Goal: Information Seeking & Learning: Learn about a topic

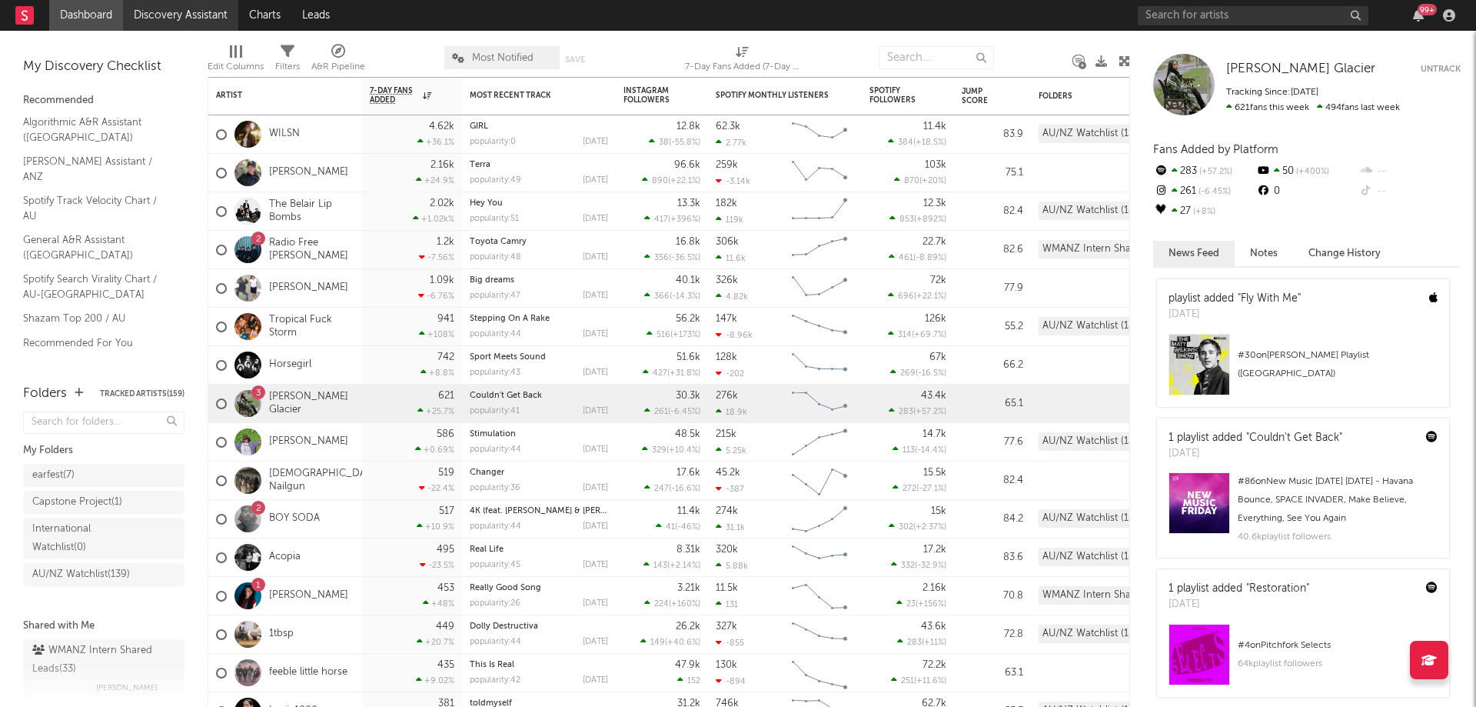
click at [201, 12] on link "Discovery Assistant" at bounding box center [180, 15] width 115 height 31
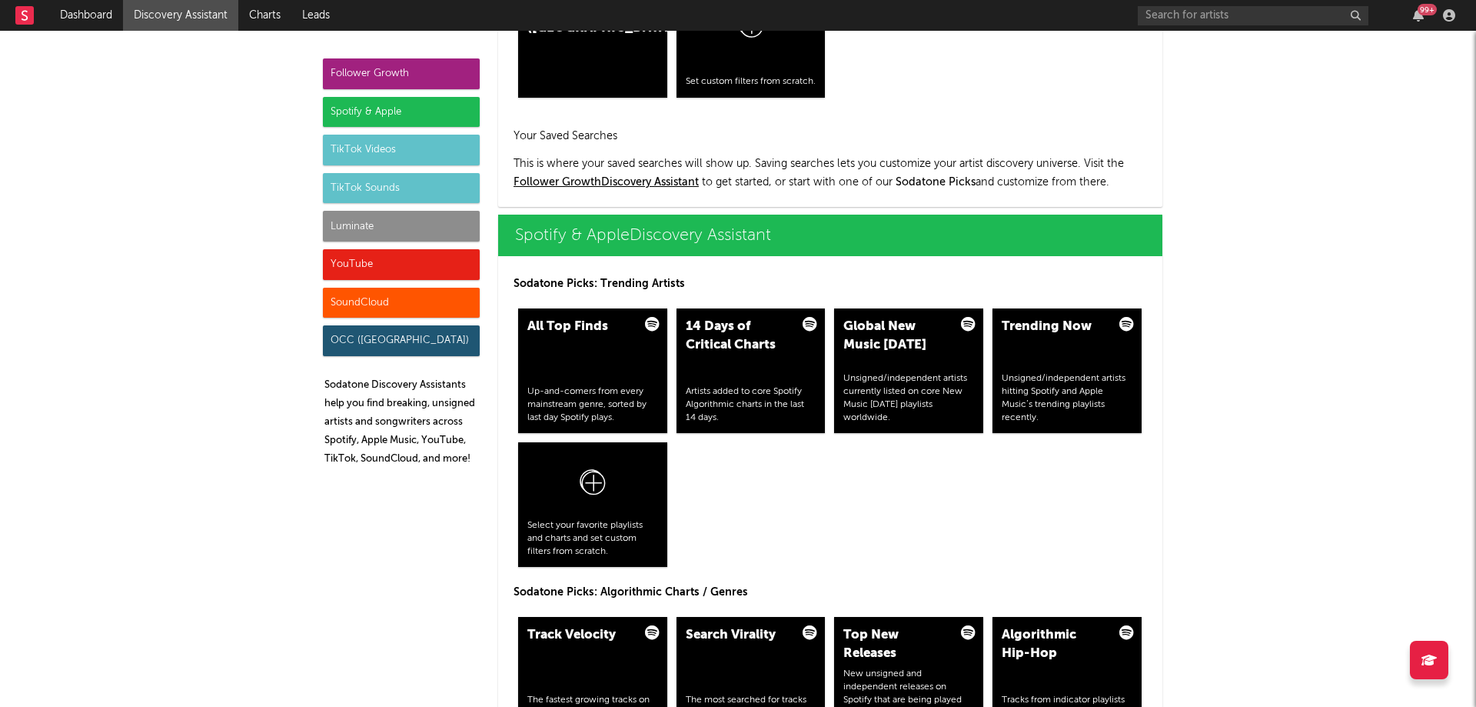
scroll to position [1461, 0]
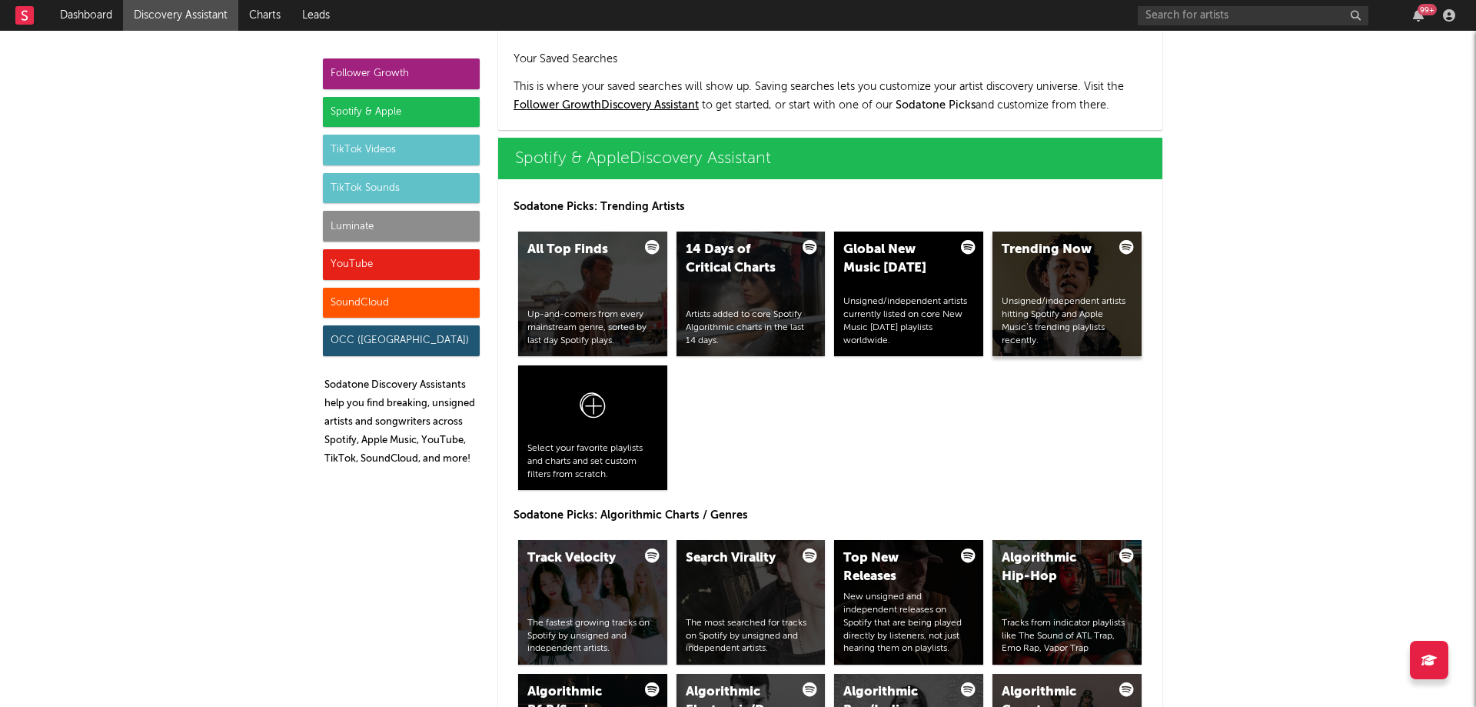
click at [1093, 311] on div "Unsigned/independent artists hitting Spotify and Apple Music’s trending playlis…" at bounding box center [1067, 321] width 131 height 52
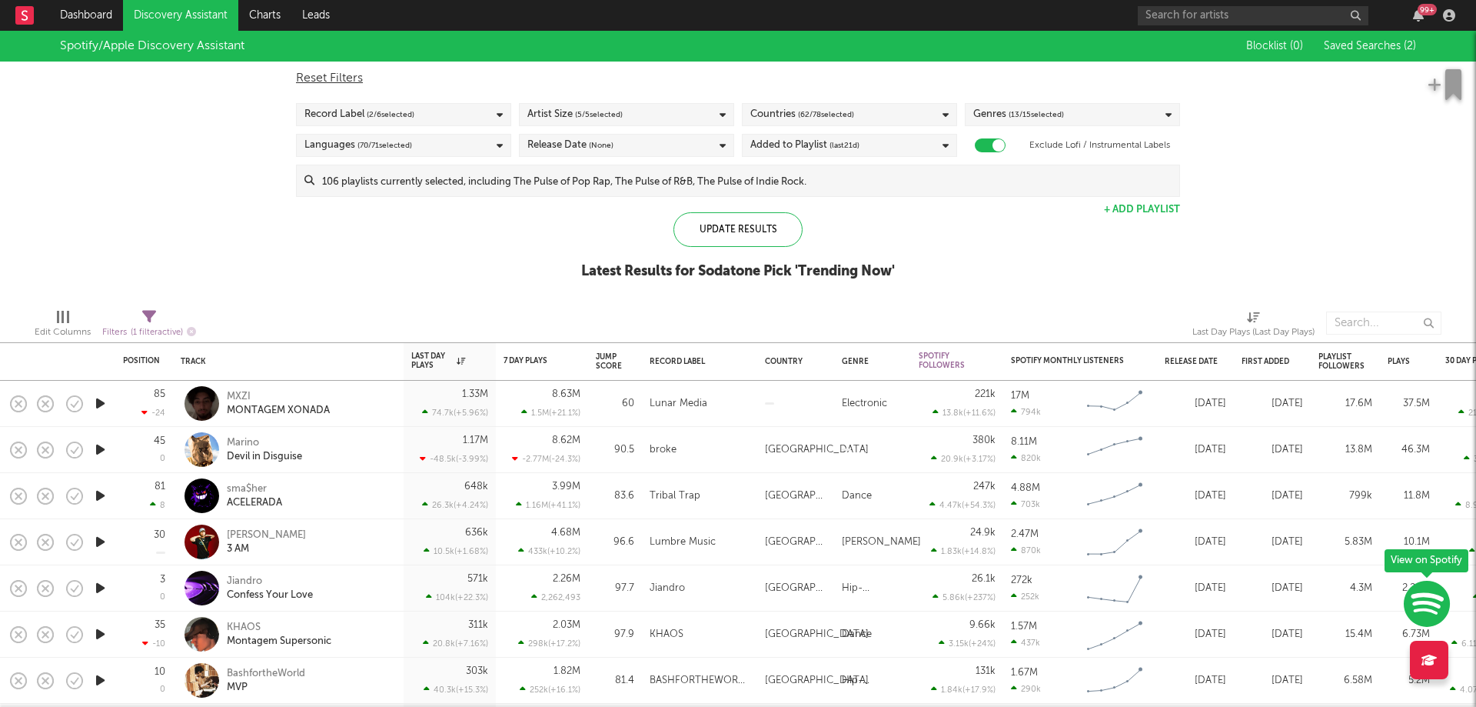
click at [435, 119] on div "Record Label ( 2 / 6 selected)" at bounding box center [403, 114] width 215 height 23
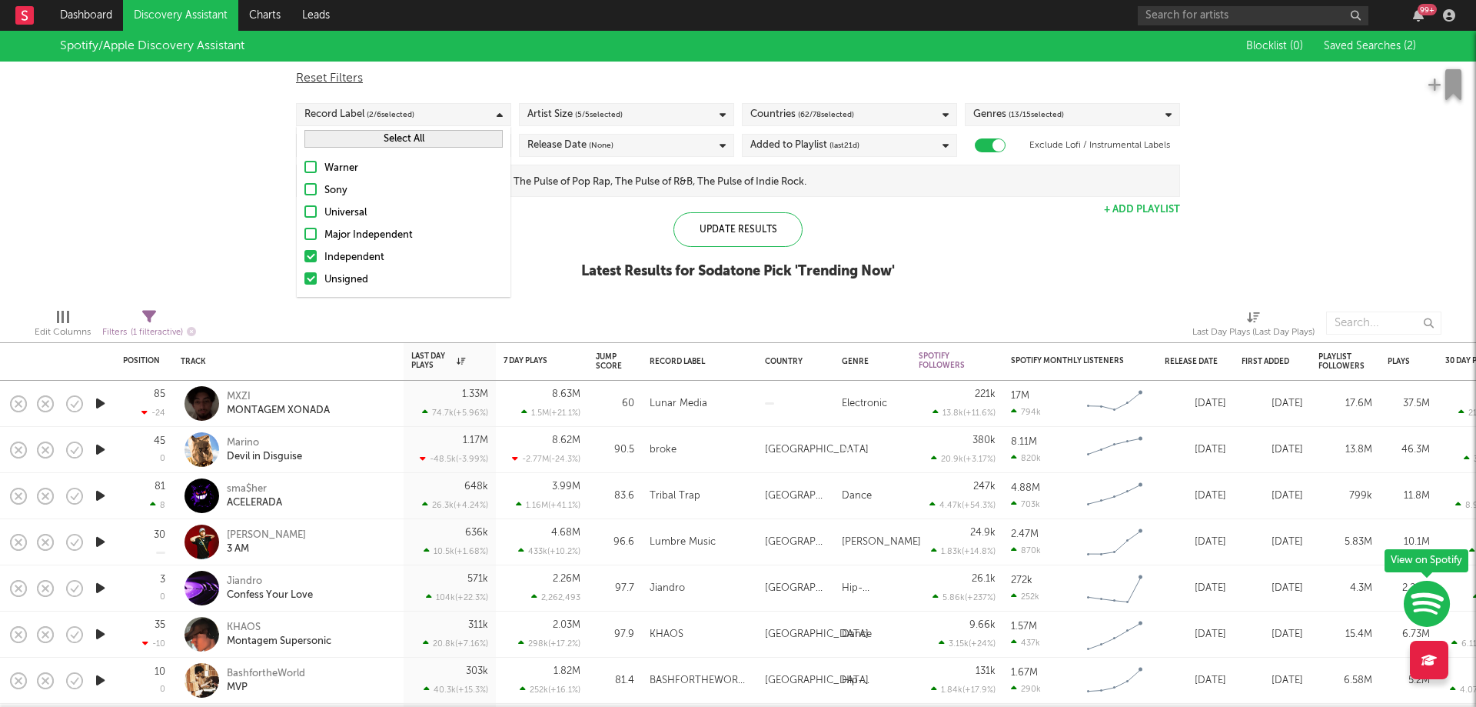
click at [386, 135] on button "Select All" at bounding box center [403, 139] width 198 height 18
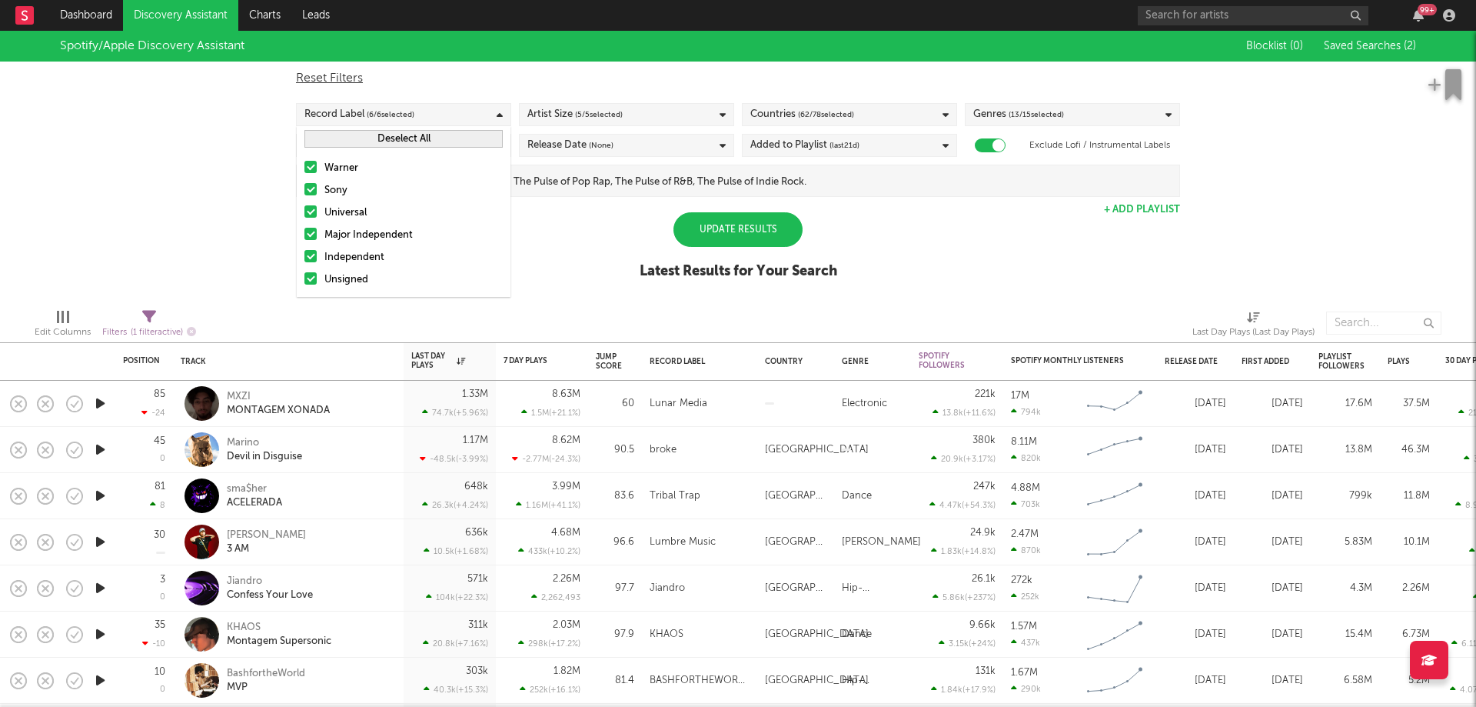
click at [231, 128] on div "Spotify/Apple Discovery Assistant Blocklist ( 0 ) Saved Searches ( 2 ) Reset Fi…" at bounding box center [738, 163] width 1476 height 265
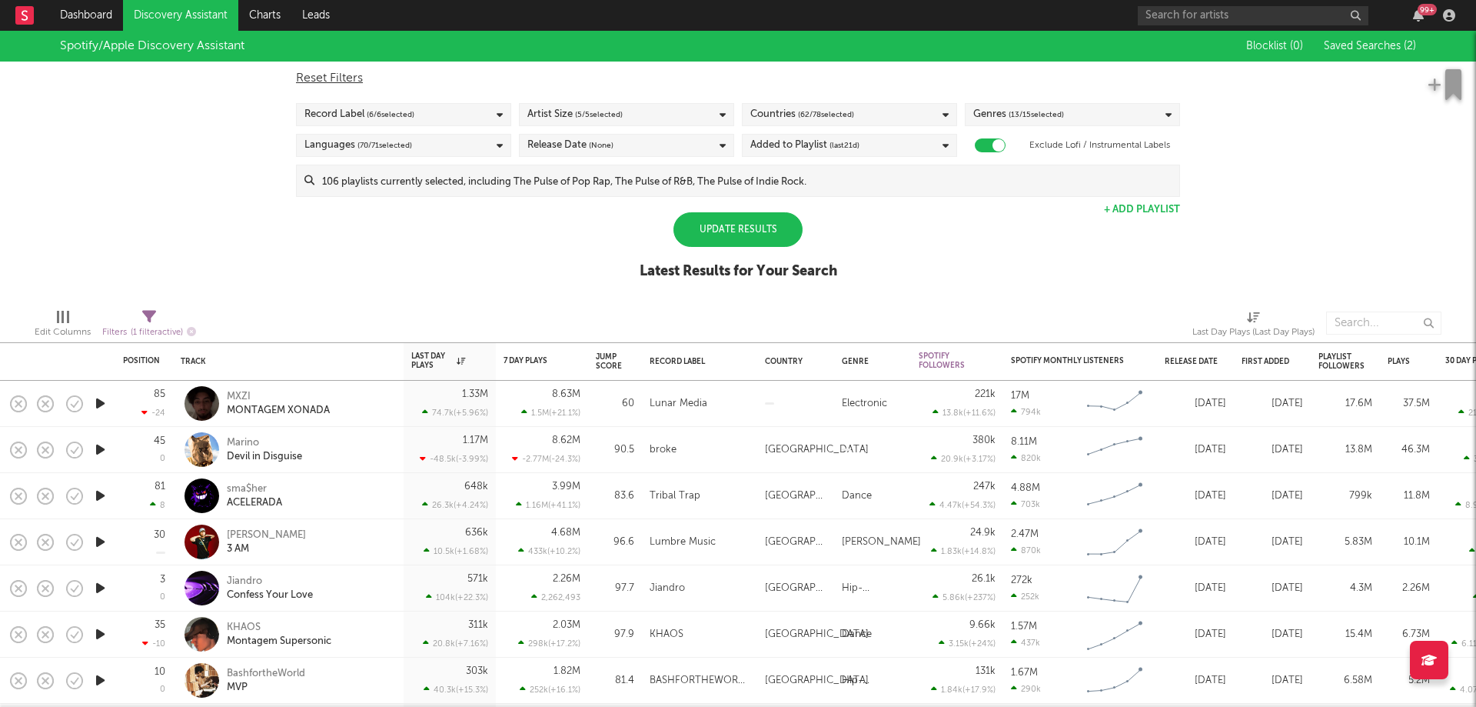
click at [697, 148] on div "Release Date (None)" at bounding box center [626, 145] width 215 height 23
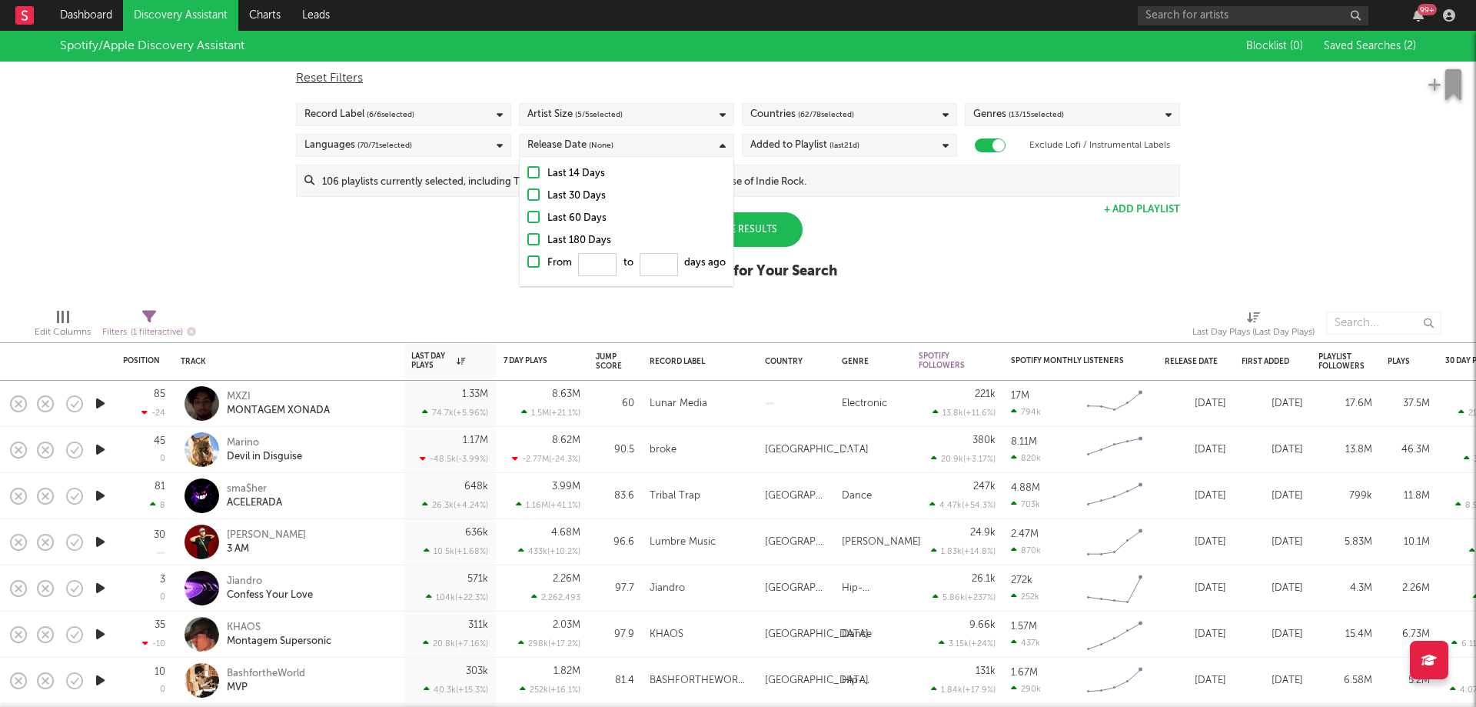
click at [554, 163] on div "Last 14 Days Last 30 Days Last 60 Days Last 180 Days From to days ago" at bounding box center [627, 221] width 214 height 129
click at [553, 173] on div "Last 14 Days" at bounding box center [636, 174] width 178 height 18
click at [527, 173] on input "Last 14 Days" at bounding box center [527, 174] width 0 height 18
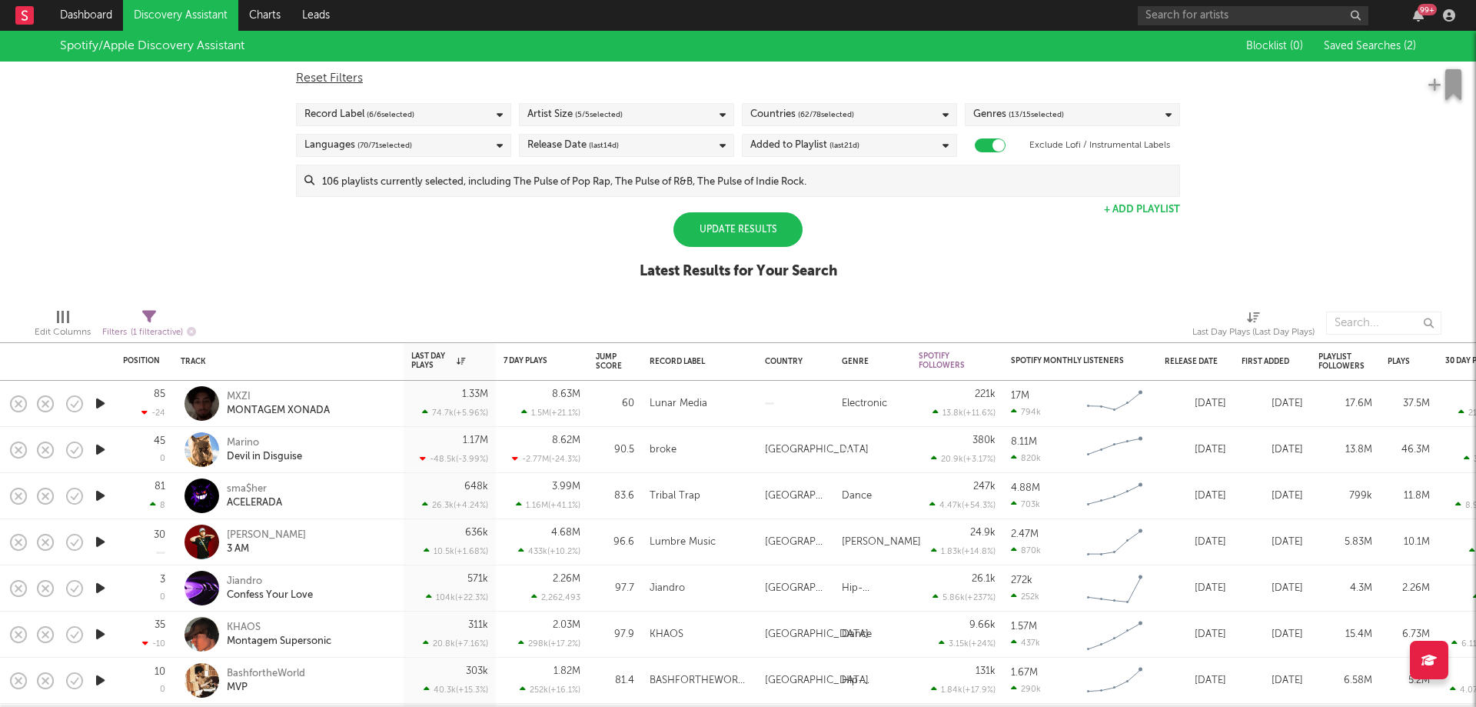
click at [887, 78] on div "Reset Filters" at bounding box center [738, 78] width 884 height 18
checkbox input "false"
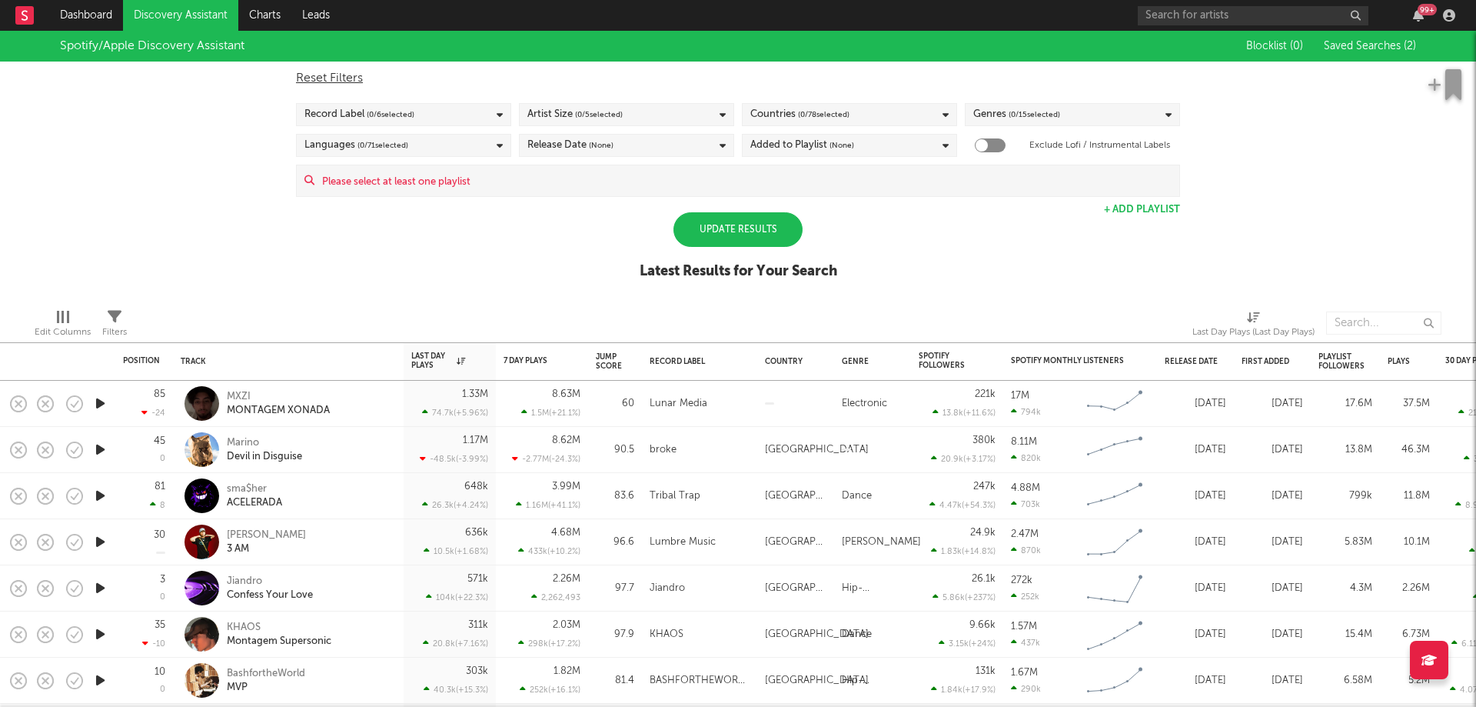
click at [574, 148] on div "Release Date (None)" at bounding box center [570, 145] width 86 height 18
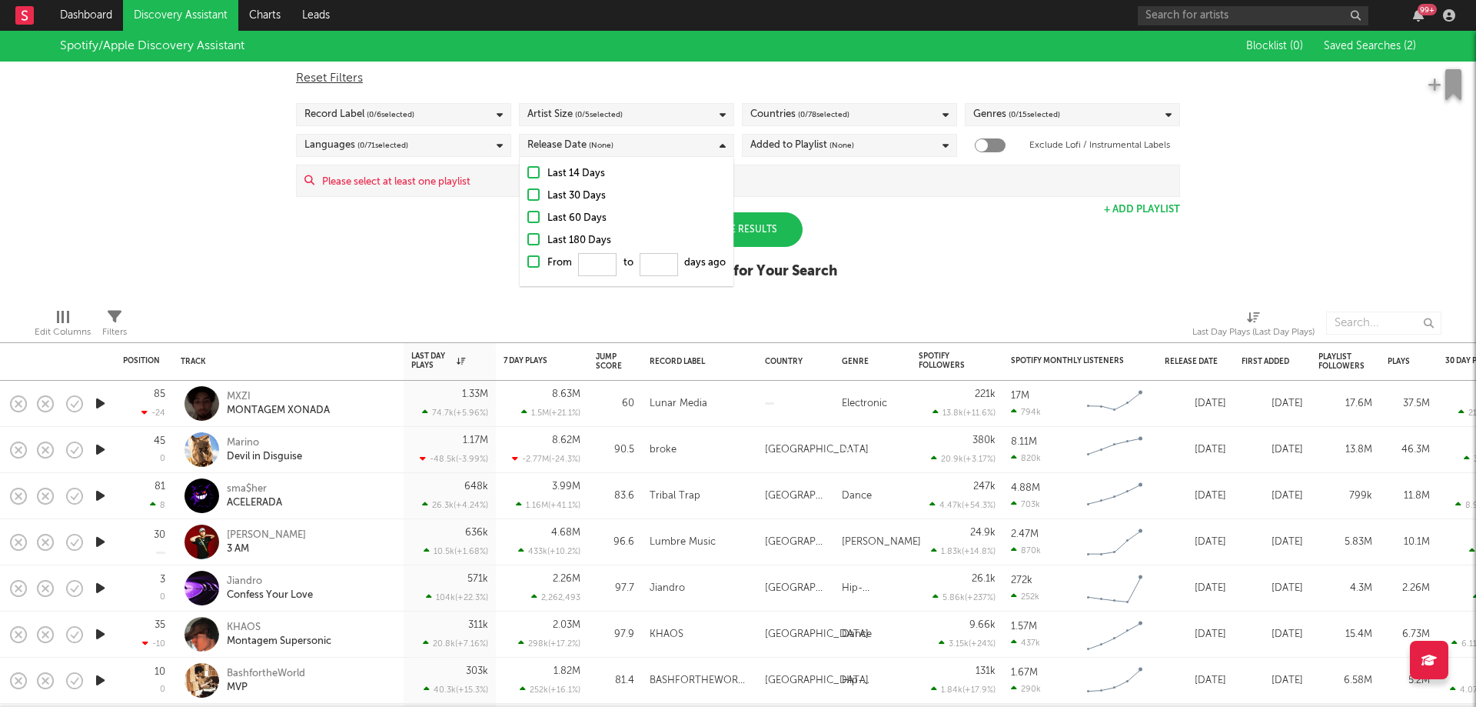
click at [603, 112] on span "( 0 / 5 selected)" at bounding box center [599, 114] width 48 height 18
click at [606, 132] on button "Select All" at bounding box center [626, 139] width 198 height 18
click at [427, 82] on div "Reset Filters" at bounding box center [738, 78] width 884 height 18
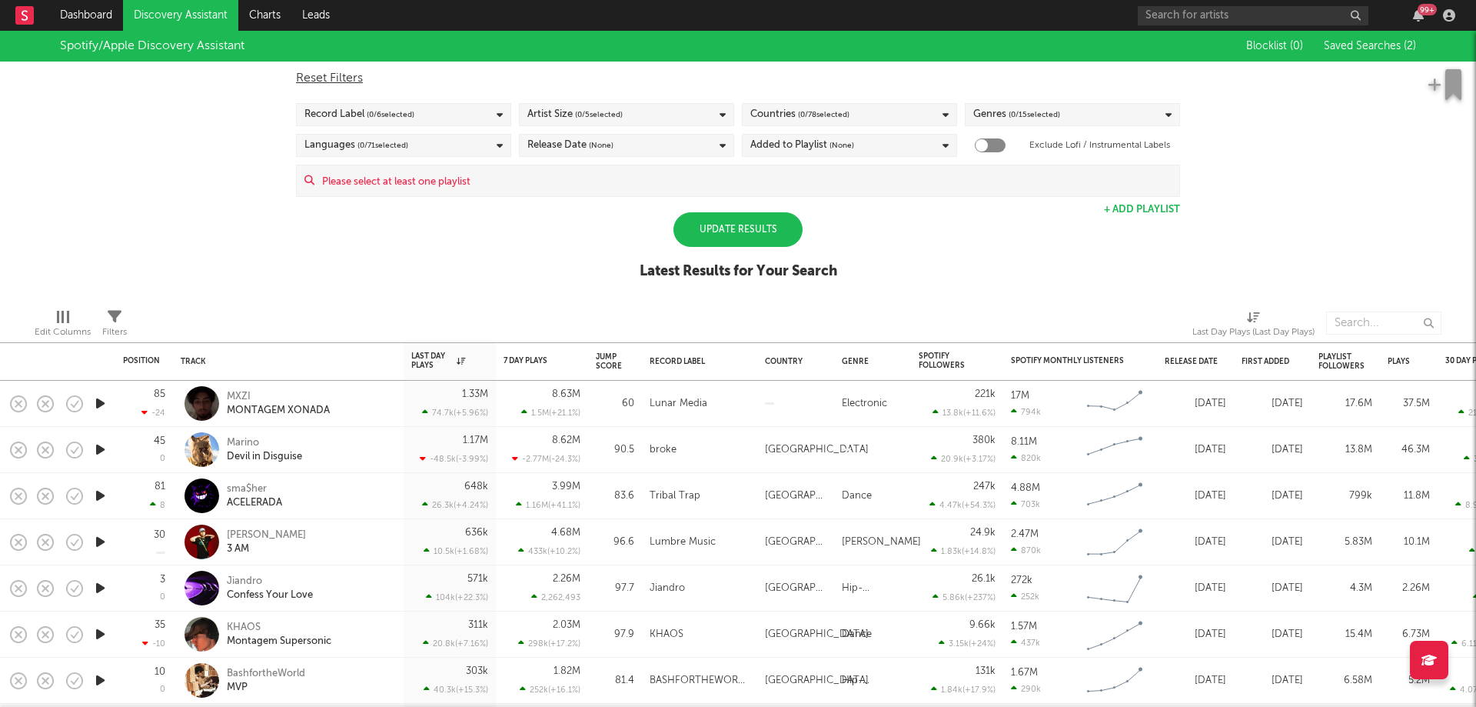
click at [422, 111] on div "Record Label ( 0 / 6 selected)" at bounding box center [403, 114] width 215 height 23
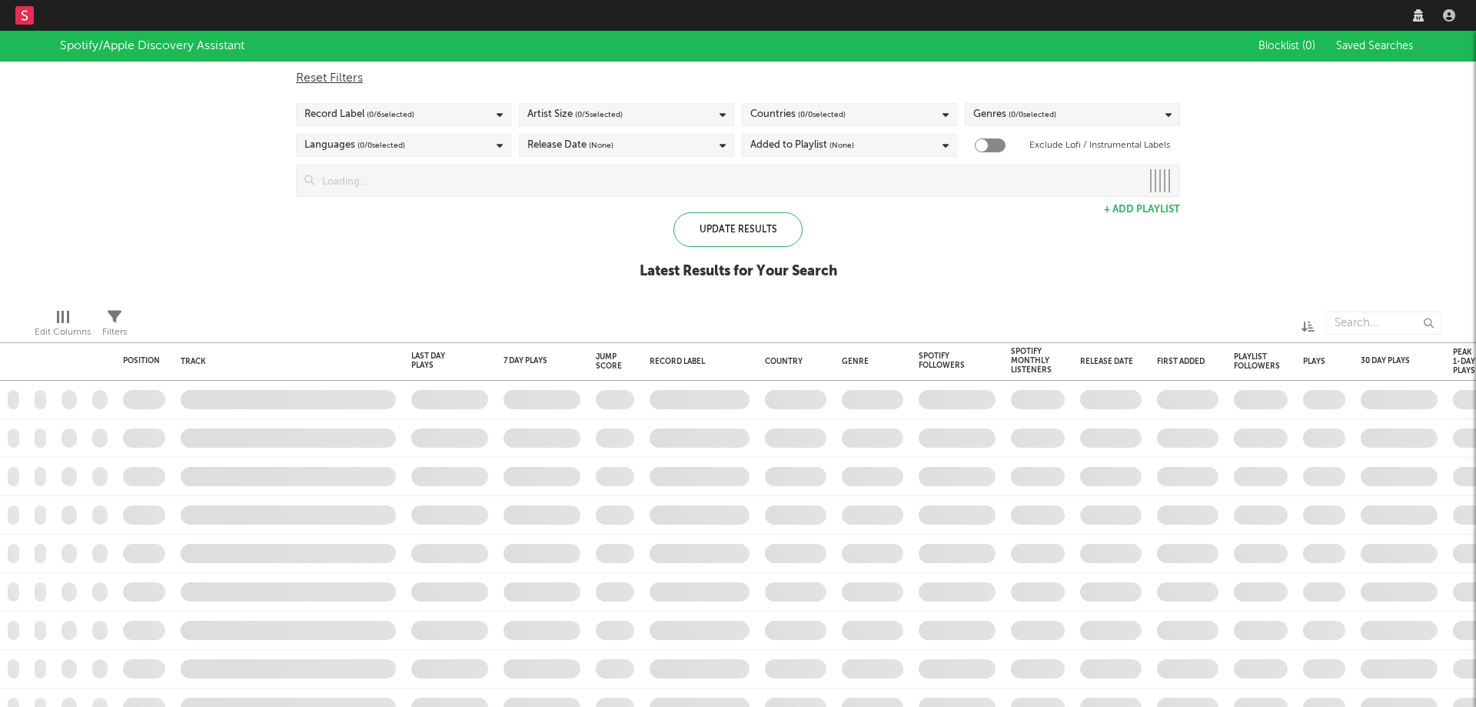
click at [688, 142] on div "Release Date (None)" at bounding box center [626, 145] width 215 height 23
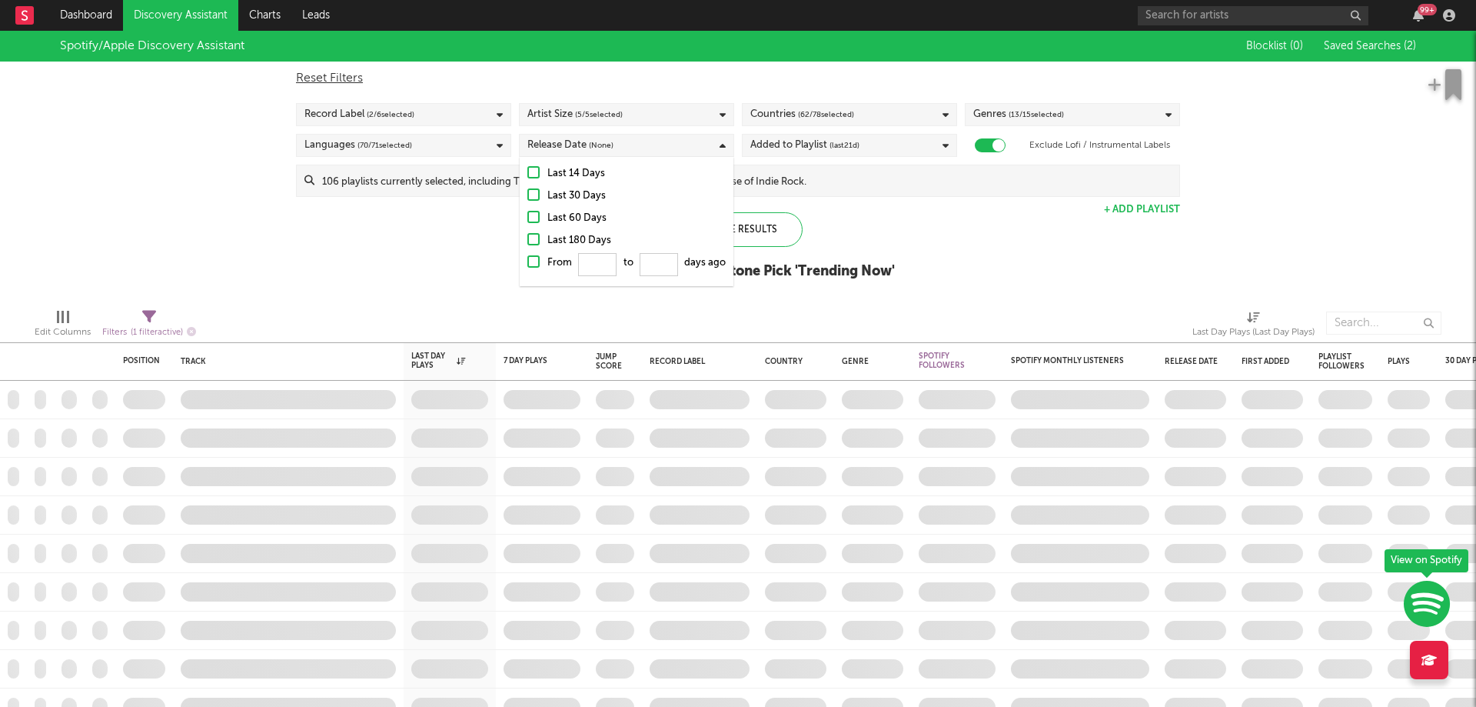
click at [570, 176] on div "Last 14 Days" at bounding box center [636, 174] width 178 height 18
click at [527, 176] on input "Last 14 Days" at bounding box center [527, 174] width 0 height 18
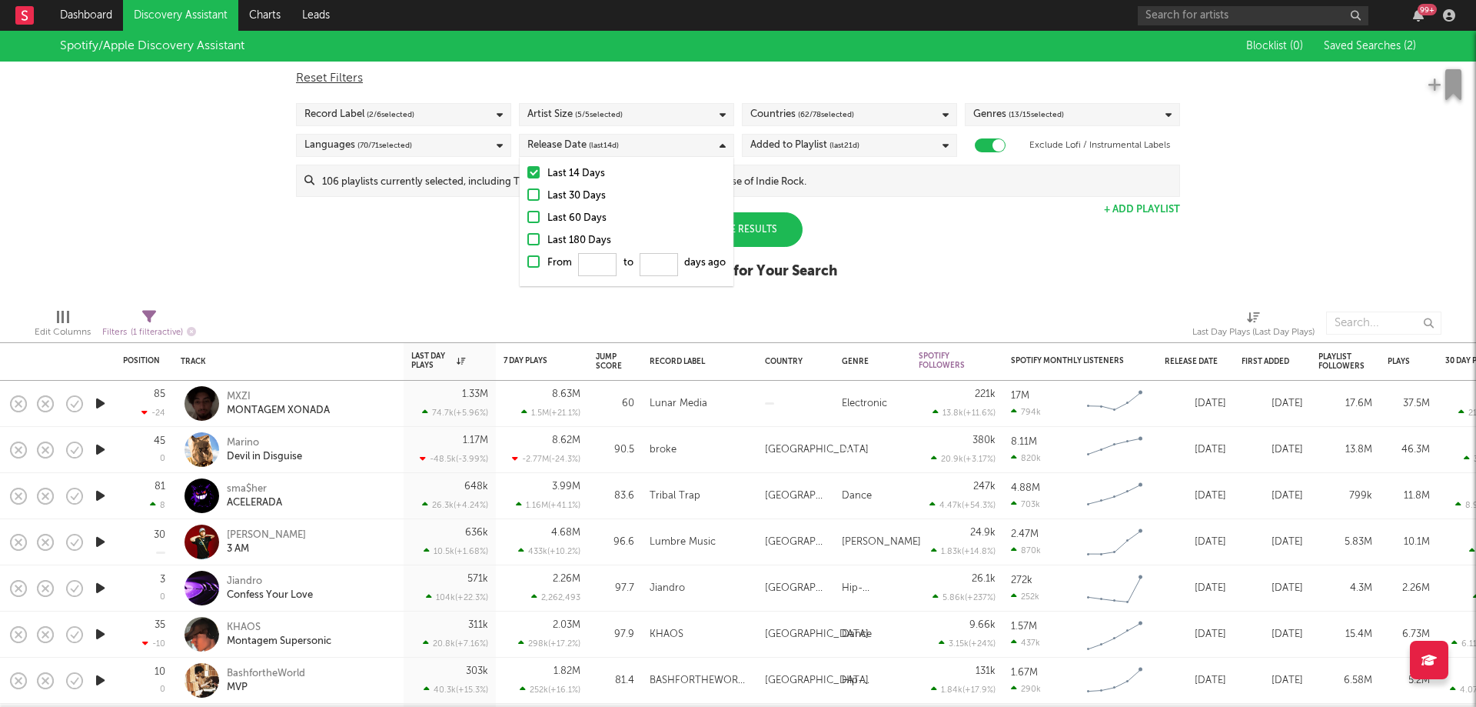
click at [472, 225] on div "Spotify/Apple Discovery Assistant Blocklist ( 0 ) Saved Searches ( 2 ) Reset Fi…" at bounding box center [738, 163] width 1476 height 265
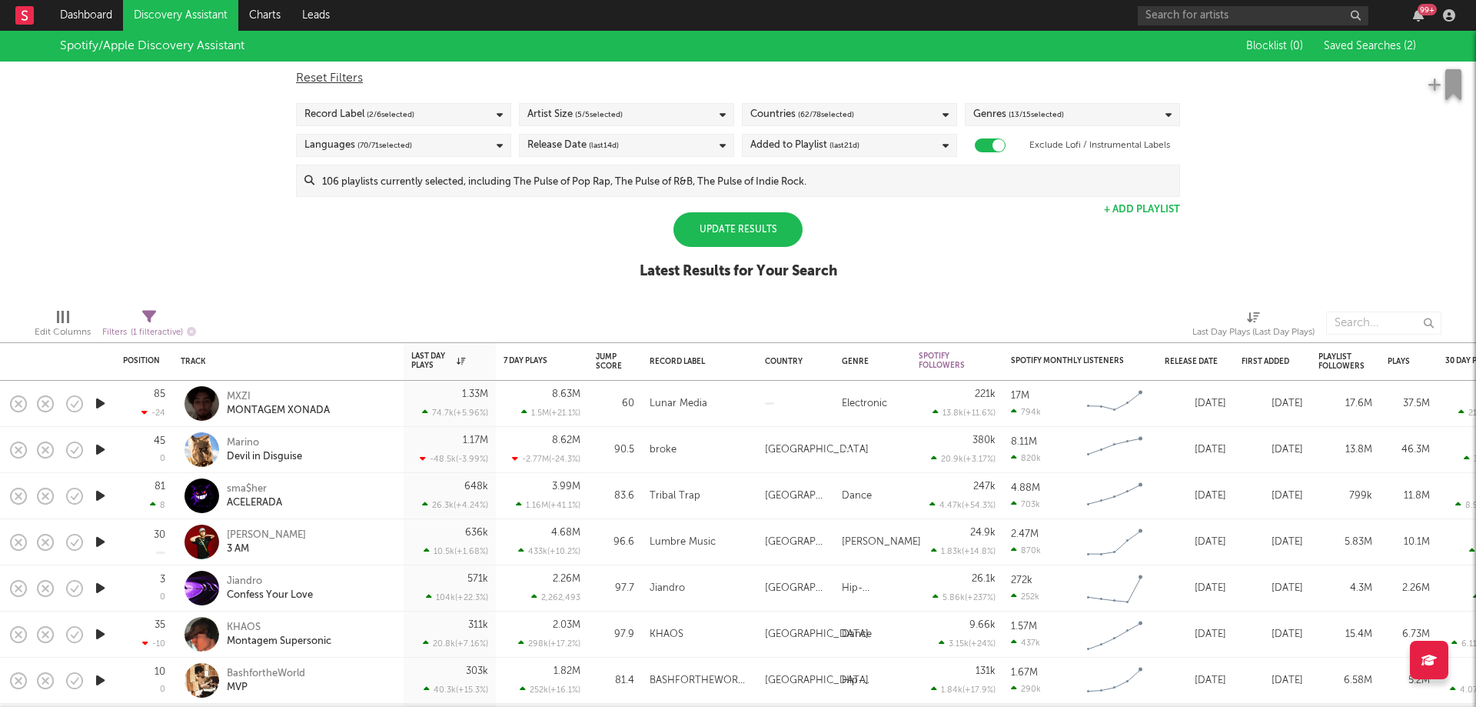
click at [441, 119] on div "Record Label ( 2 / 6 selected)" at bounding box center [403, 114] width 215 height 23
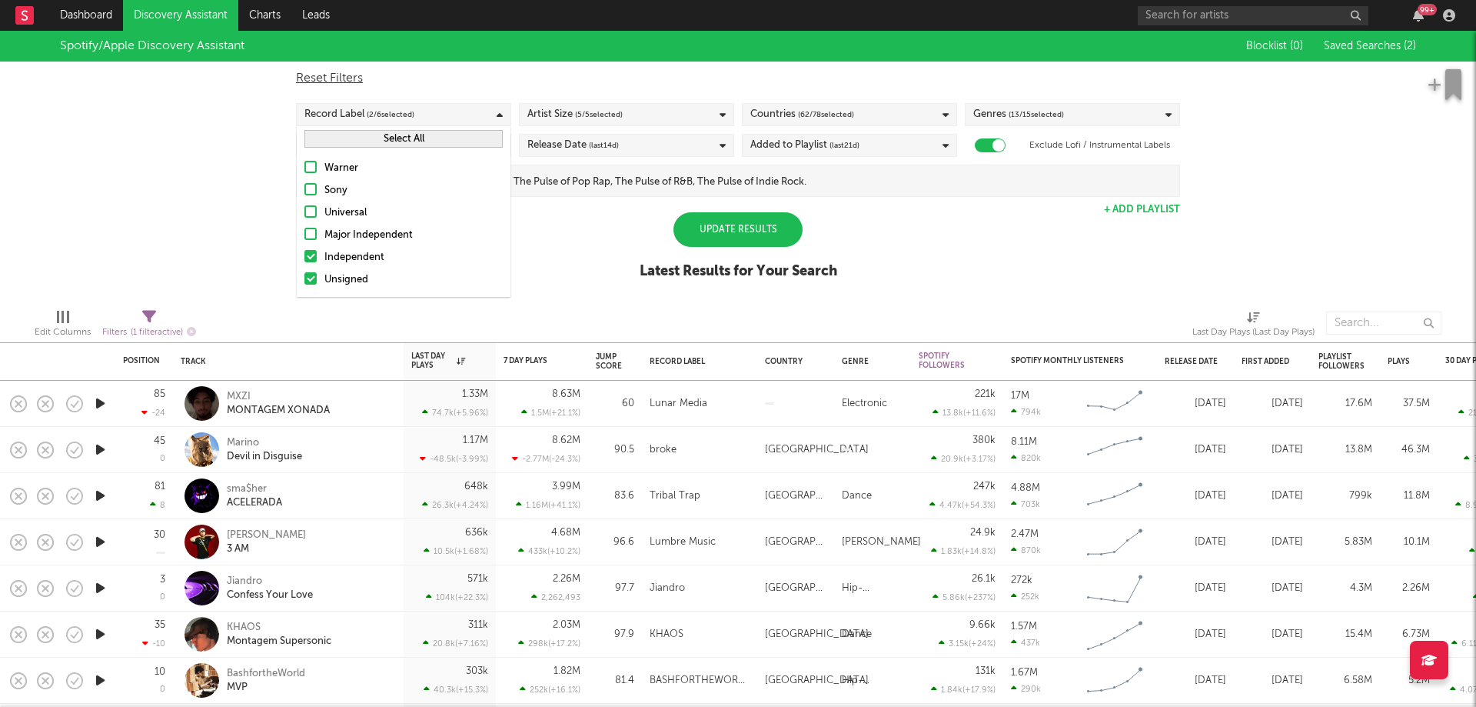
click at [434, 138] on button "Select All" at bounding box center [403, 139] width 198 height 18
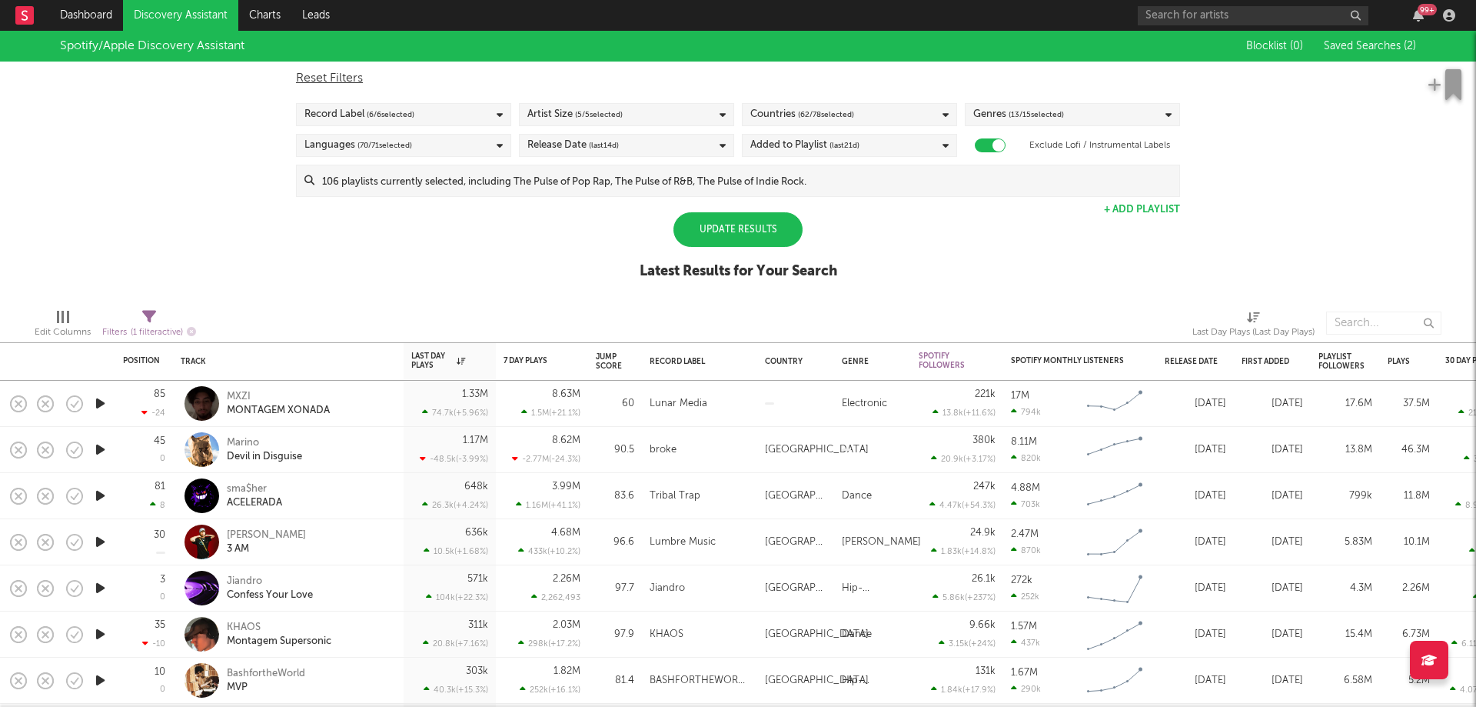
click at [591, 70] on div "Reset Filters" at bounding box center [738, 78] width 884 height 18
checkbox input "false"
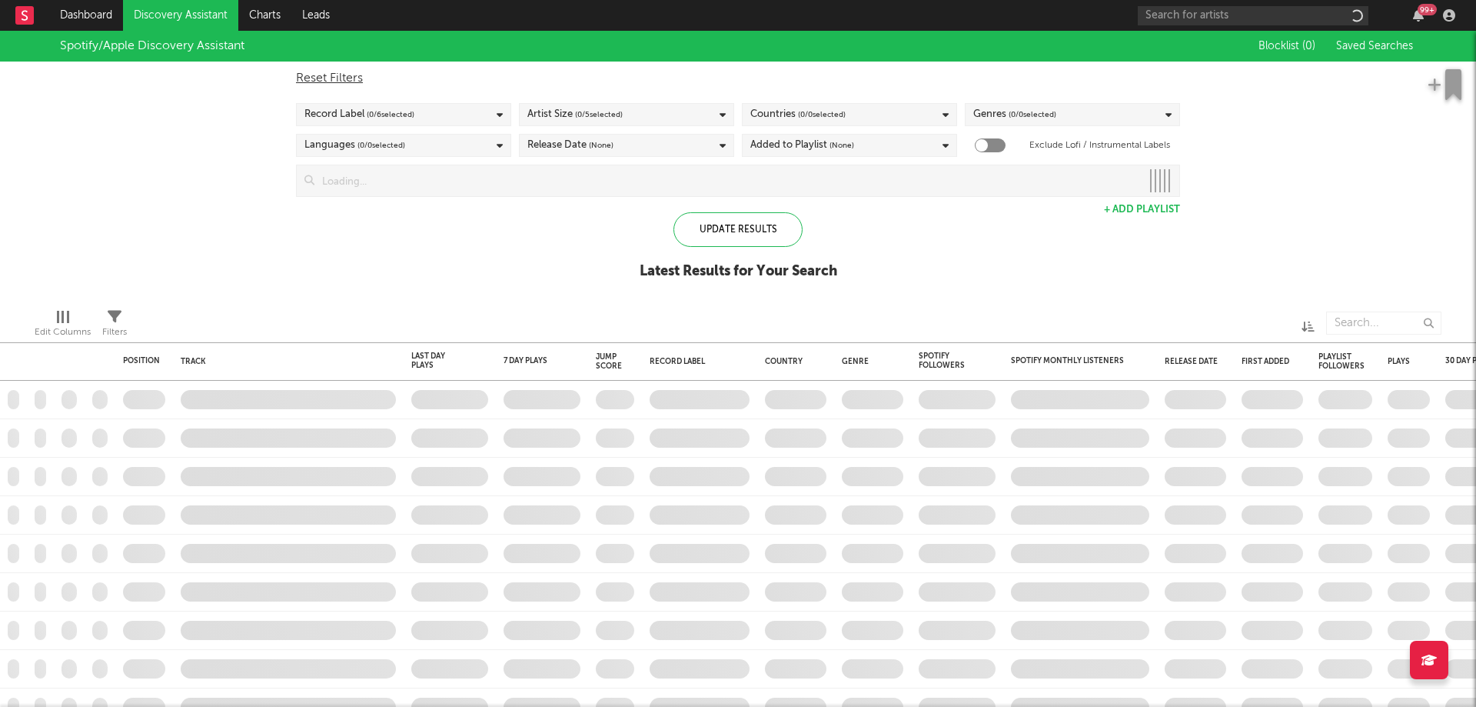
click at [428, 122] on div "Record Label ( 0 / 6 selected)" at bounding box center [403, 114] width 215 height 23
checkbox input "true"
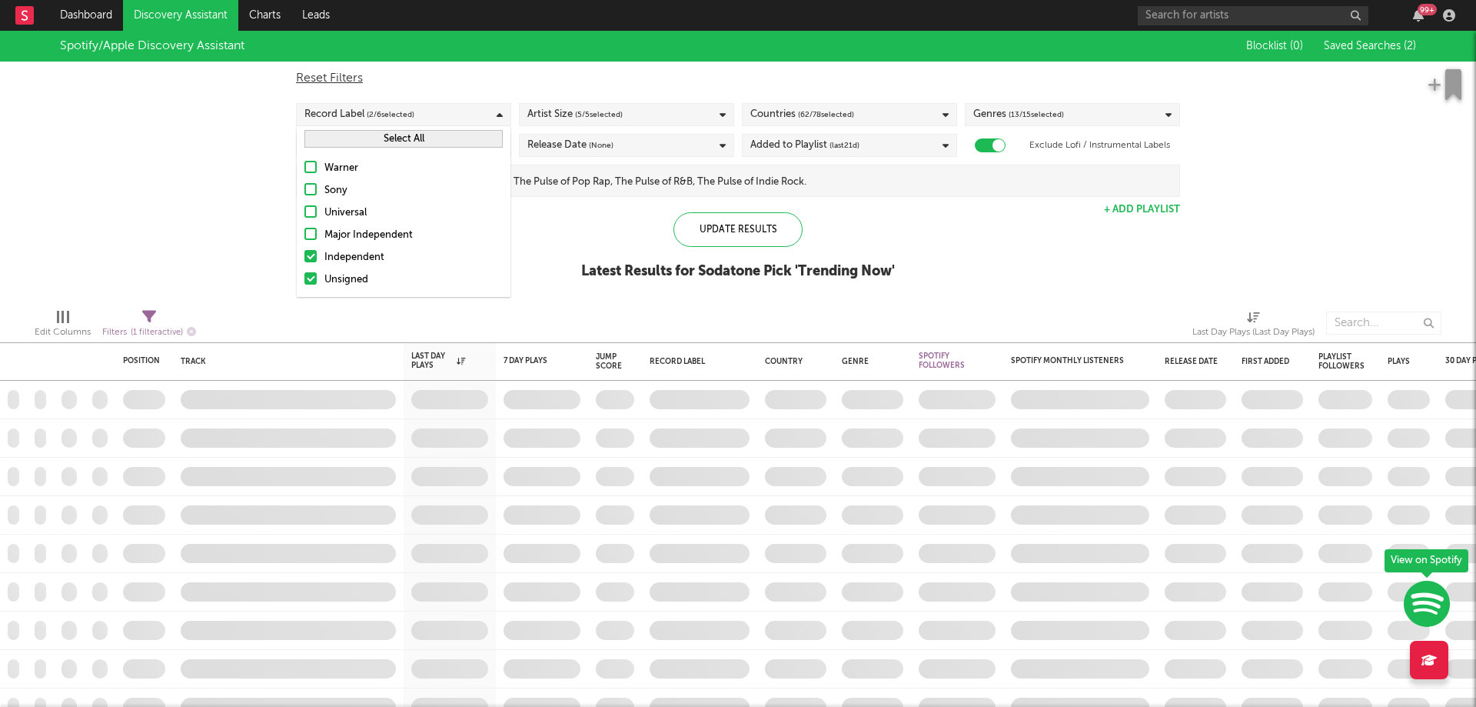
click at [418, 133] on button "Select All" at bounding box center [403, 139] width 198 height 18
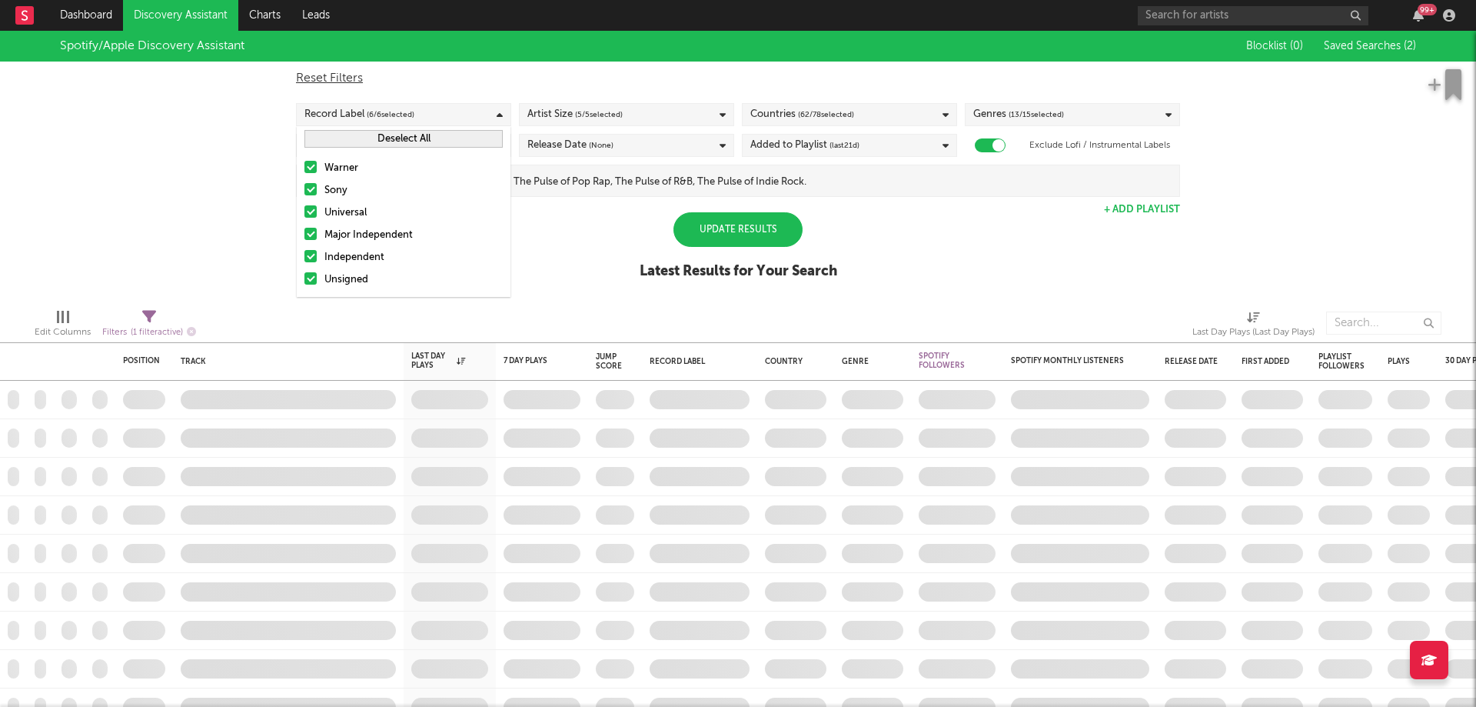
click at [561, 135] on div "Release Date (None)" at bounding box center [626, 145] width 215 height 23
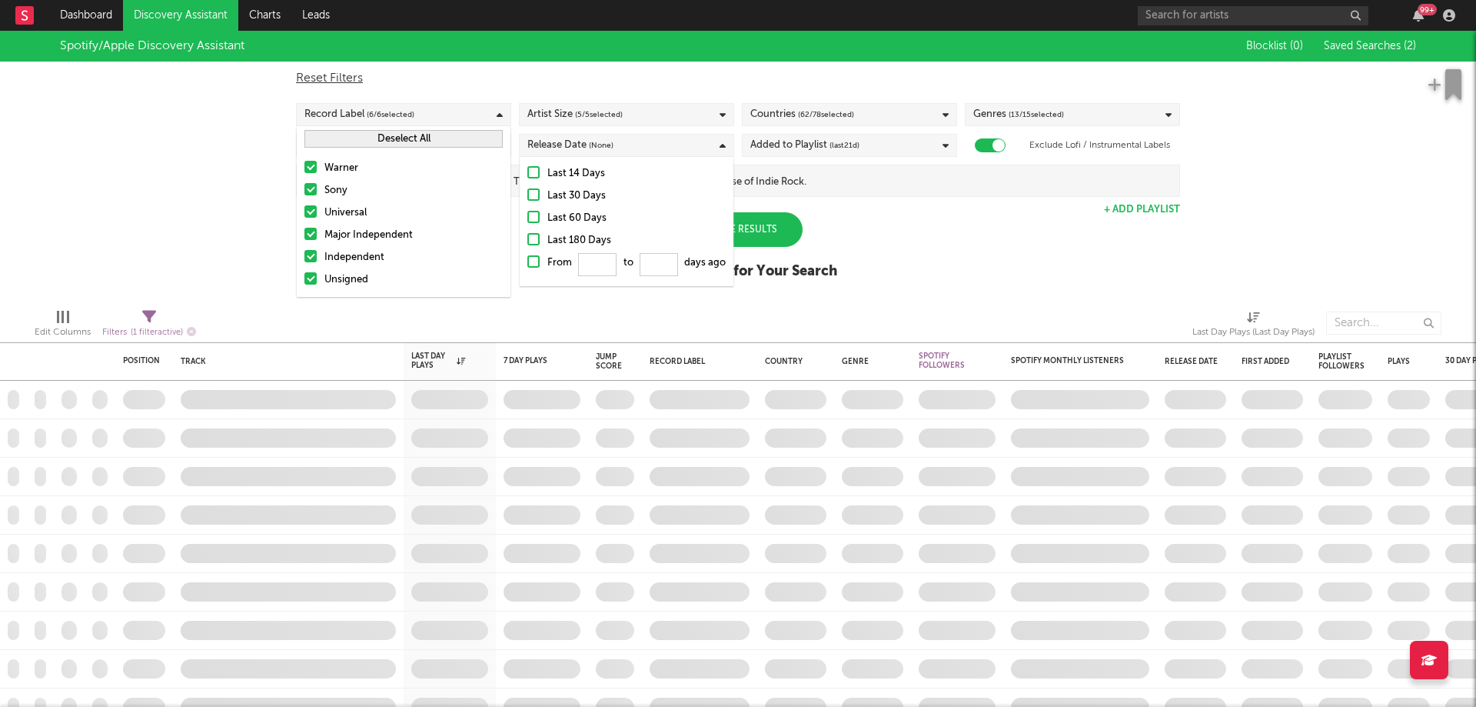
click at [581, 175] on div "Last 14 Days" at bounding box center [636, 174] width 178 height 18
click at [527, 175] on input "Last 14 Days" at bounding box center [527, 174] width 0 height 18
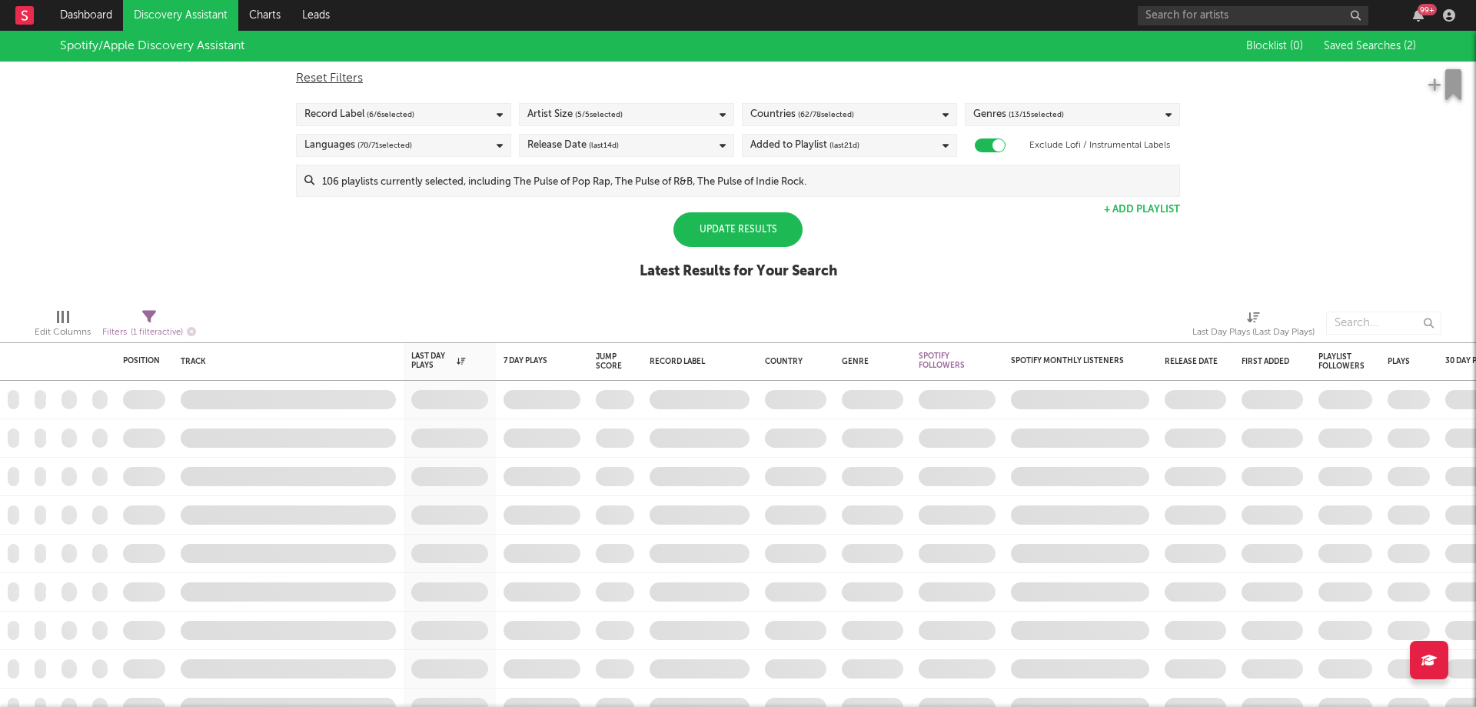
click at [785, 228] on div "Update Results" at bounding box center [738, 229] width 129 height 35
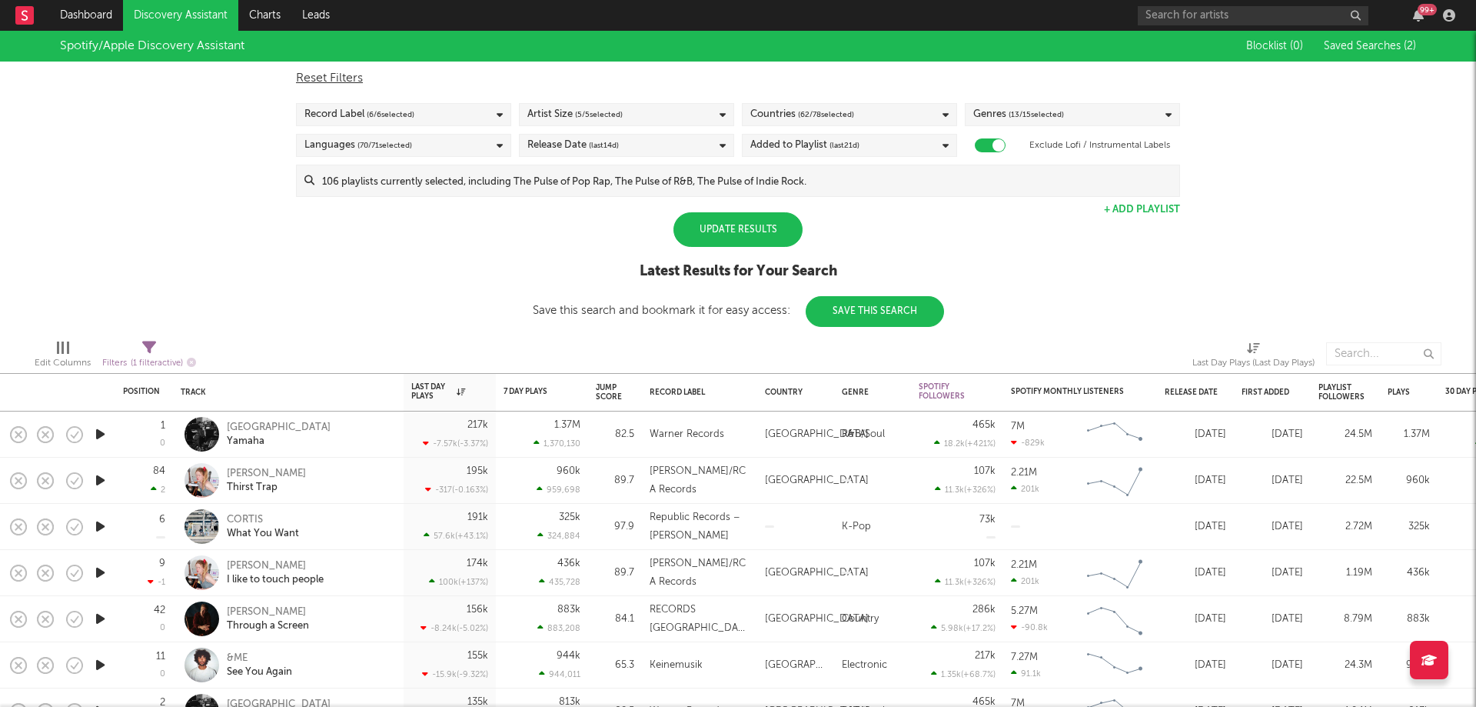
click at [762, 233] on div "Update Results" at bounding box center [738, 229] width 129 height 35
select select "max"
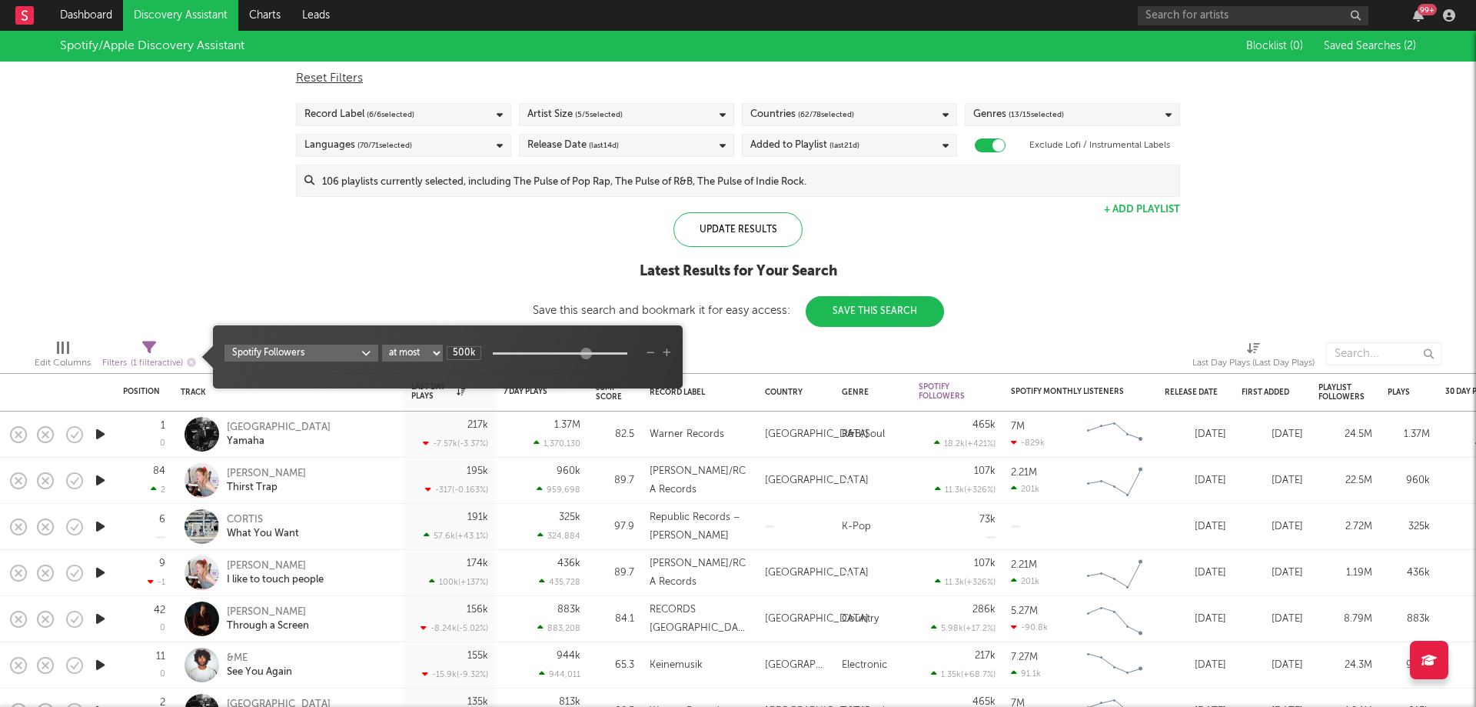
click at [161, 354] on div "Filters ( 1 filter active)" at bounding box center [149, 363] width 94 height 19
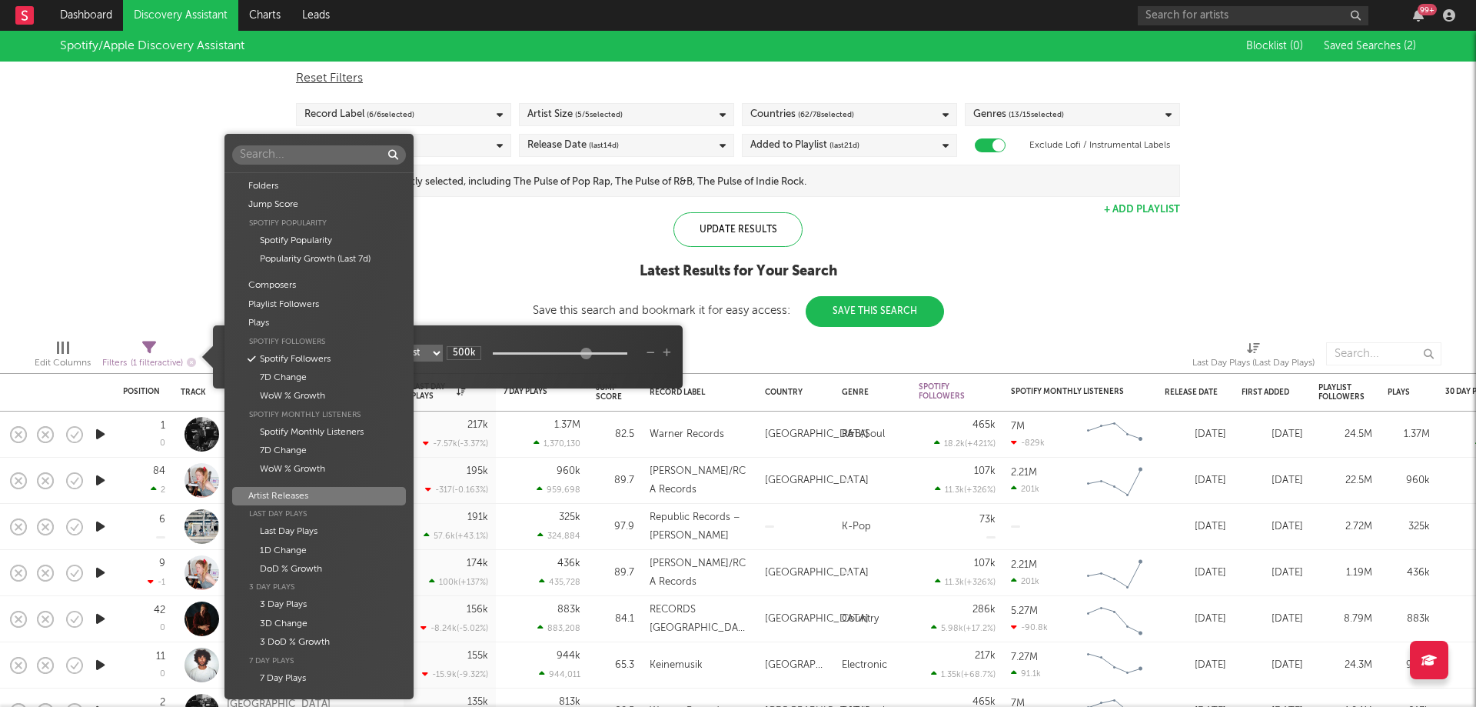
click at [331, 344] on body "Dashboard Discovery Assistant Charts Leads 99 + Notifications Settings Mark all…" at bounding box center [738, 353] width 1476 height 707
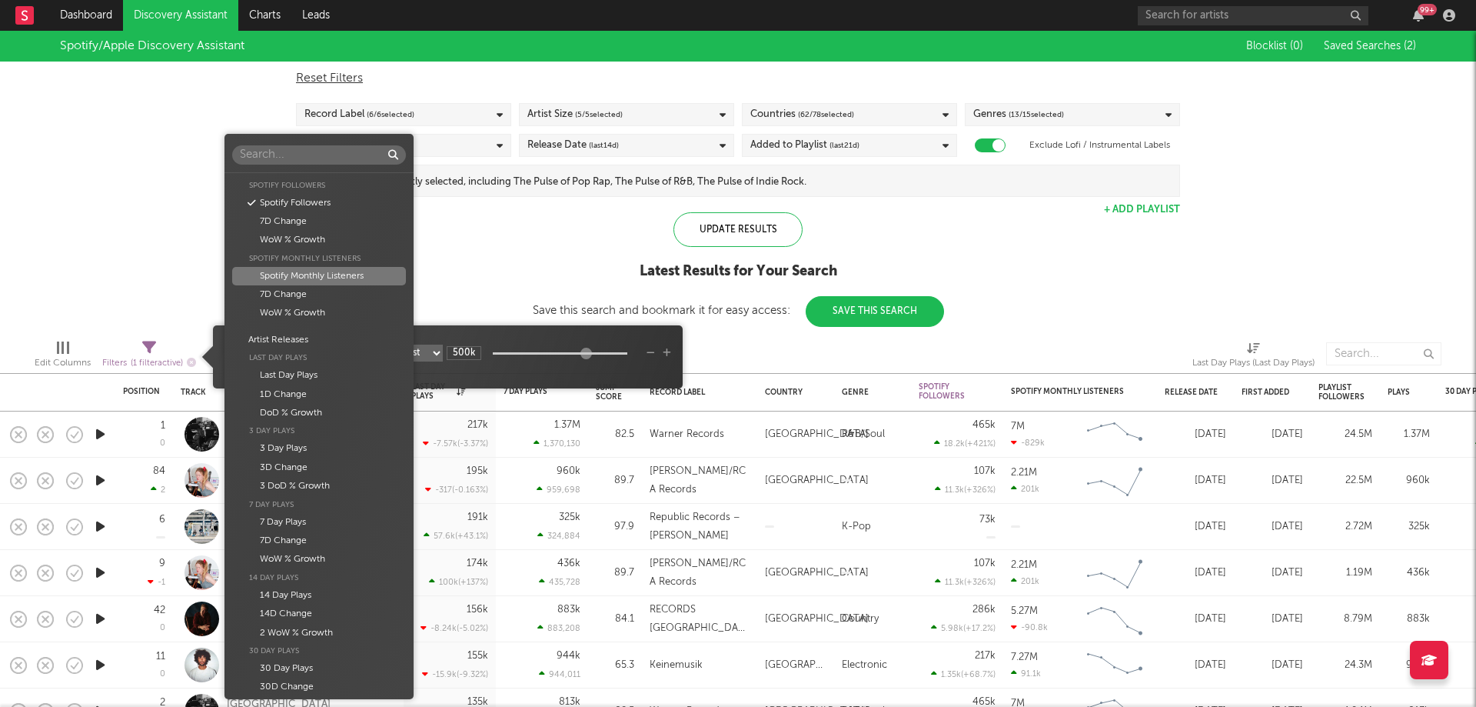
click at [329, 275] on div "Spotify Monthly Listeners" at bounding box center [318, 276] width 173 height 18
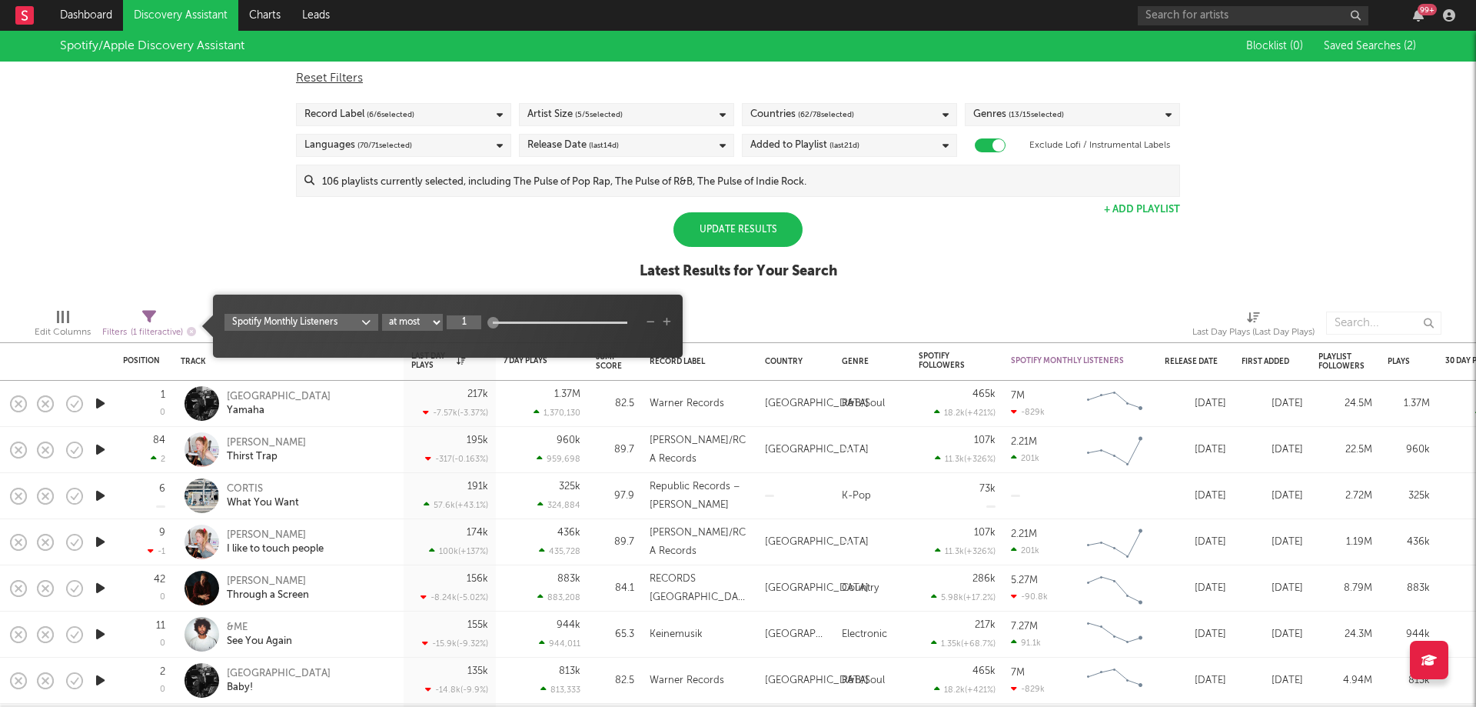
click at [461, 320] on input "1" at bounding box center [464, 322] width 35 height 14
click at [507, 275] on div "Spotify/Apple Discovery Assistant Blocklist ( 0 ) Saved Searches ( 2 ) Reset Fi…" at bounding box center [738, 163] width 1476 height 265
type input "999k"
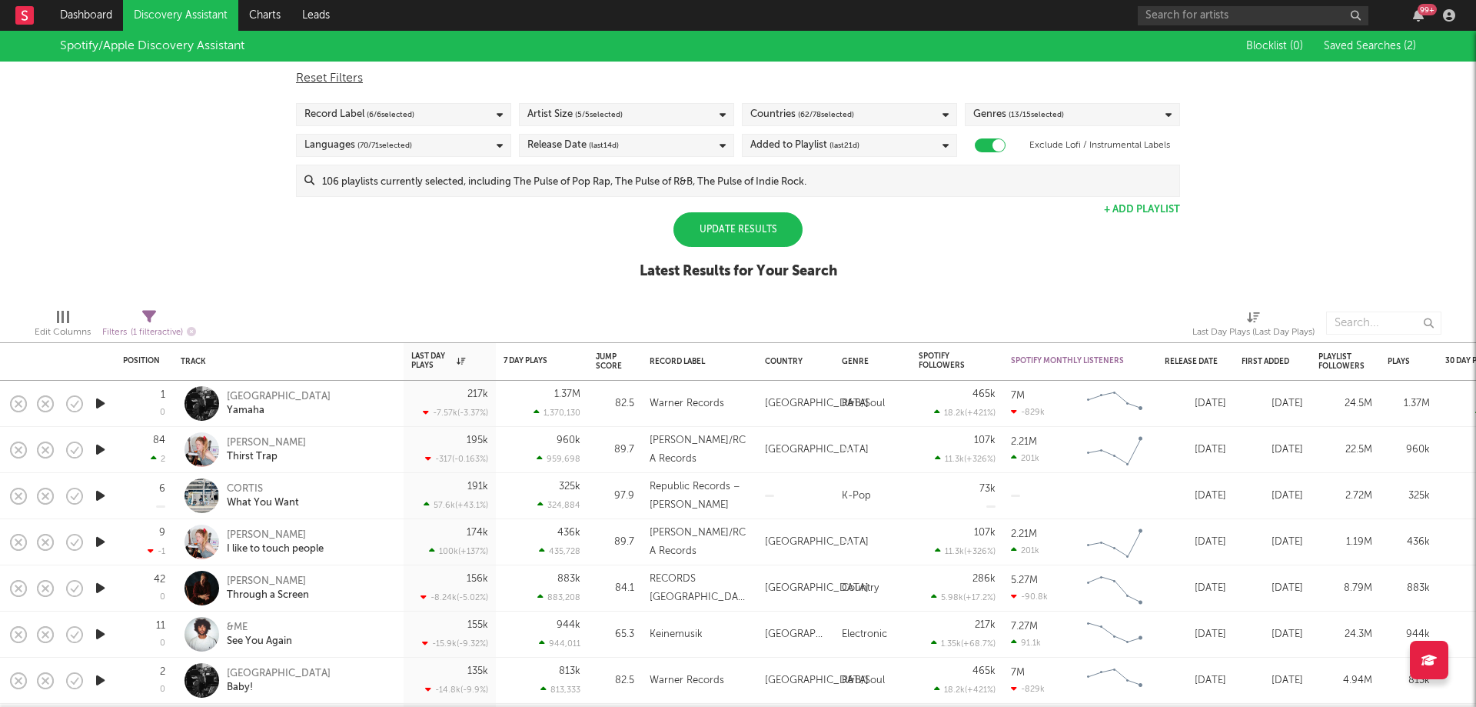
click at [764, 235] on div "Update Results" at bounding box center [738, 229] width 129 height 35
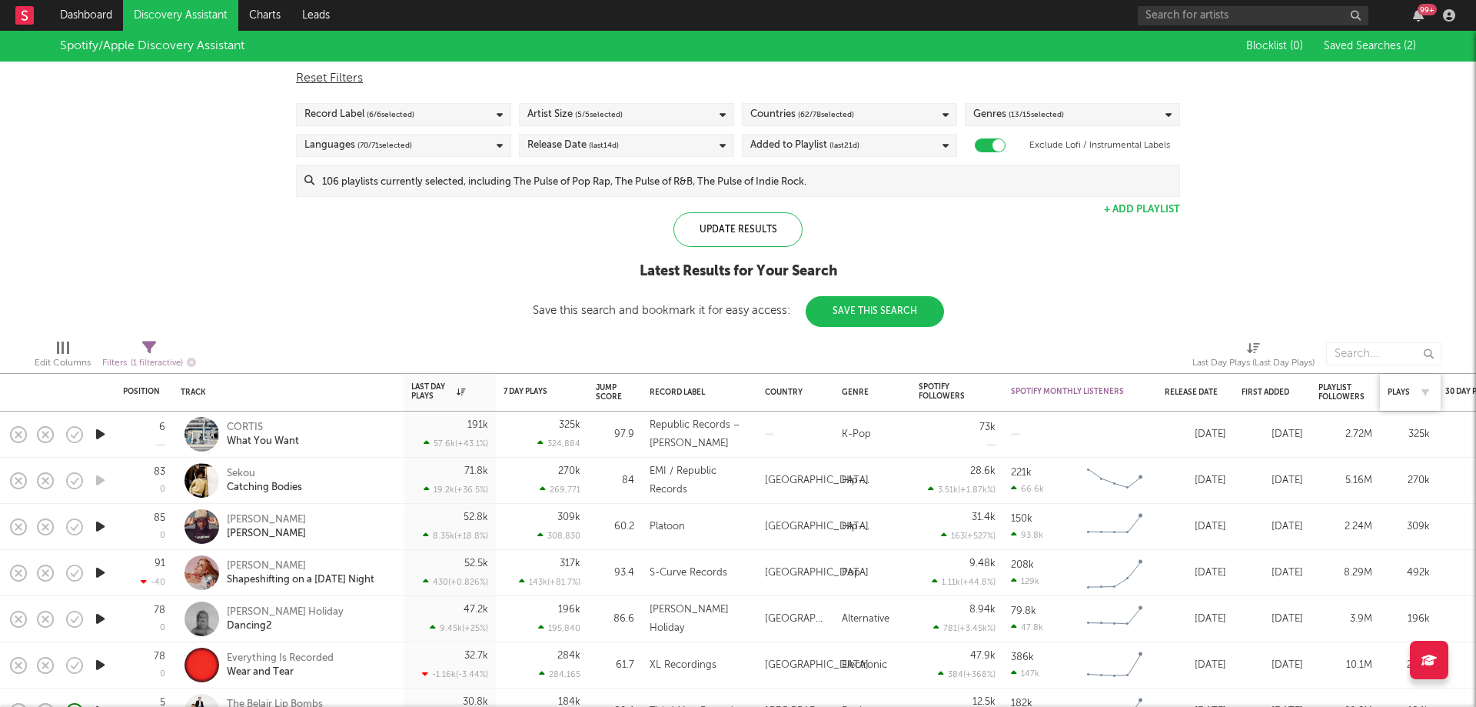
click at [1396, 397] on div "Plays" at bounding box center [1410, 392] width 45 height 32
click at [1403, 391] on div "Plays" at bounding box center [1399, 392] width 22 height 9
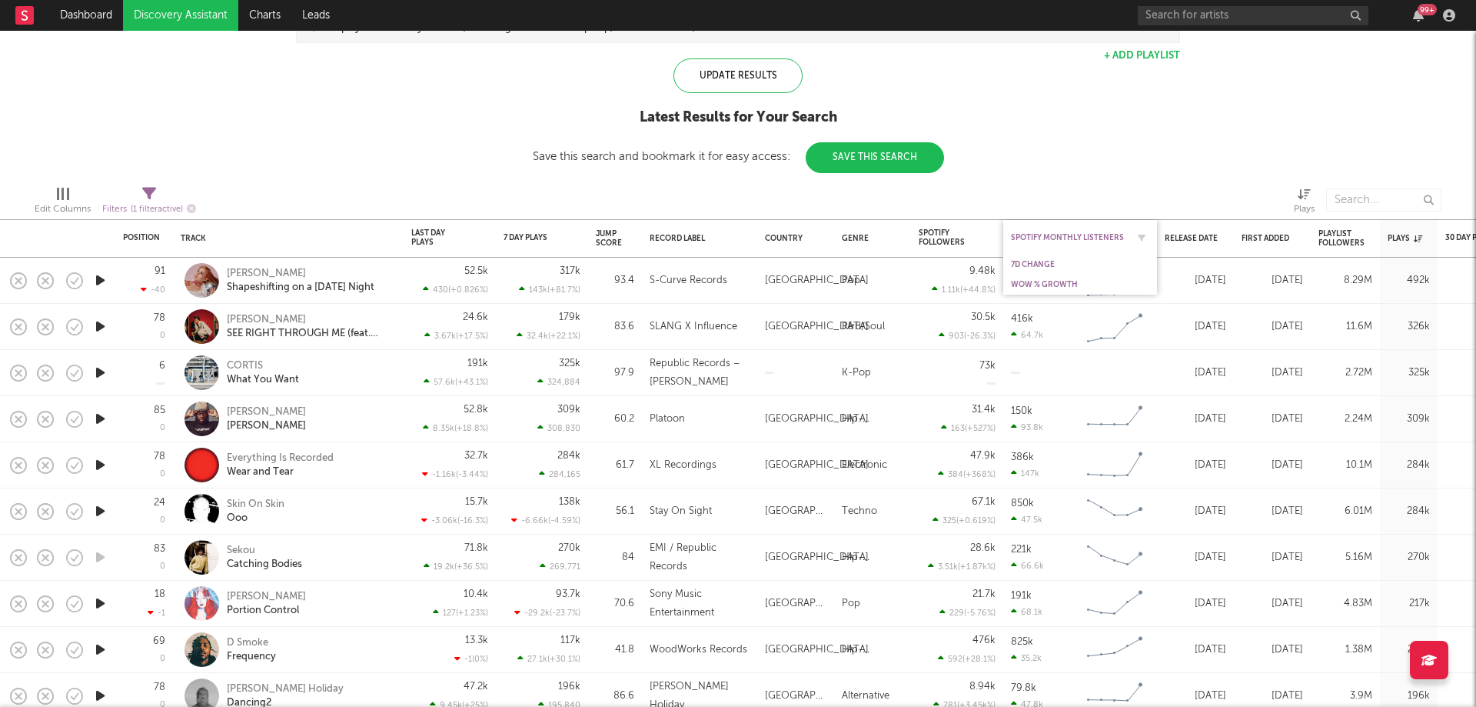
click at [1116, 242] on div "Spotify Monthly Listeners" at bounding box center [1080, 237] width 138 height 30
click at [1082, 237] on div "Spotify Monthly Listeners" at bounding box center [1068, 237] width 115 height 9
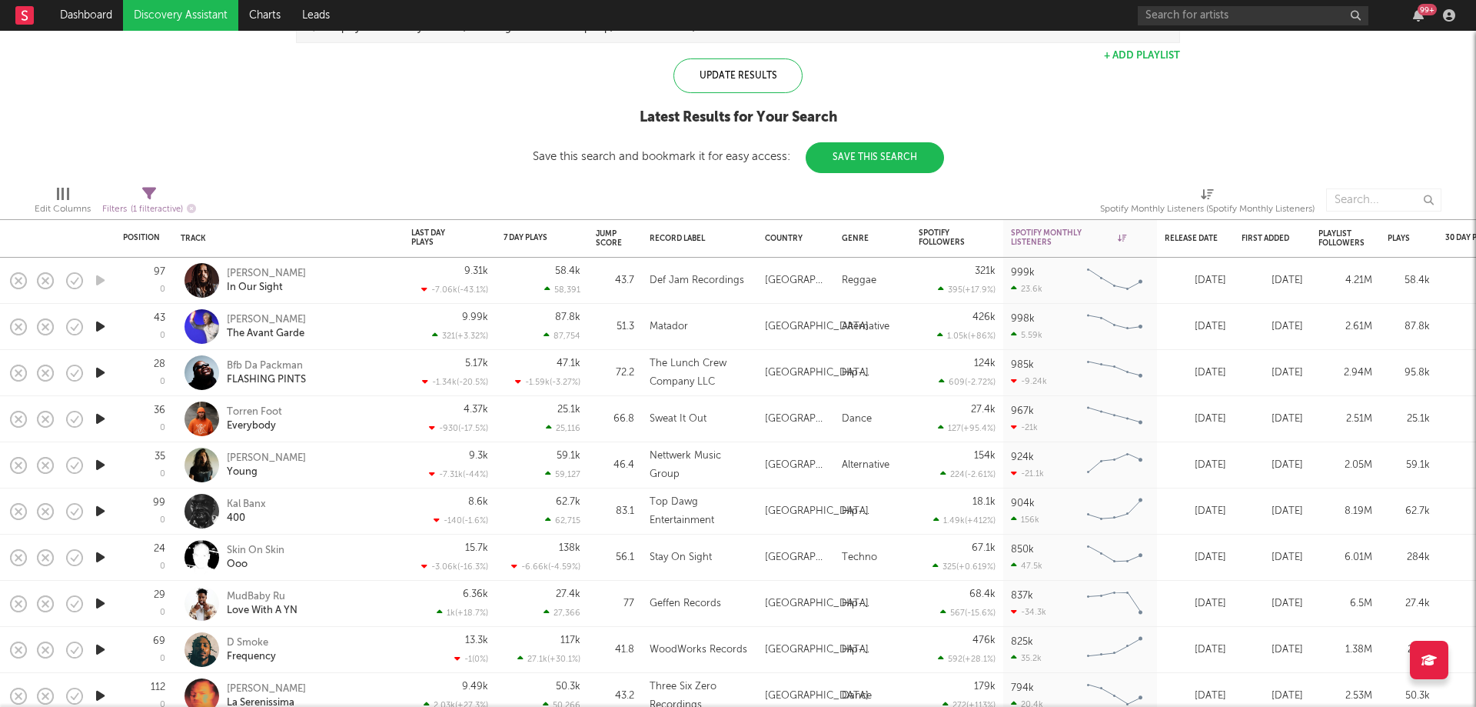
click at [144, 192] on icon at bounding box center [149, 194] width 14 height 14
select select "max"
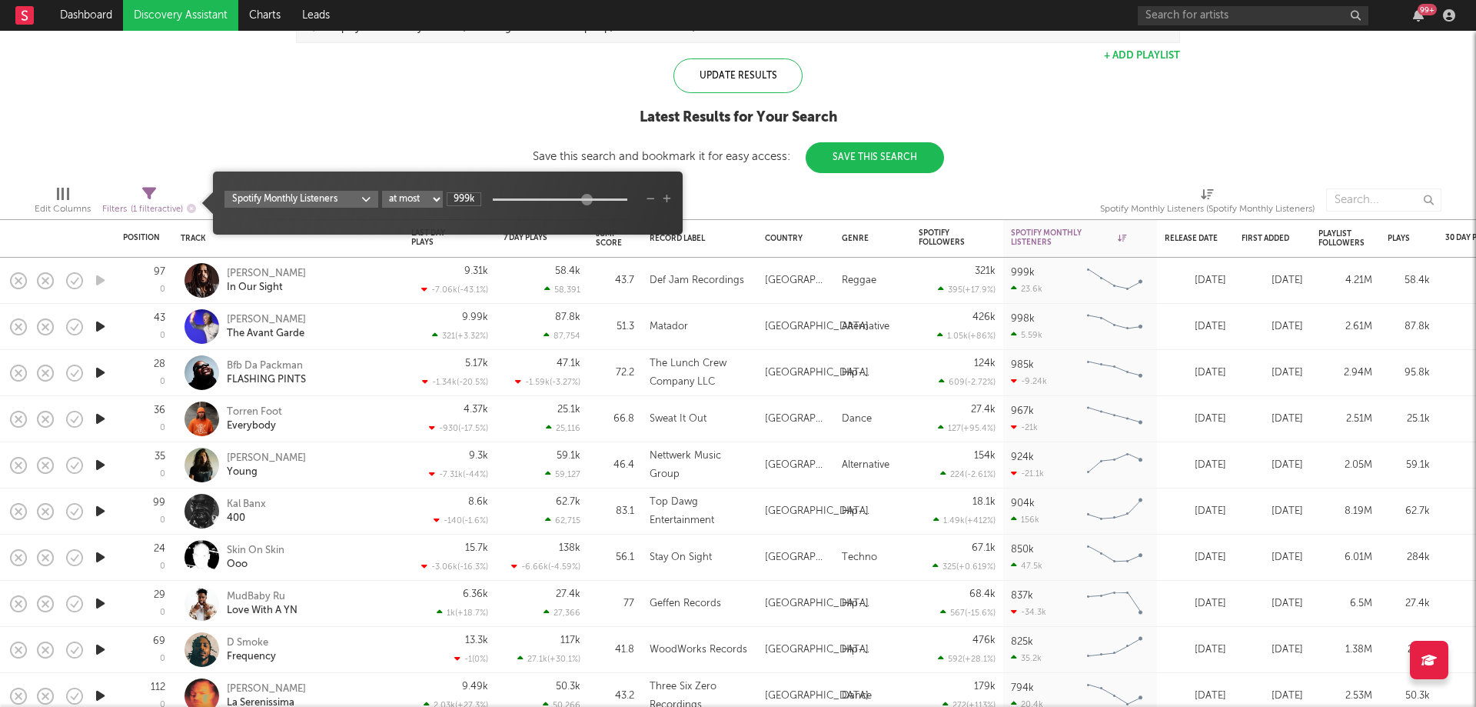
click at [665, 198] on icon "button" at bounding box center [667, 199] width 8 height 9
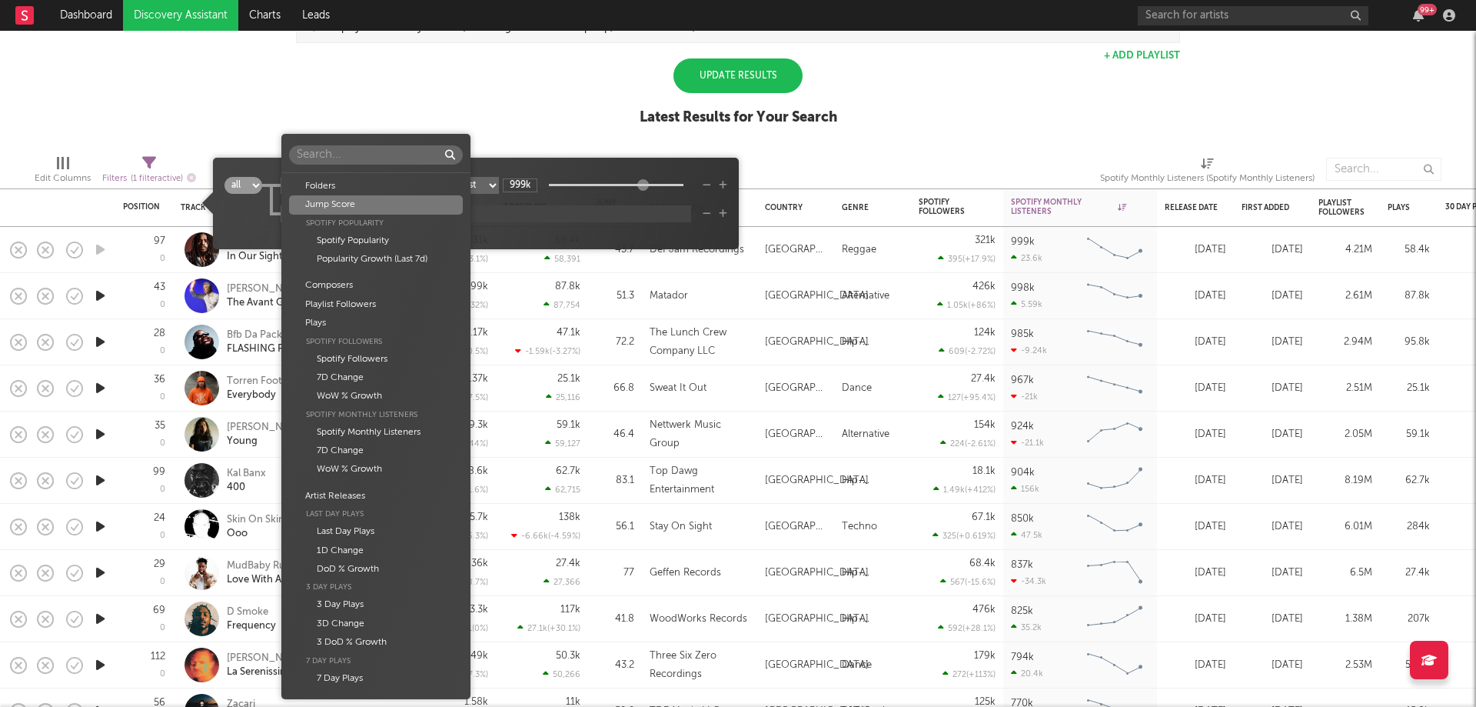
click at [314, 206] on body "Dashboard Discovery Assistant Charts Leads 99 + Notifications Settings Mark all…" at bounding box center [738, 353] width 1476 height 707
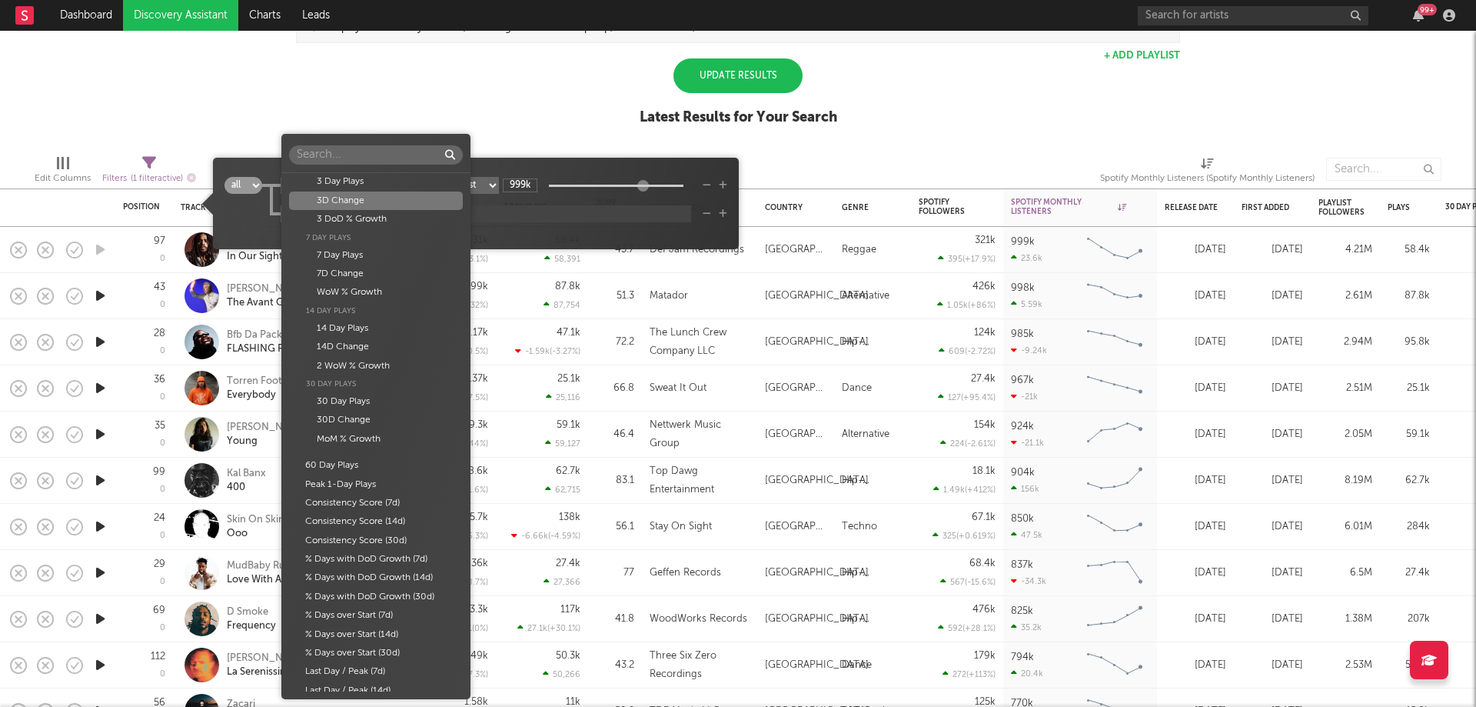
scroll to position [461, 0]
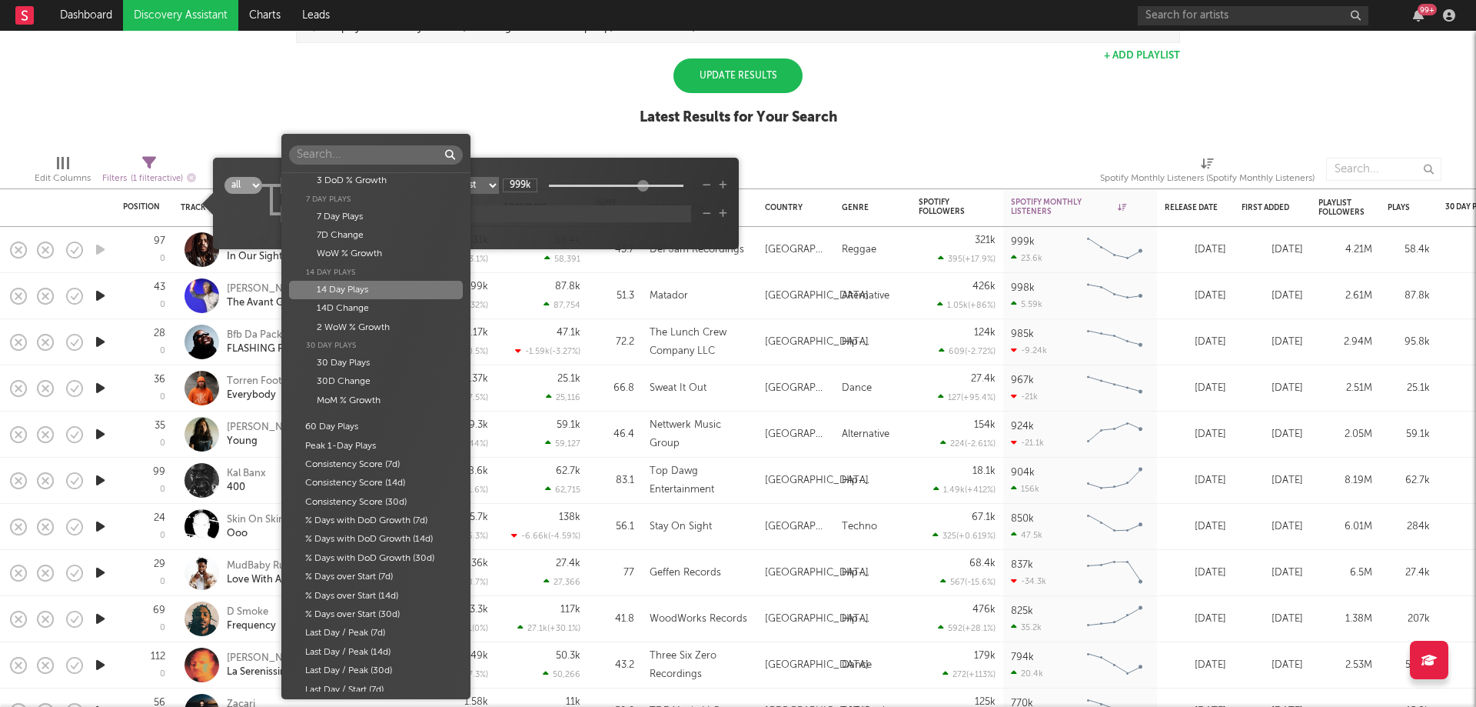
click at [360, 294] on div "14 Day Plays" at bounding box center [375, 290] width 173 height 18
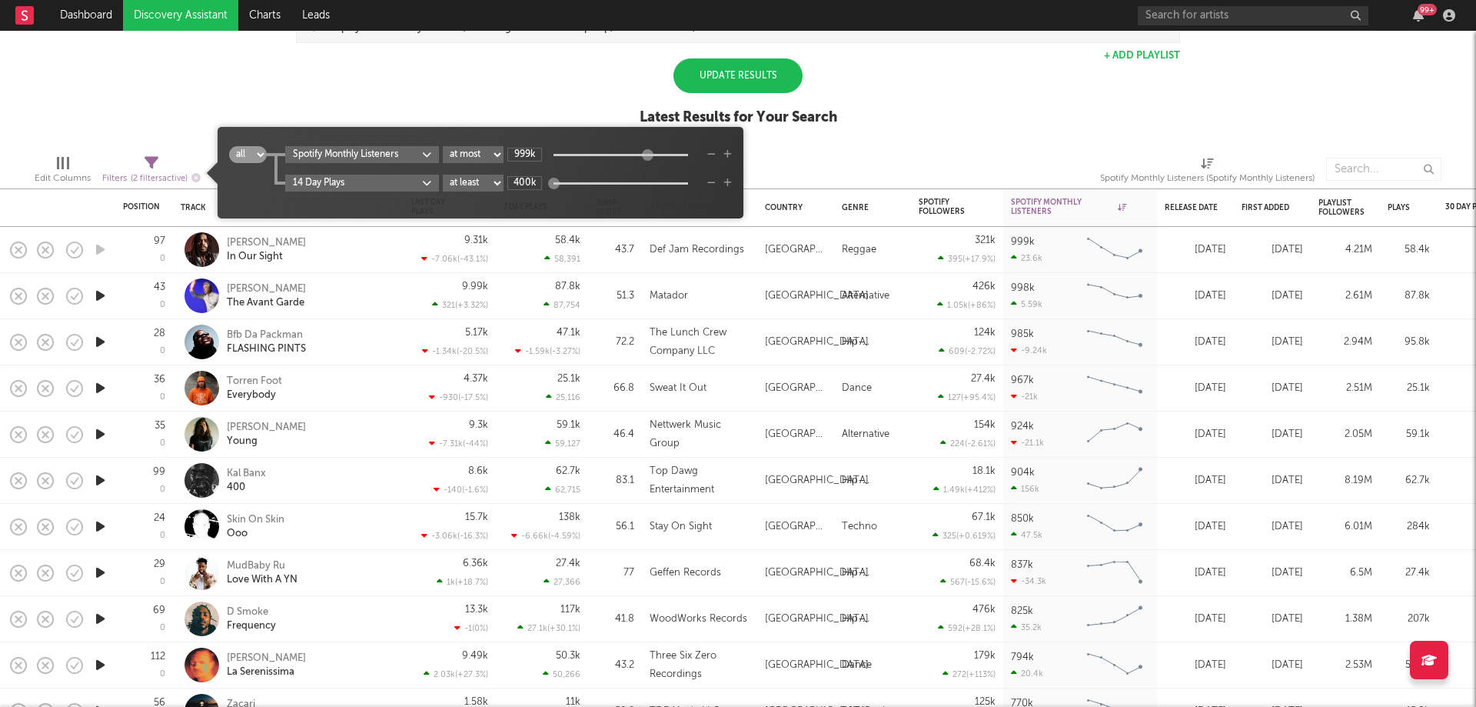
type input "400k"
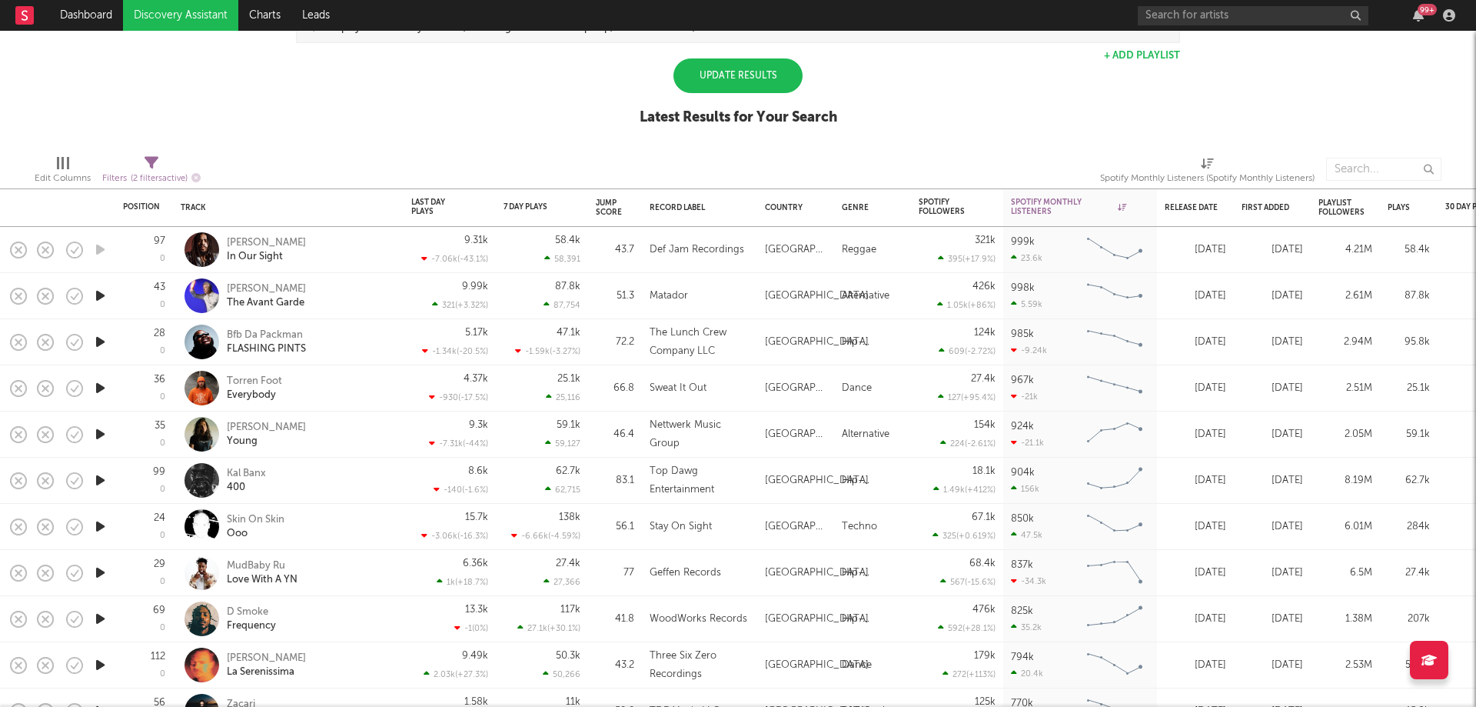
click at [757, 80] on div "Update Results" at bounding box center [738, 75] width 129 height 35
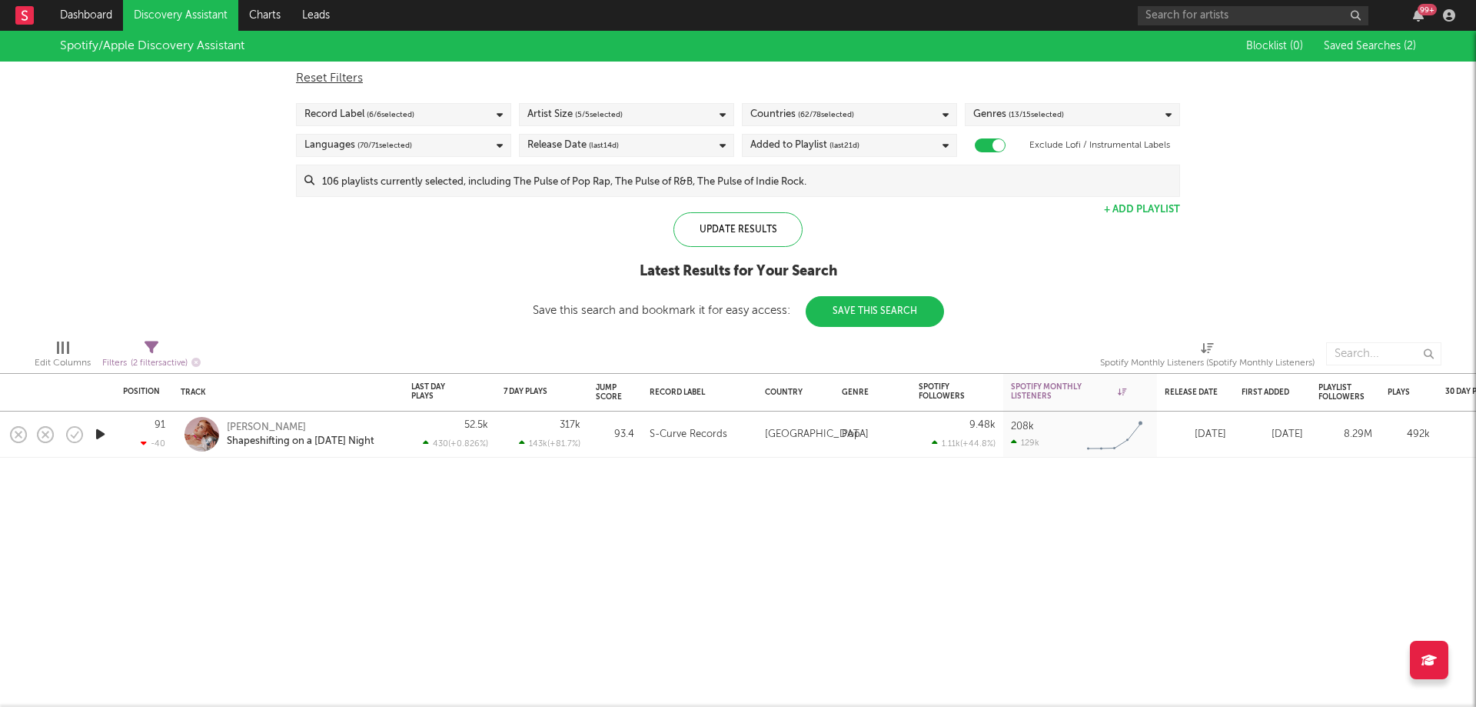
click at [151, 338] on div "Filters ( 2 filters active)" at bounding box center [151, 356] width 98 height 45
click at [151, 350] on icon at bounding box center [152, 348] width 14 height 14
select select "max"
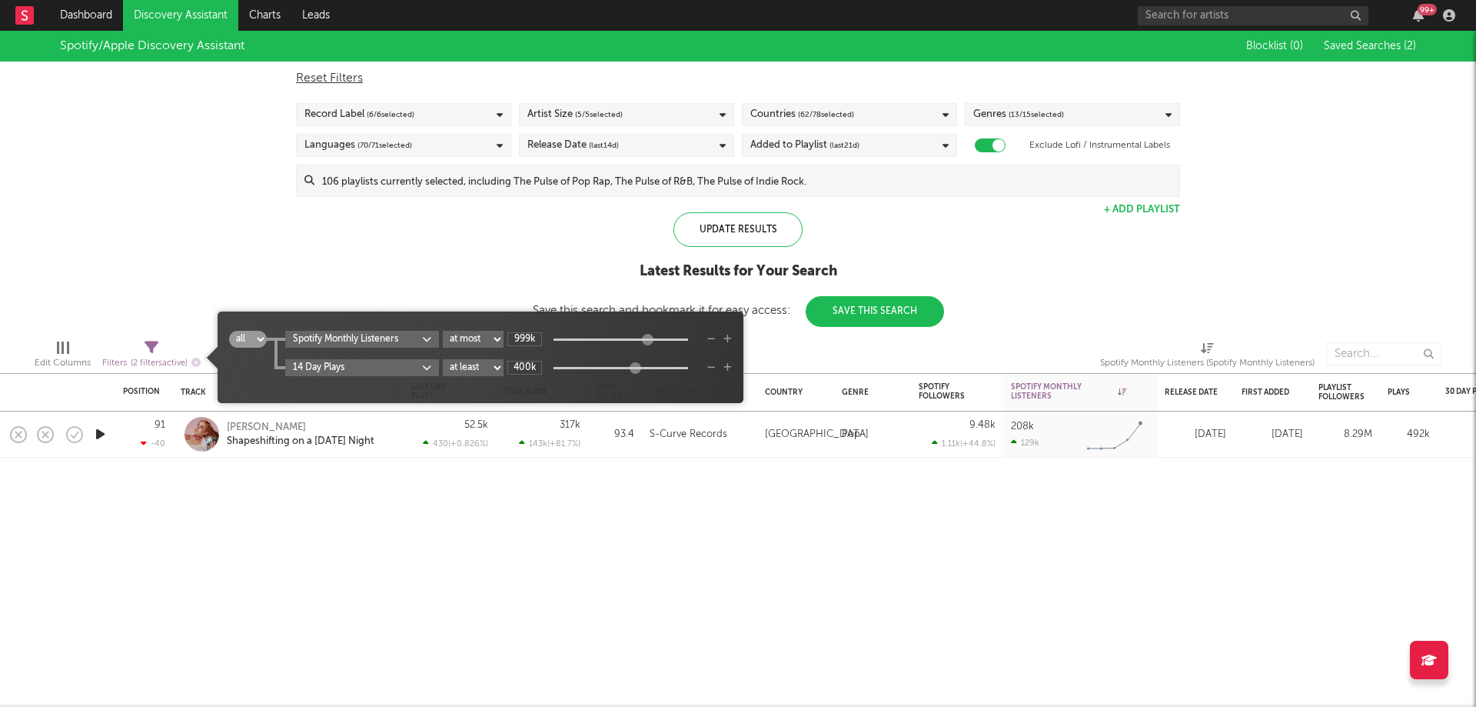
click at [713, 367] on icon "button" at bounding box center [711, 367] width 8 height 9
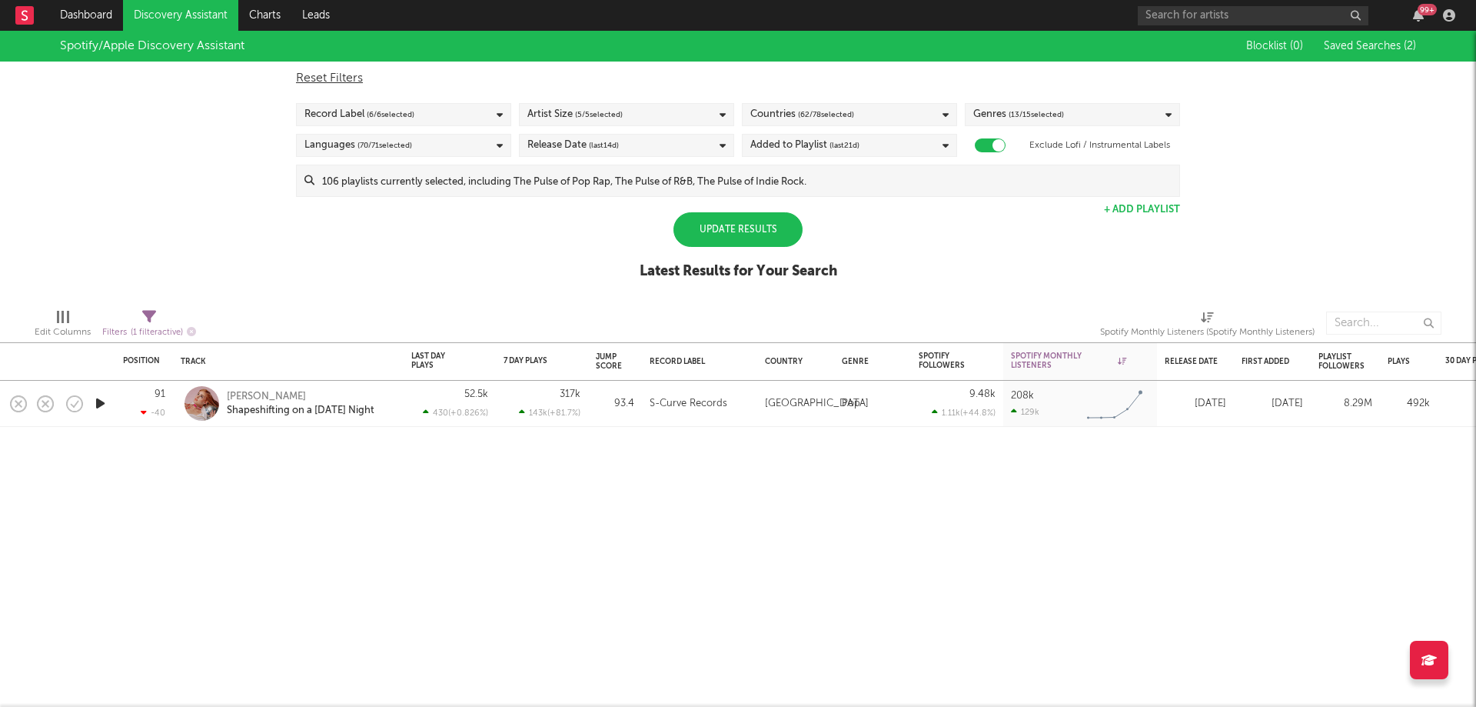
click at [297, 244] on div "Spotify/Apple Discovery Assistant Blocklist ( 0 ) Saved Searches ( 2 ) Reset Fi…" at bounding box center [738, 163] width 1476 height 265
click at [761, 234] on div "Update Results" at bounding box center [738, 229] width 129 height 35
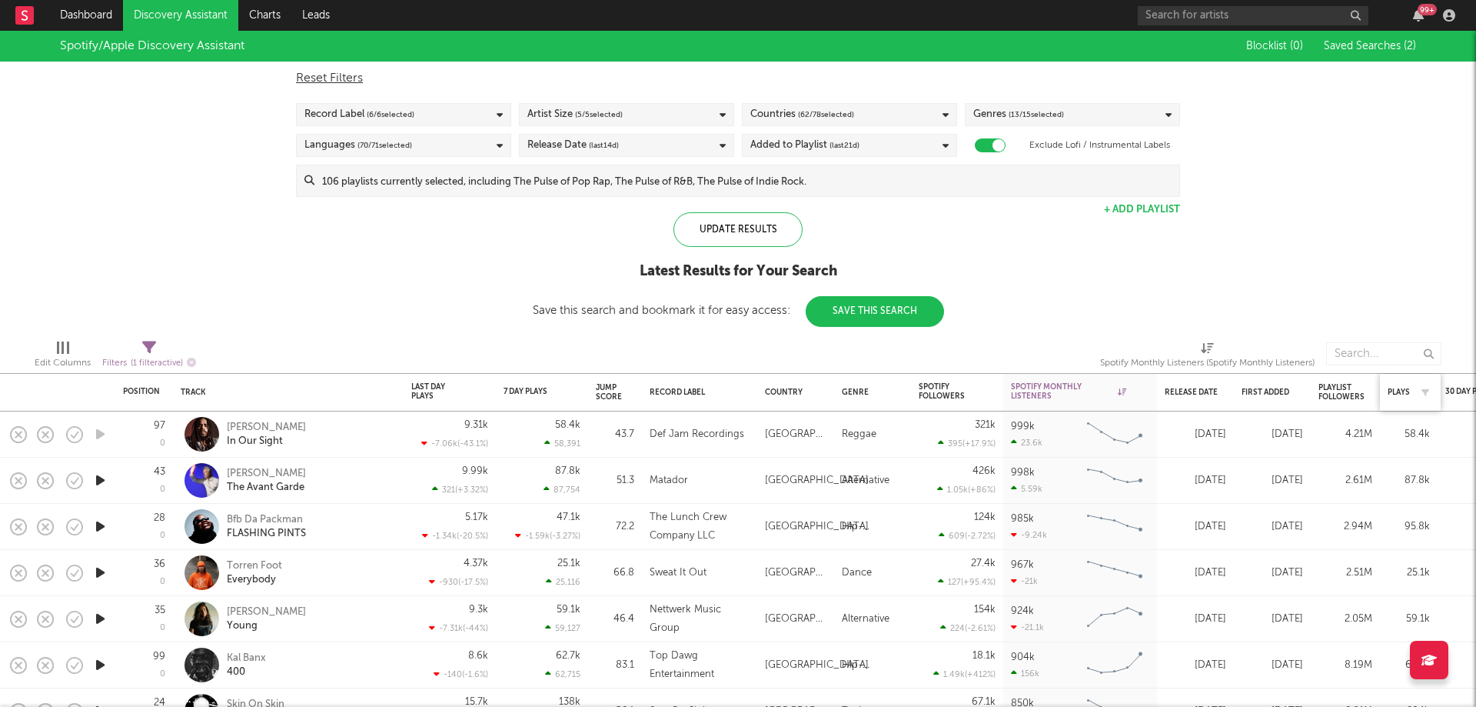
click at [1407, 382] on div "Plays" at bounding box center [1410, 392] width 45 height 32
click at [1395, 396] on div "Plays" at bounding box center [1399, 392] width 22 height 9
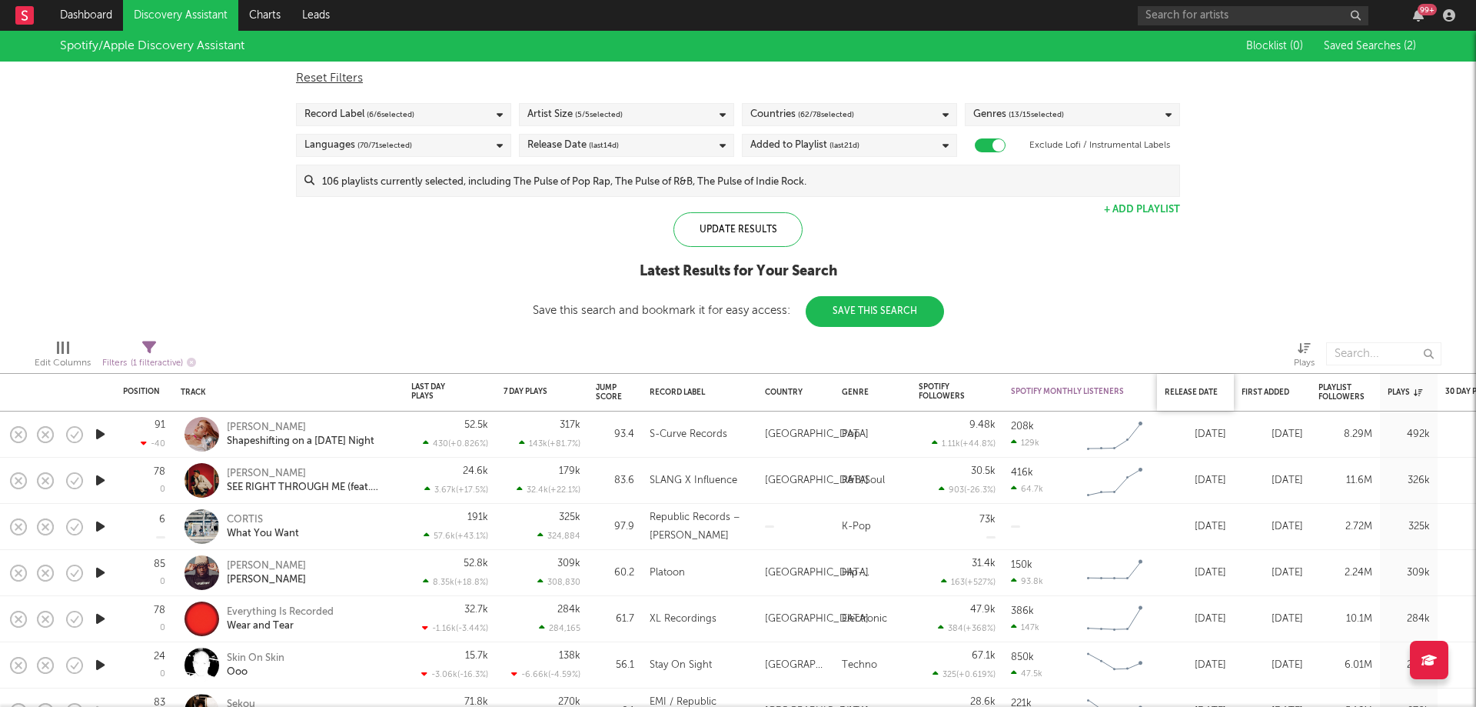
click at [1198, 398] on div "Release Date" at bounding box center [1196, 392] width 62 height 32
click at [1199, 391] on div "Release Date" at bounding box center [1192, 392] width 54 height 9
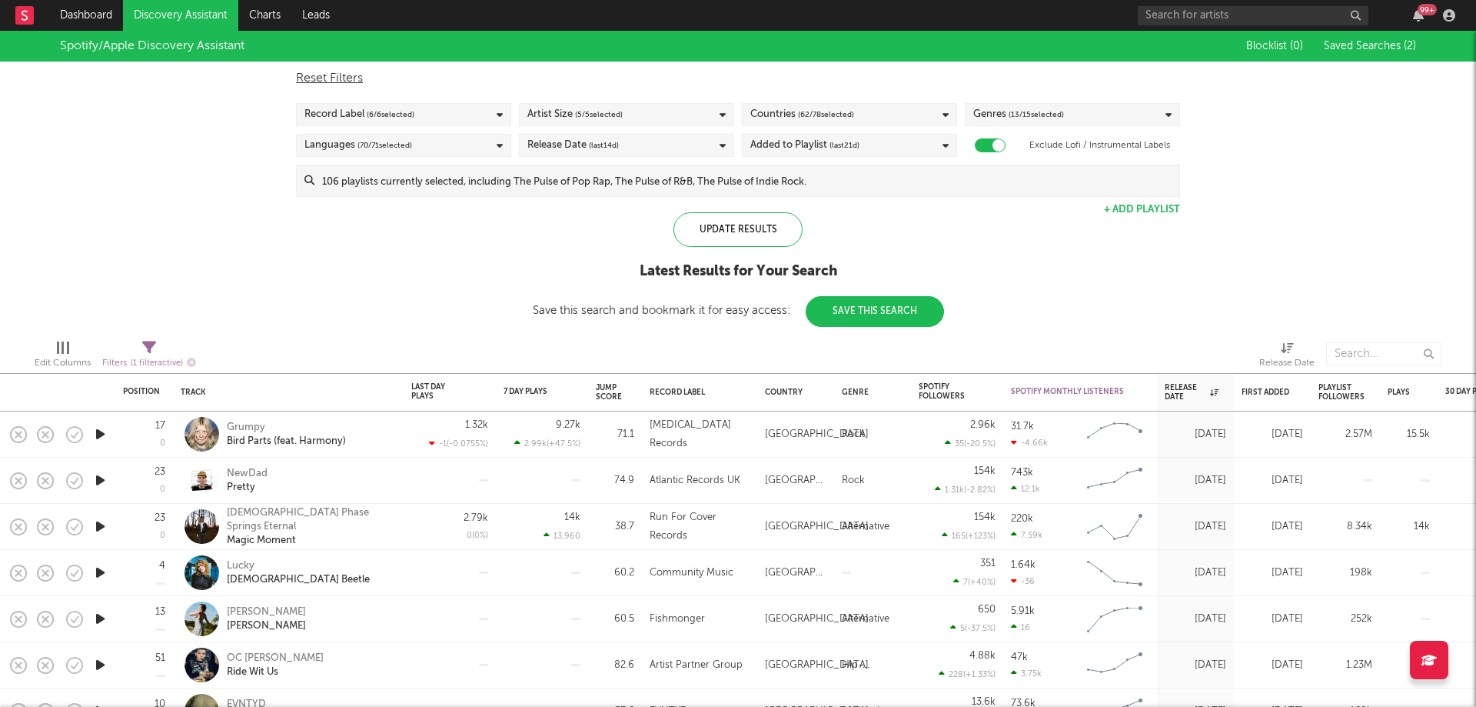
click at [1036, 183] on input at bounding box center [746, 180] width 865 height 31
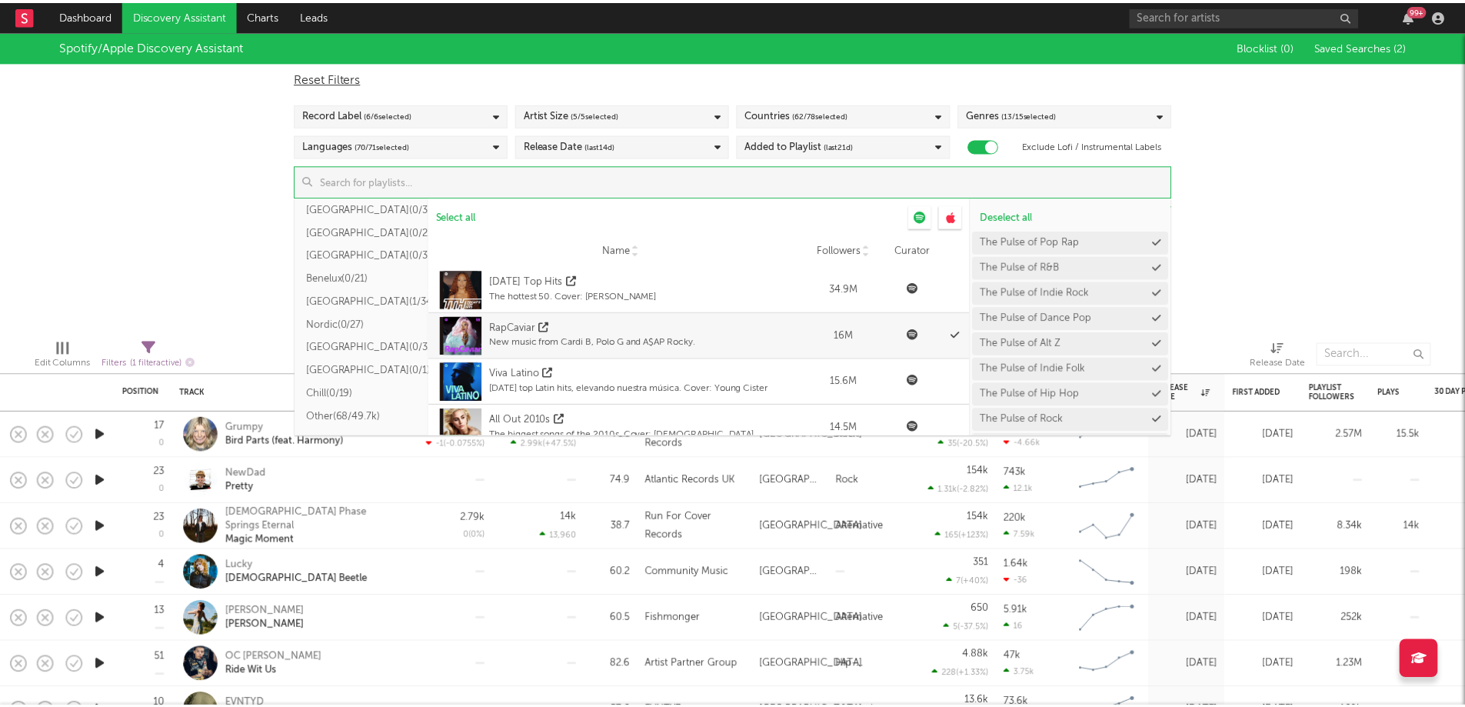
scroll to position [392, 0]
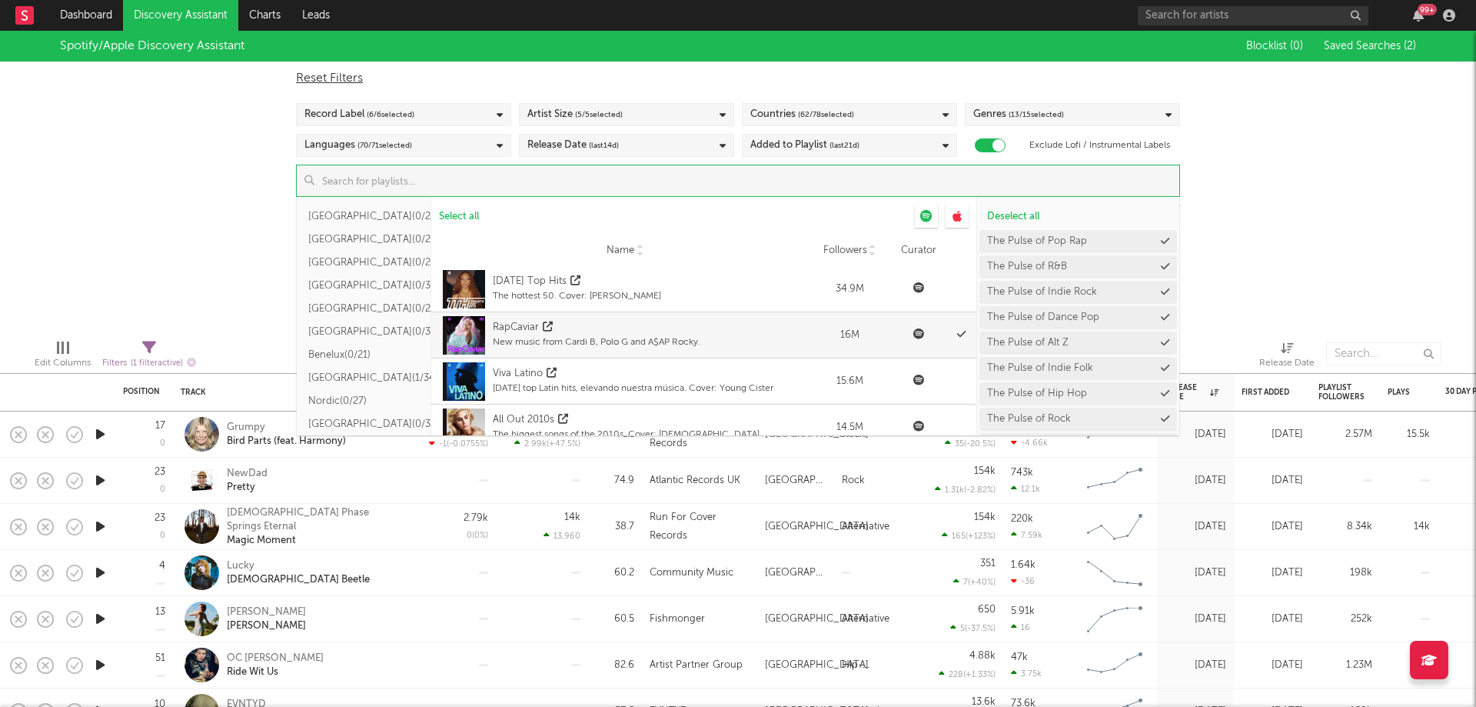
click at [1386, 197] on div "Spotify/Apple Discovery Assistant Blocklist ( 0 ) Saved Searches ( 2 ) Reset Fi…" at bounding box center [738, 179] width 1476 height 296
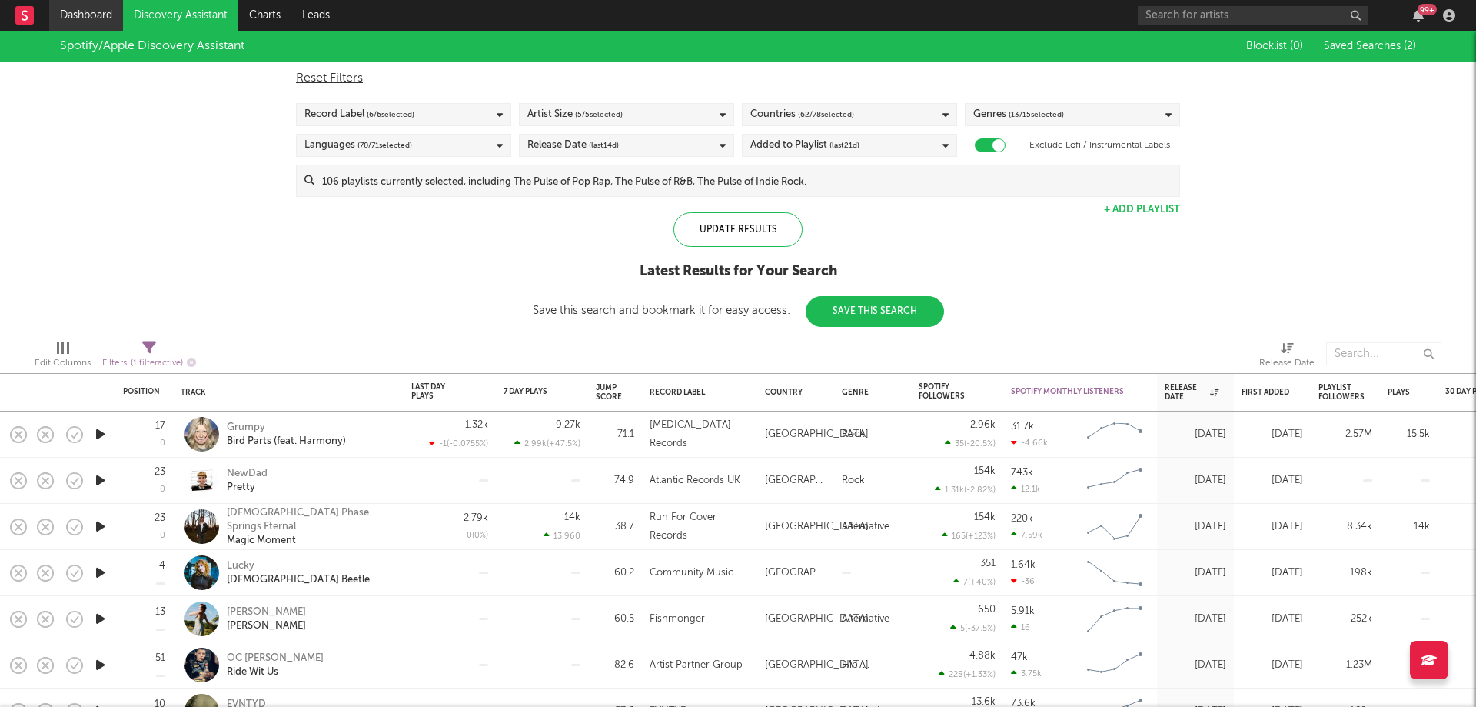
click at [95, 16] on link "Dashboard" at bounding box center [86, 15] width 74 height 31
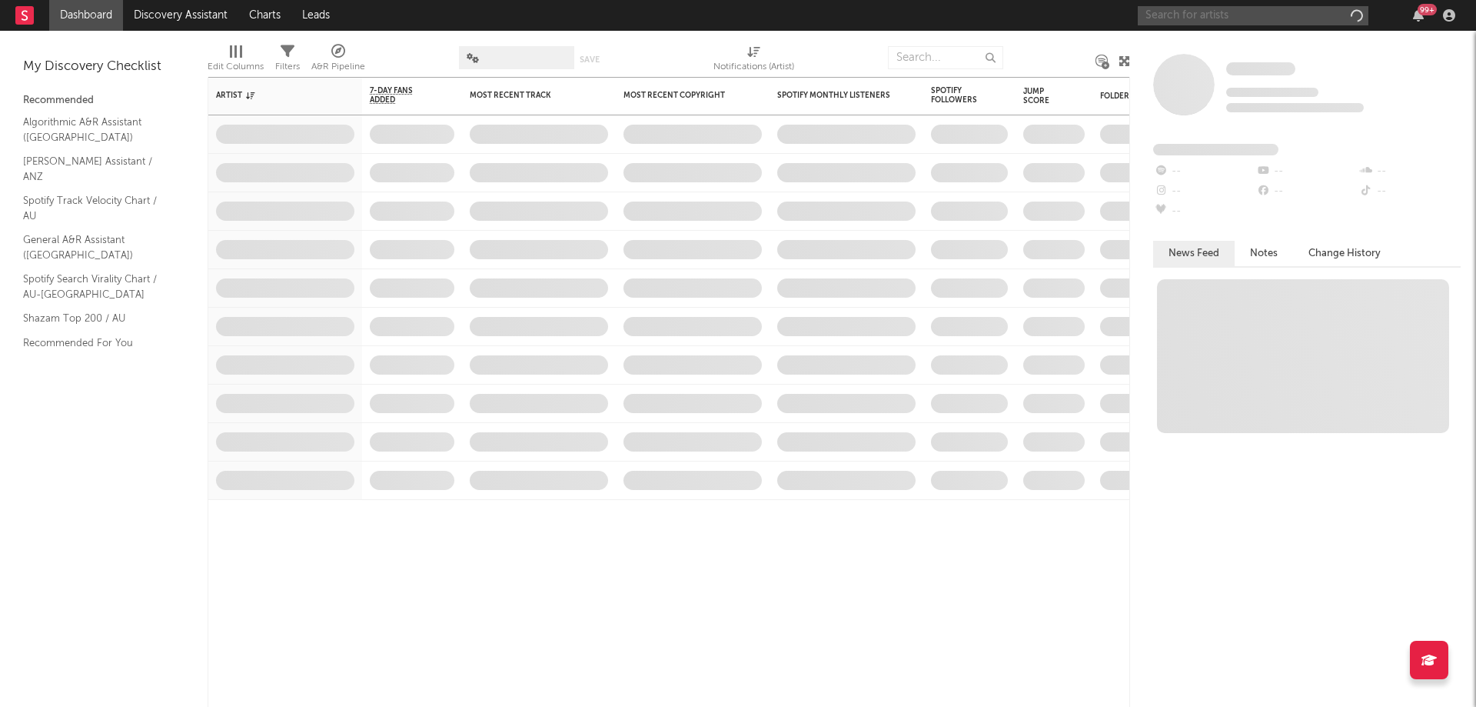
click at [1232, 14] on input "text" at bounding box center [1253, 15] width 231 height 19
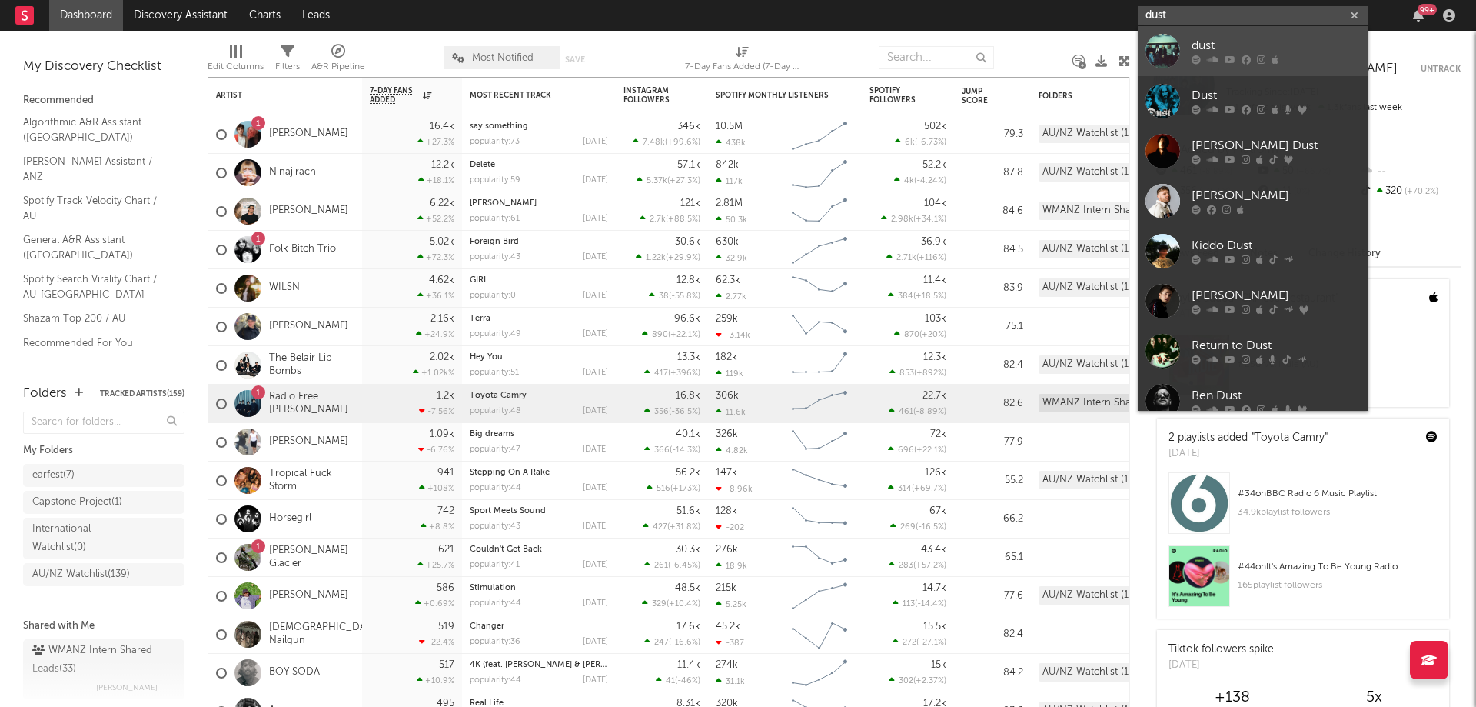
type input "dust"
click at [1250, 42] on div "dust" at bounding box center [1276, 46] width 169 height 18
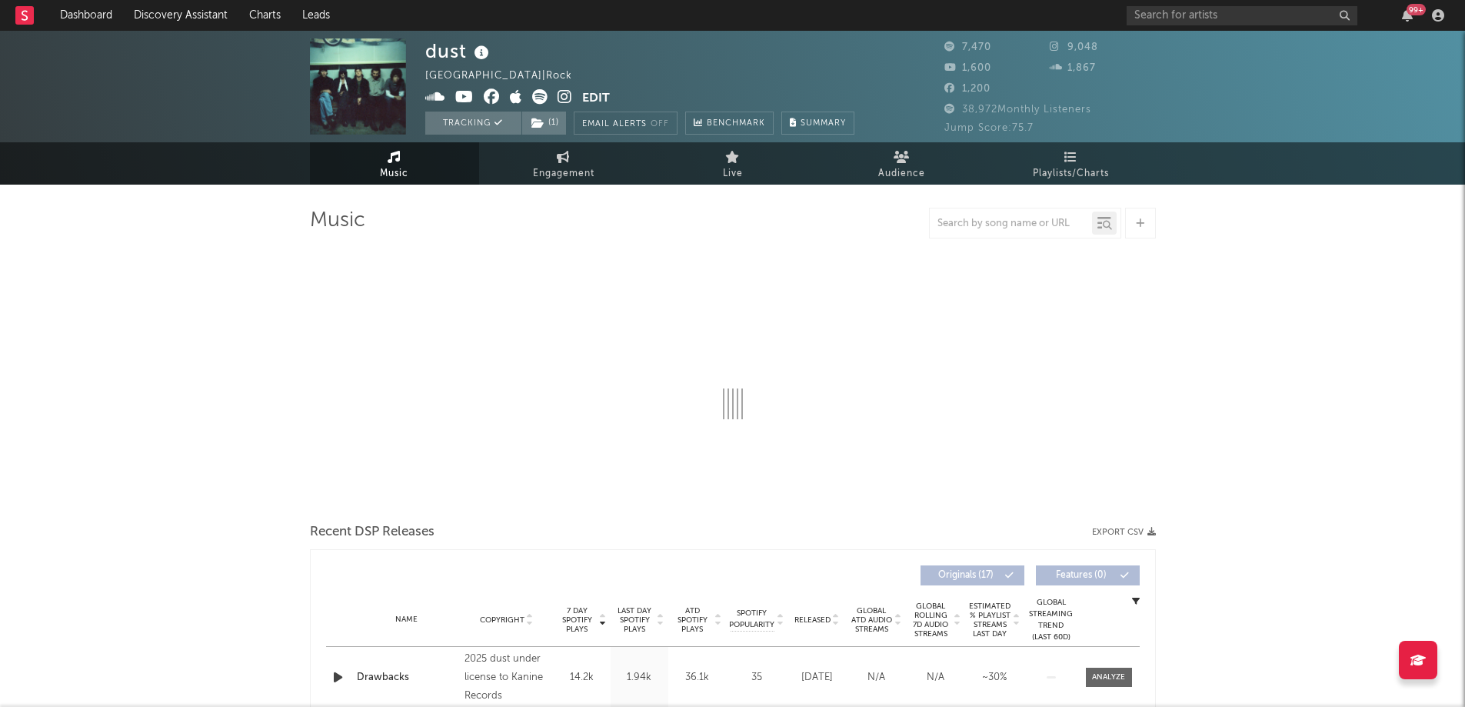
select select "1w"
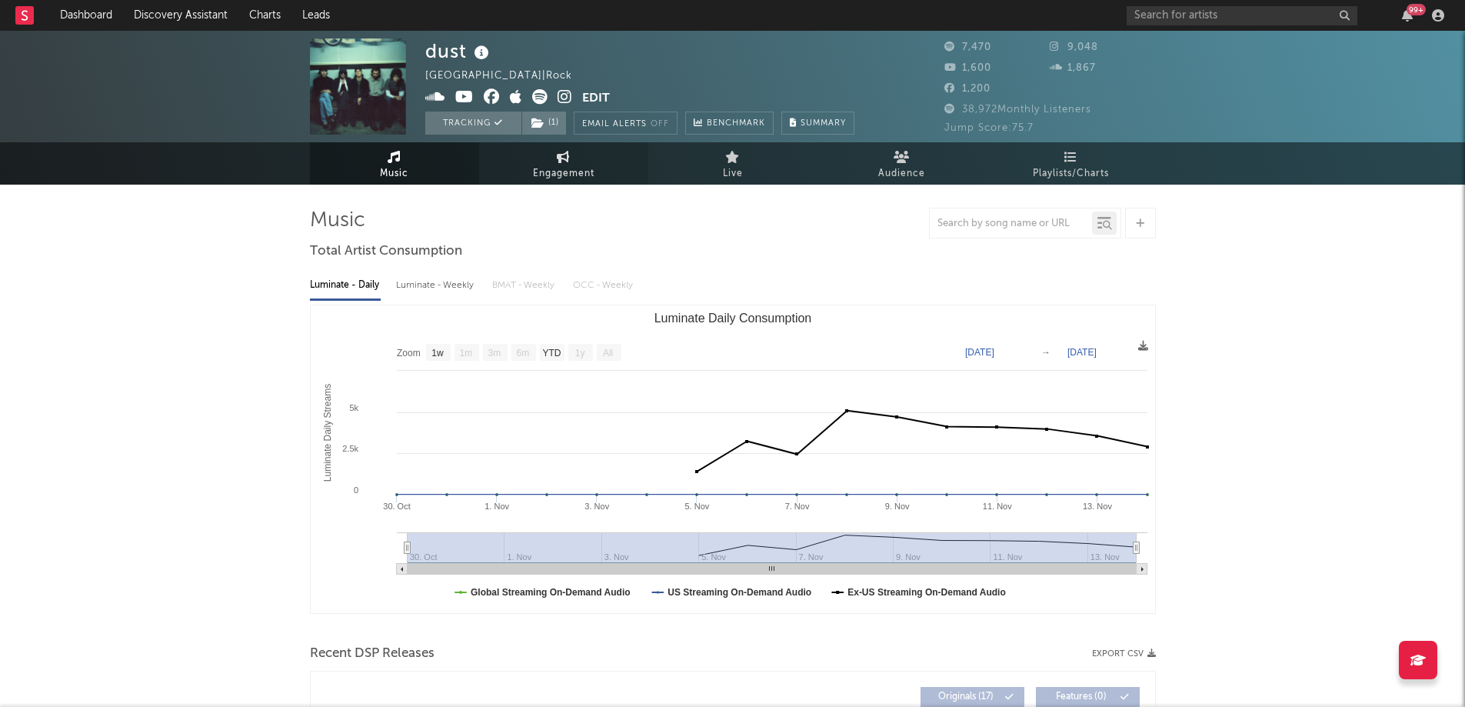
click at [579, 177] on span "Engagement" at bounding box center [564, 174] width 62 height 18
select select "1w"
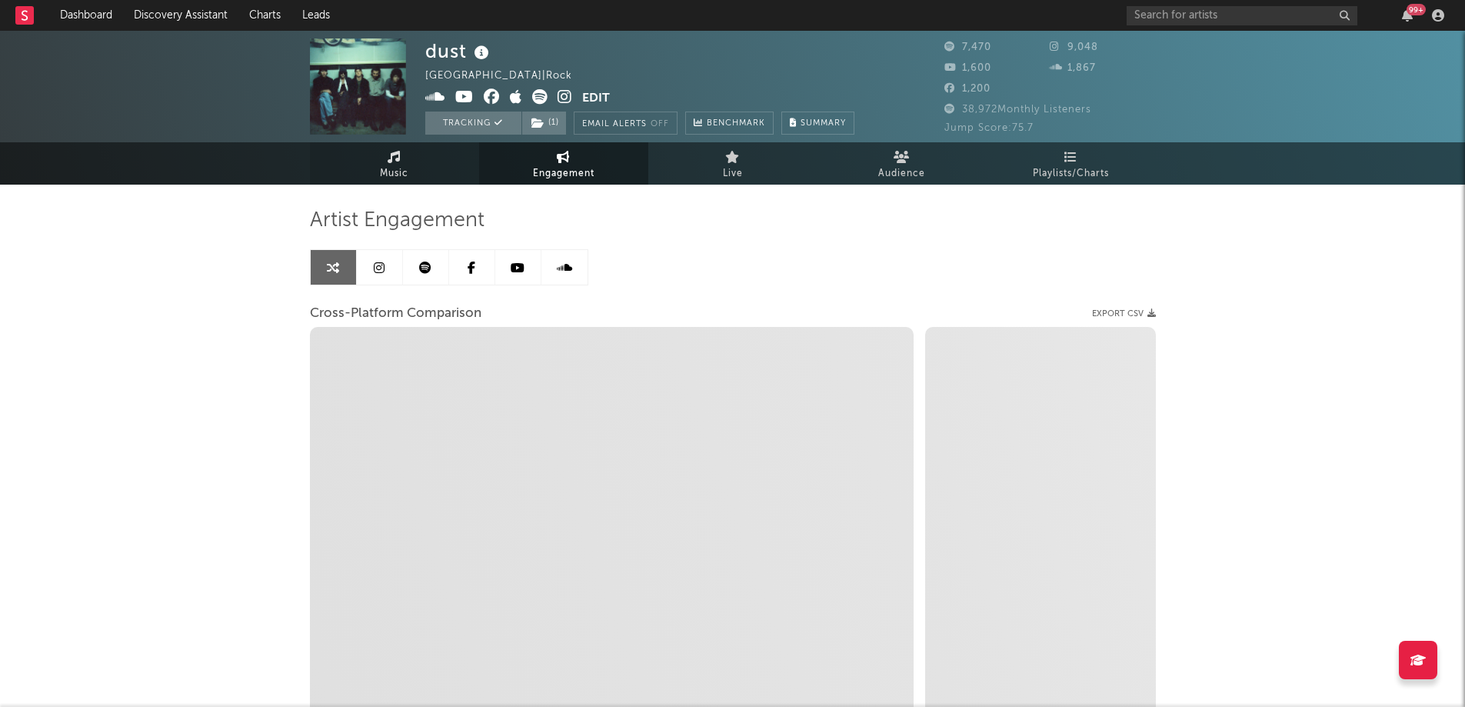
click at [410, 168] on link "Music" at bounding box center [394, 163] width 169 height 42
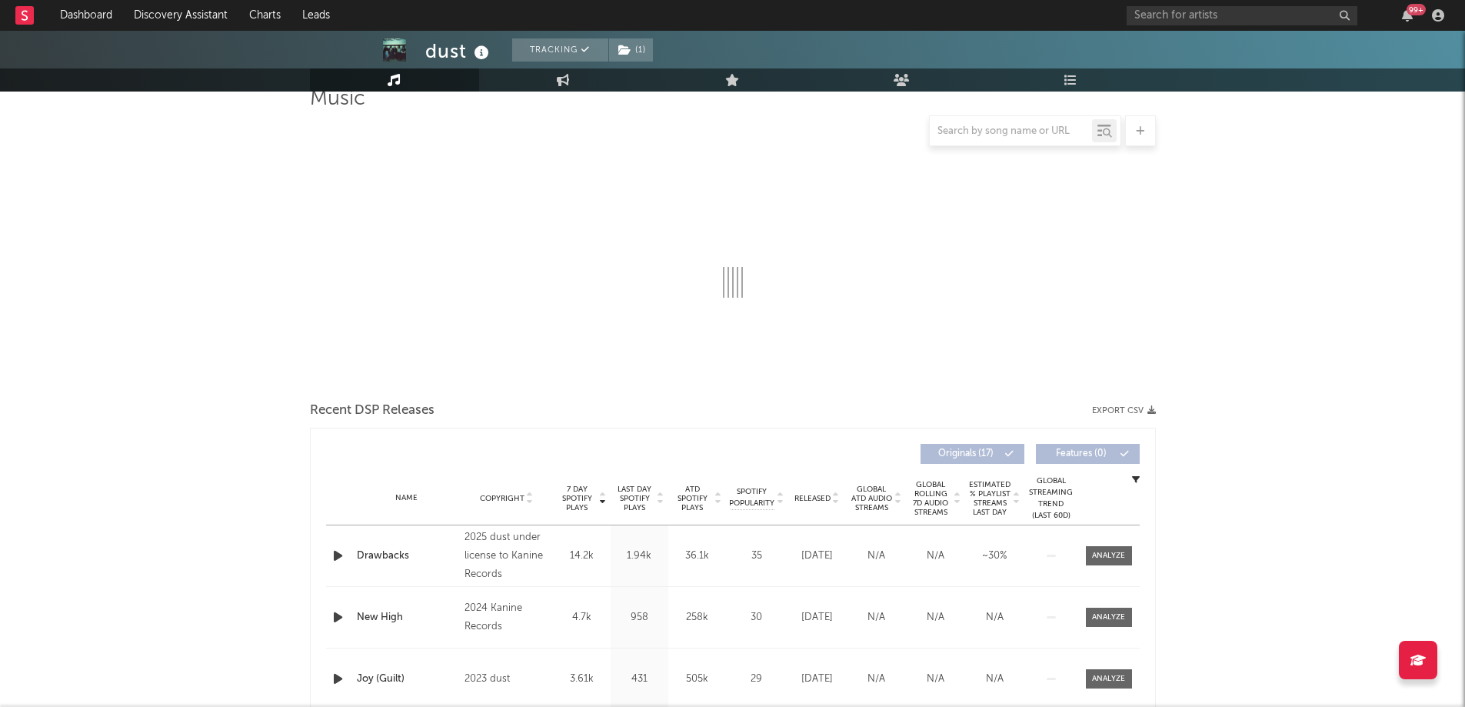
scroll to position [429, 0]
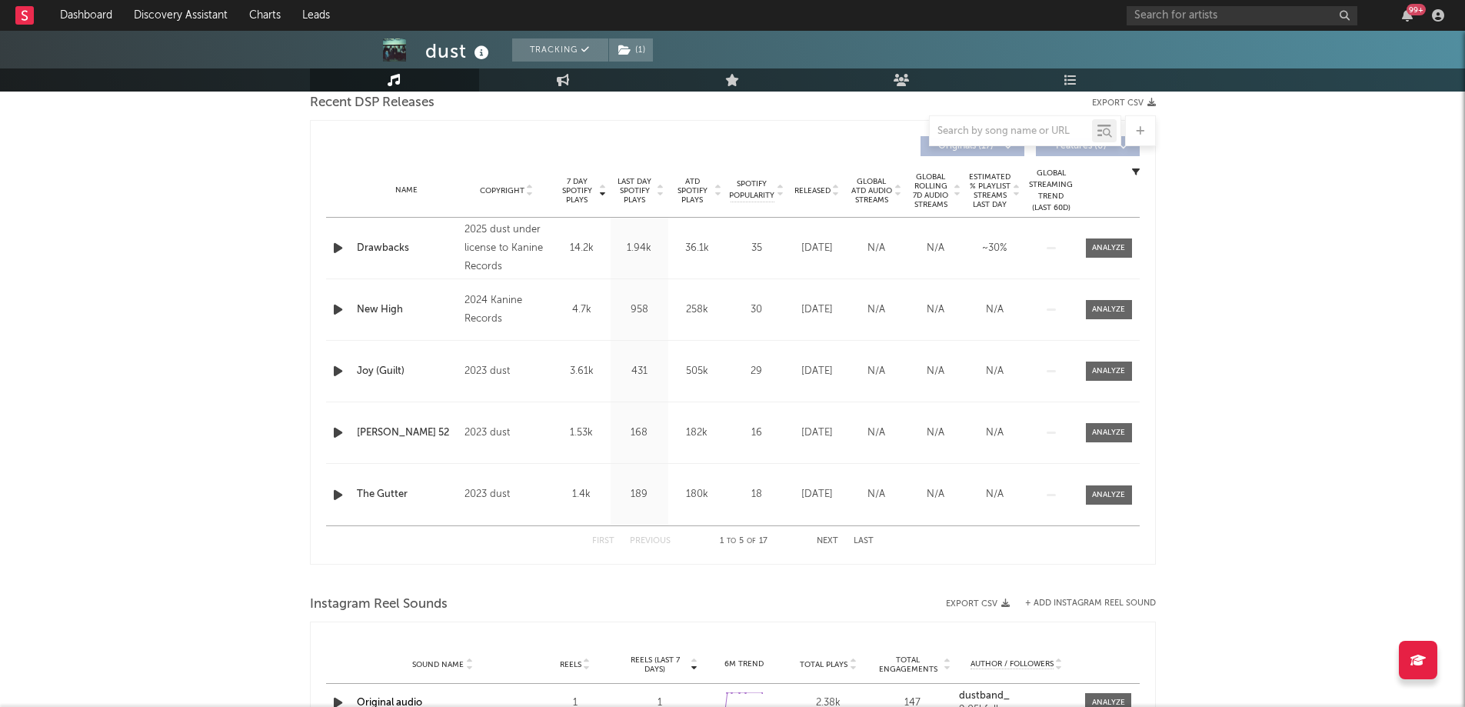
select select "1w"
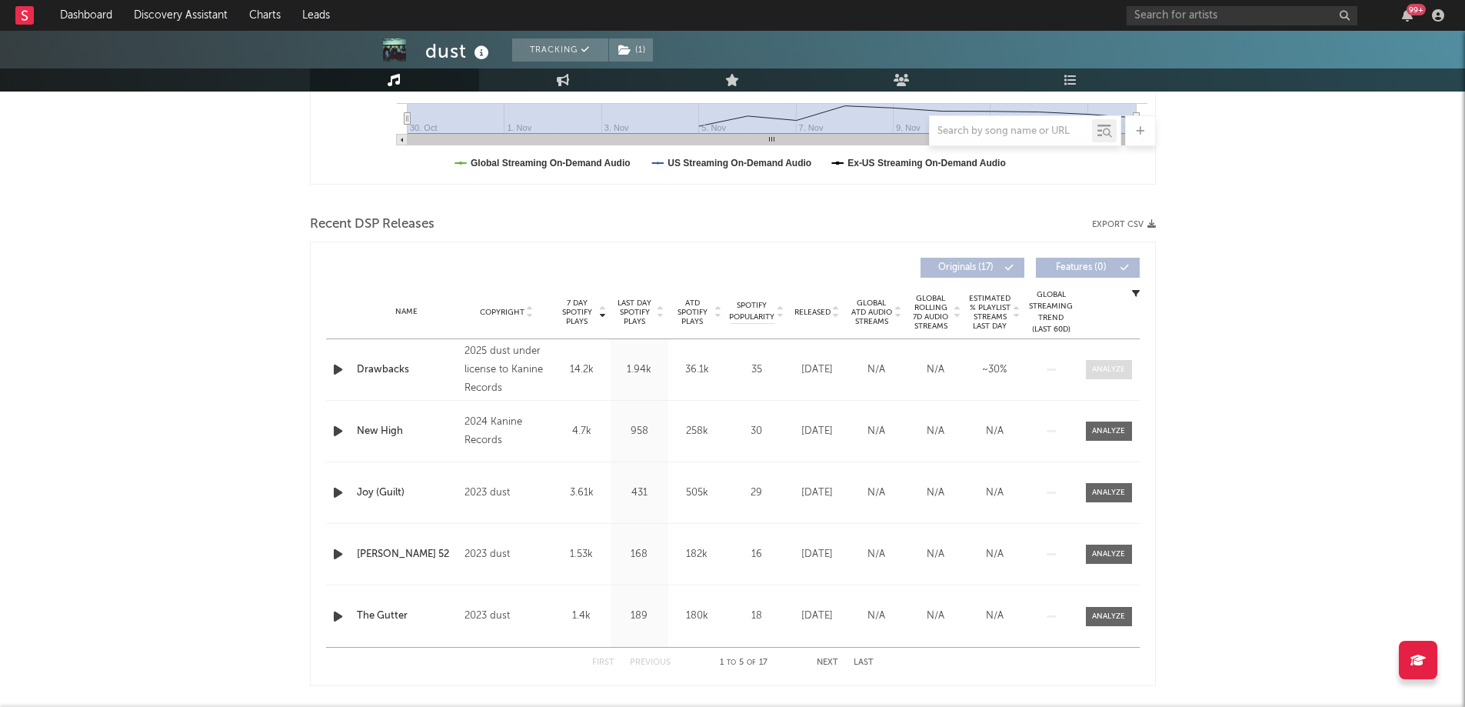
click at [1090, 369] on span at bounding box center [1109, 369] width 46 height 19
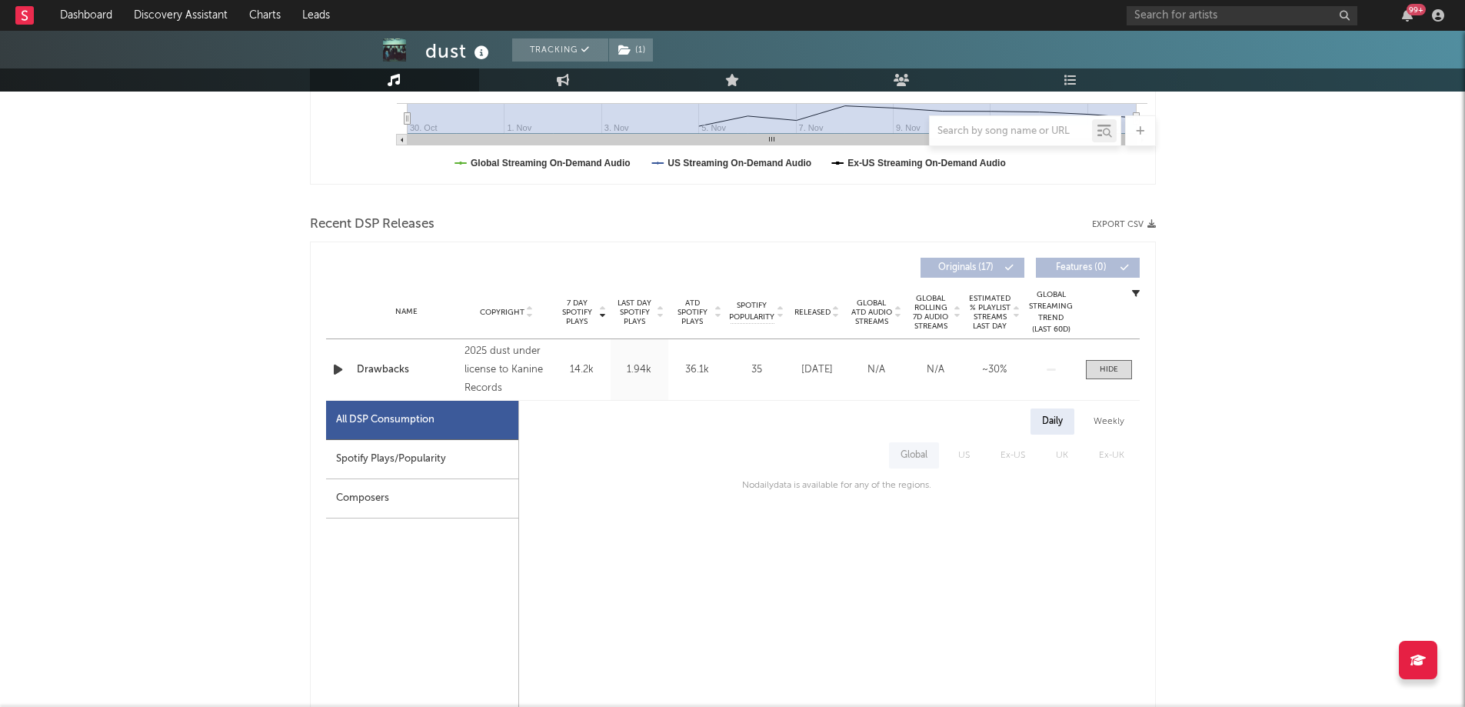
click at [444, 464] on div "Spotify Plays/Popularity" at bounding box center [422, 459] width 192 height 39
select select "1w"
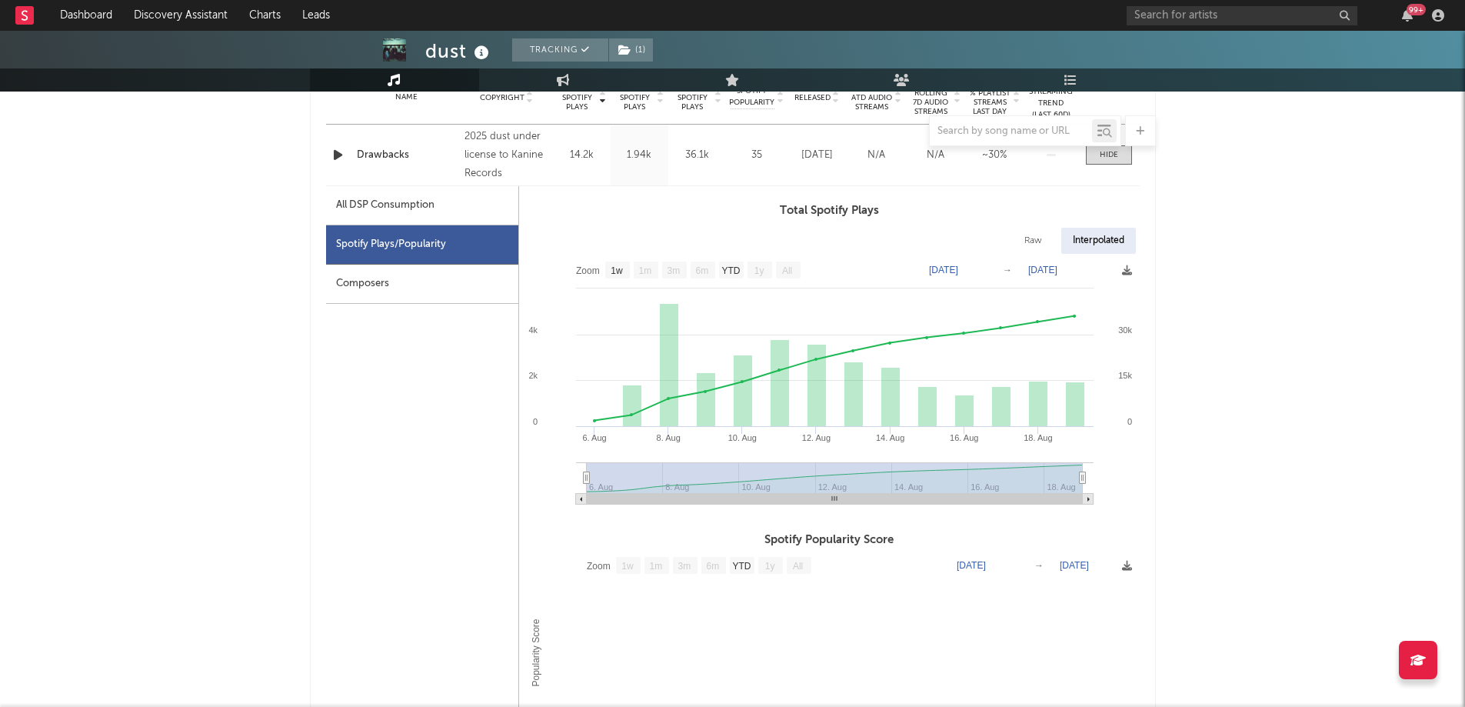
scroll to position [660, 0]
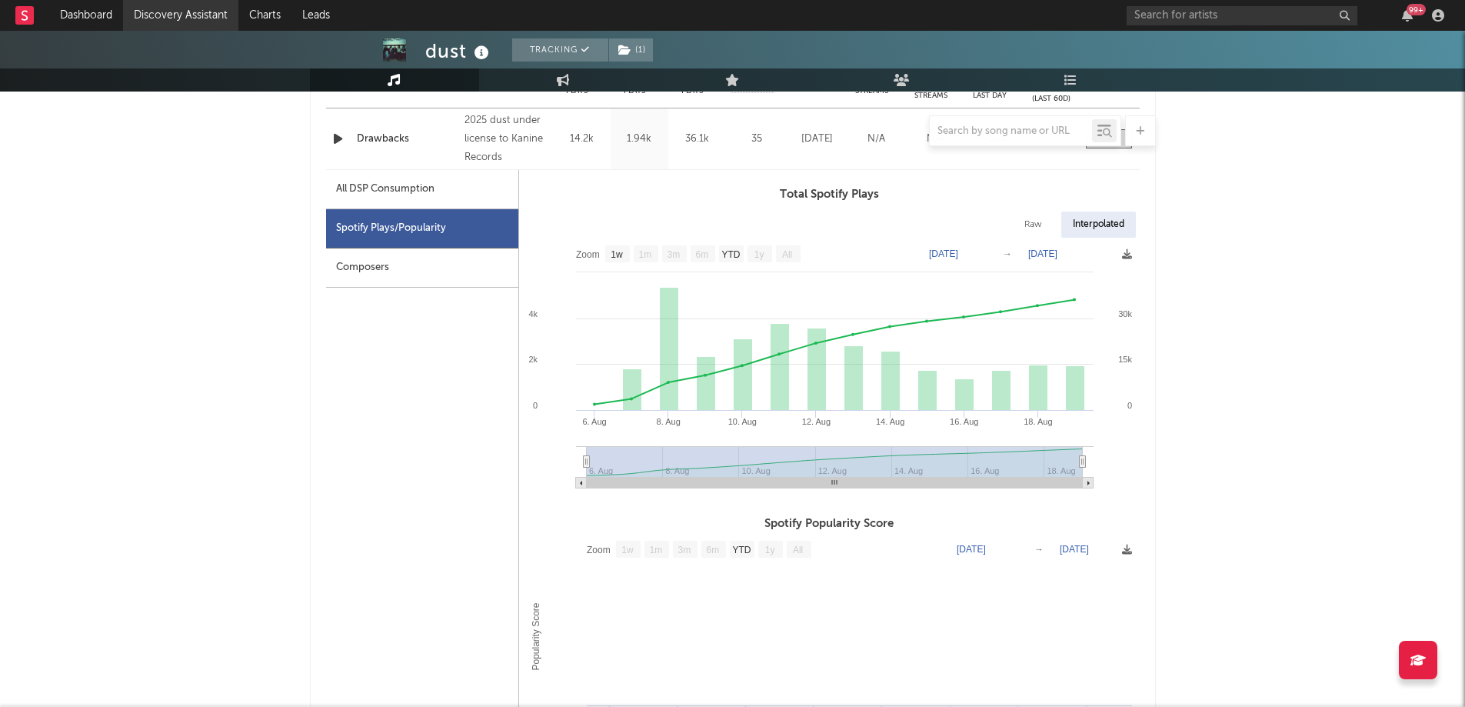
select select "1m"
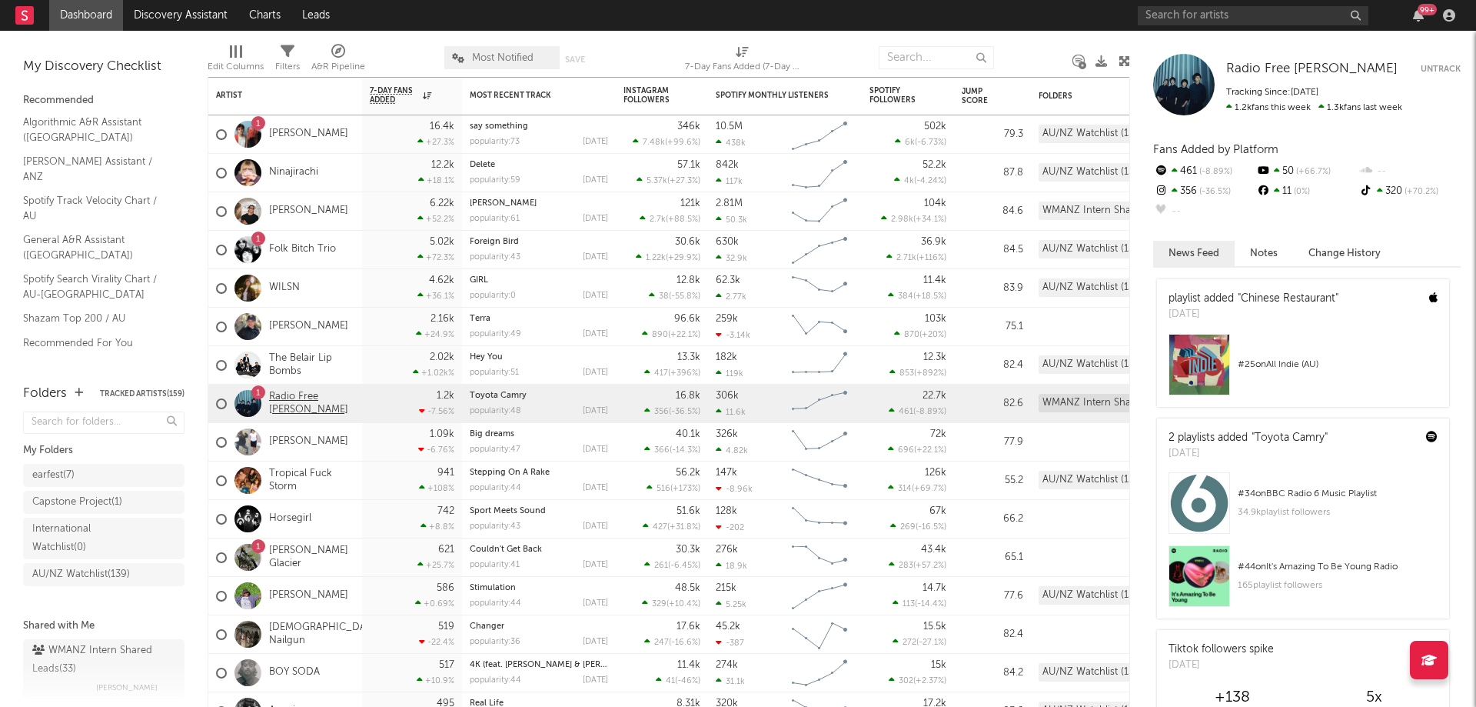
click at [298, 404] on link "Radio Free [PERSON_NAME]" at bounding box center [311, 404] width 85 height 26
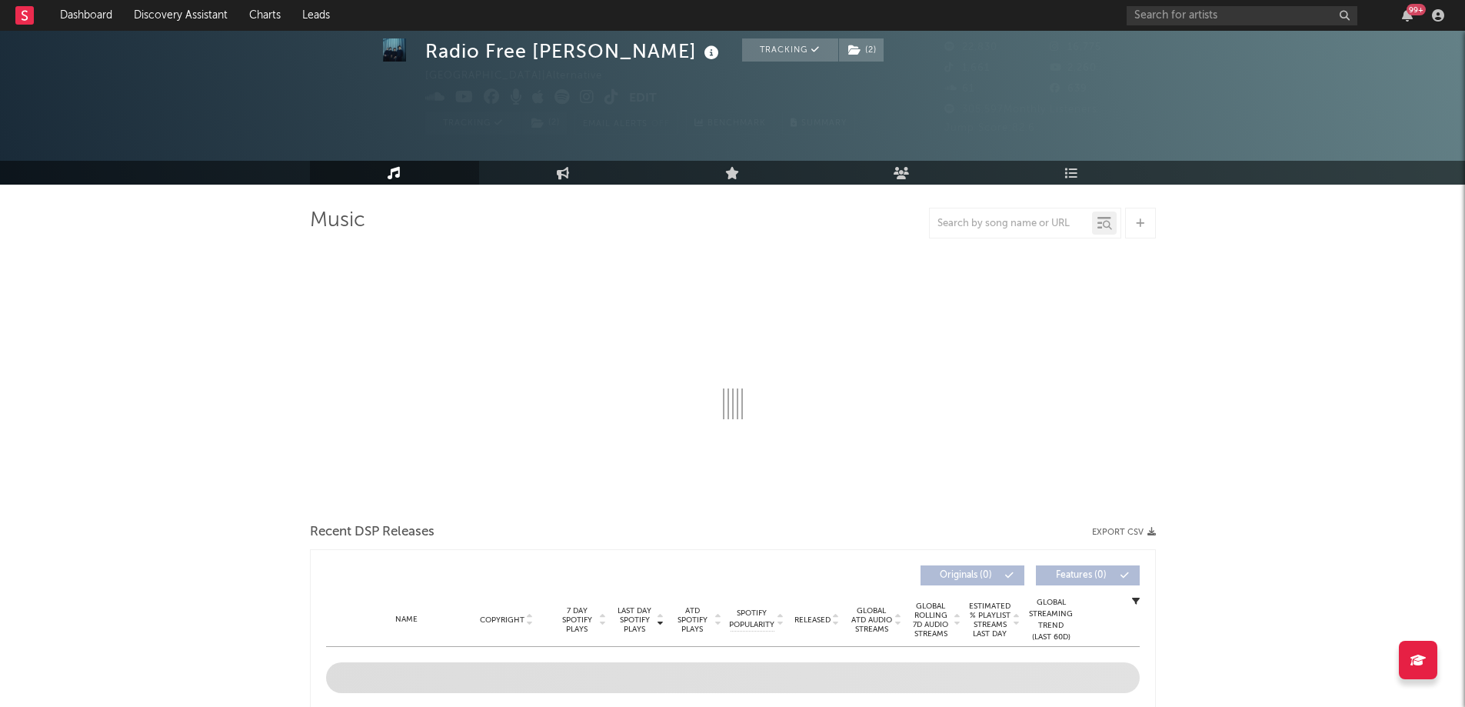
scroll to position [231, 0]
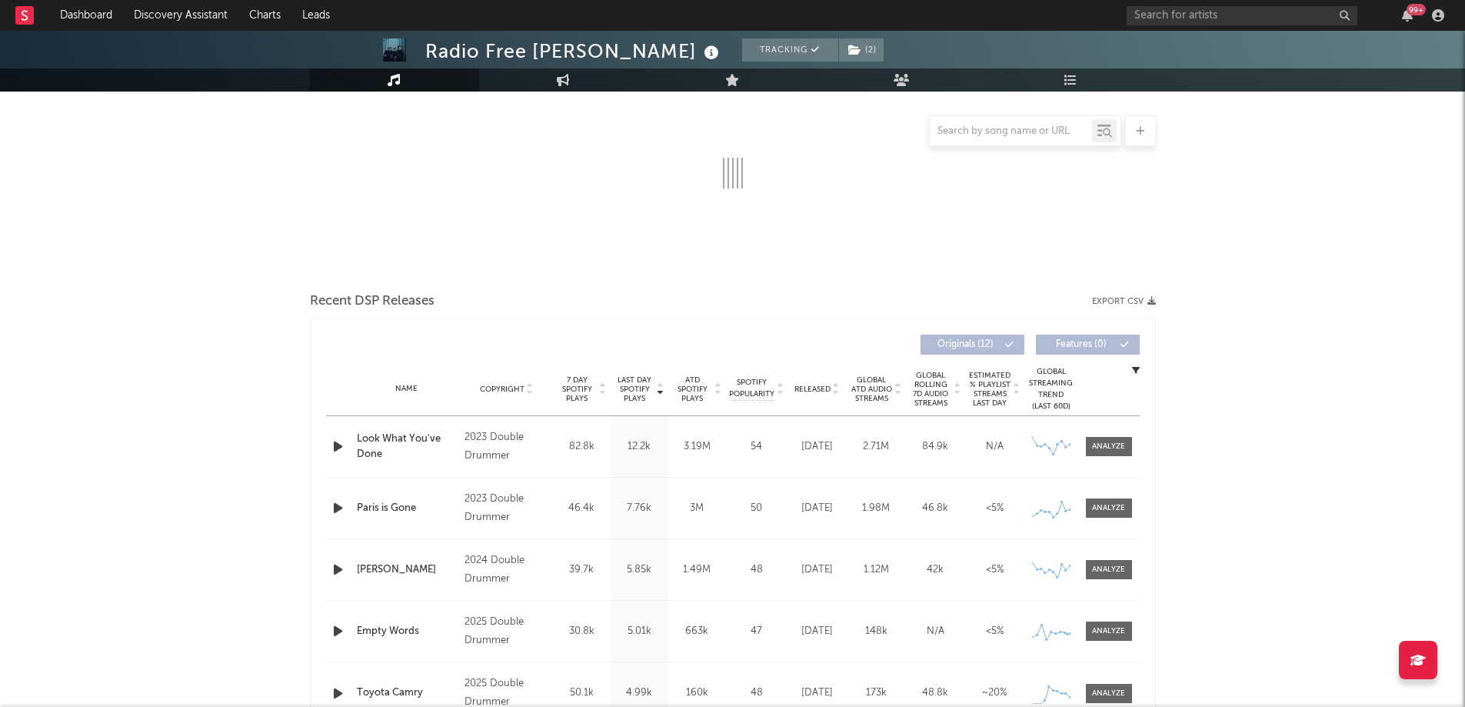
select select "6m"
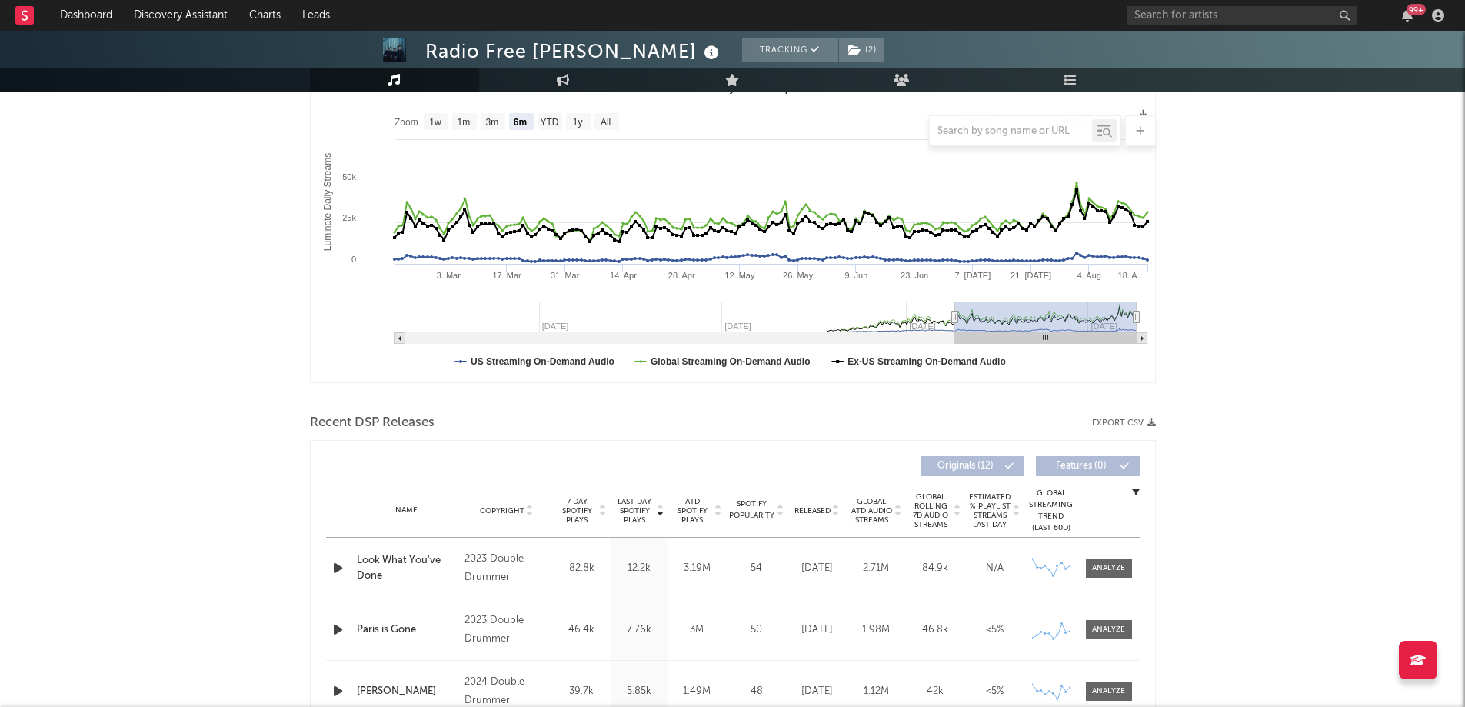
scroll to position [583, 0]
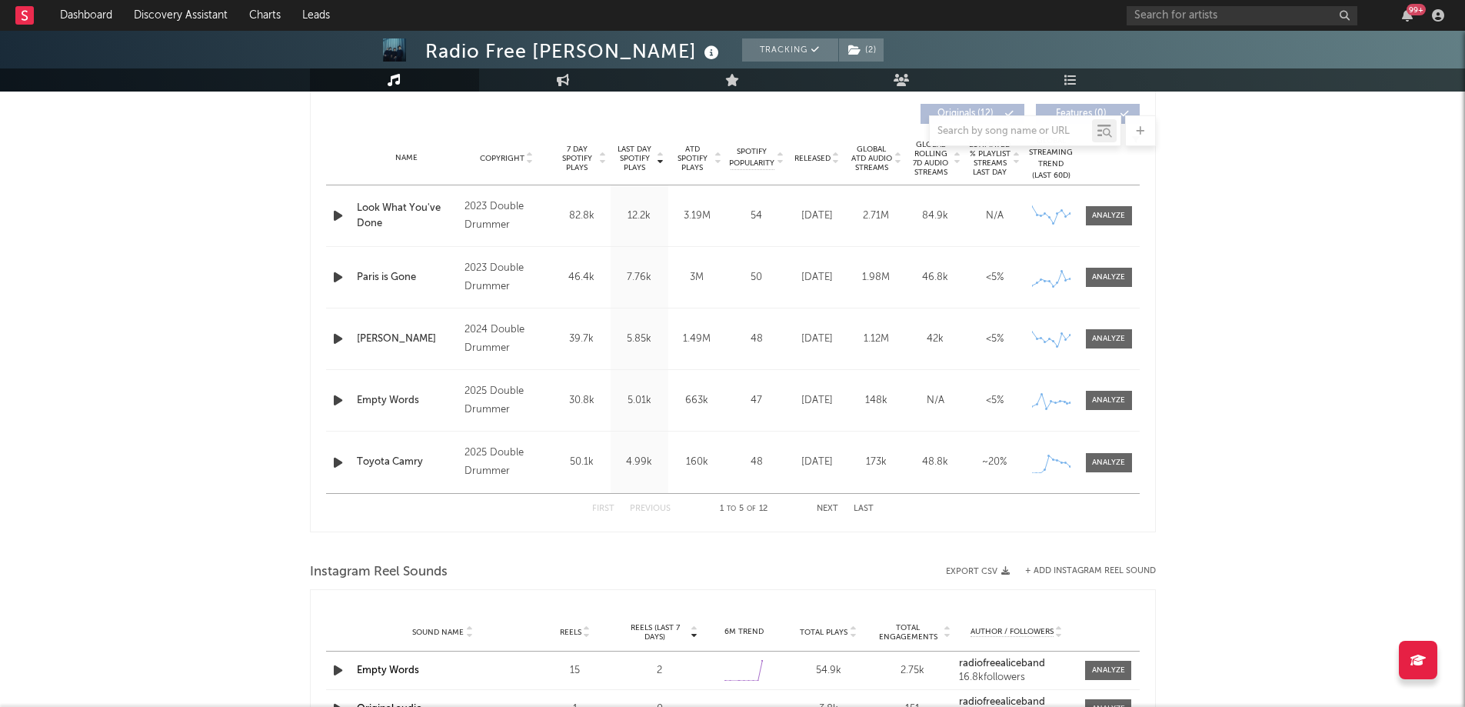
click at [824, 162] on span "Released" at bounding box center [812, 158] width 36 height 9
click at [534, 73] on link "Engagement" at bounding box center [563, 79] width 169 height 23
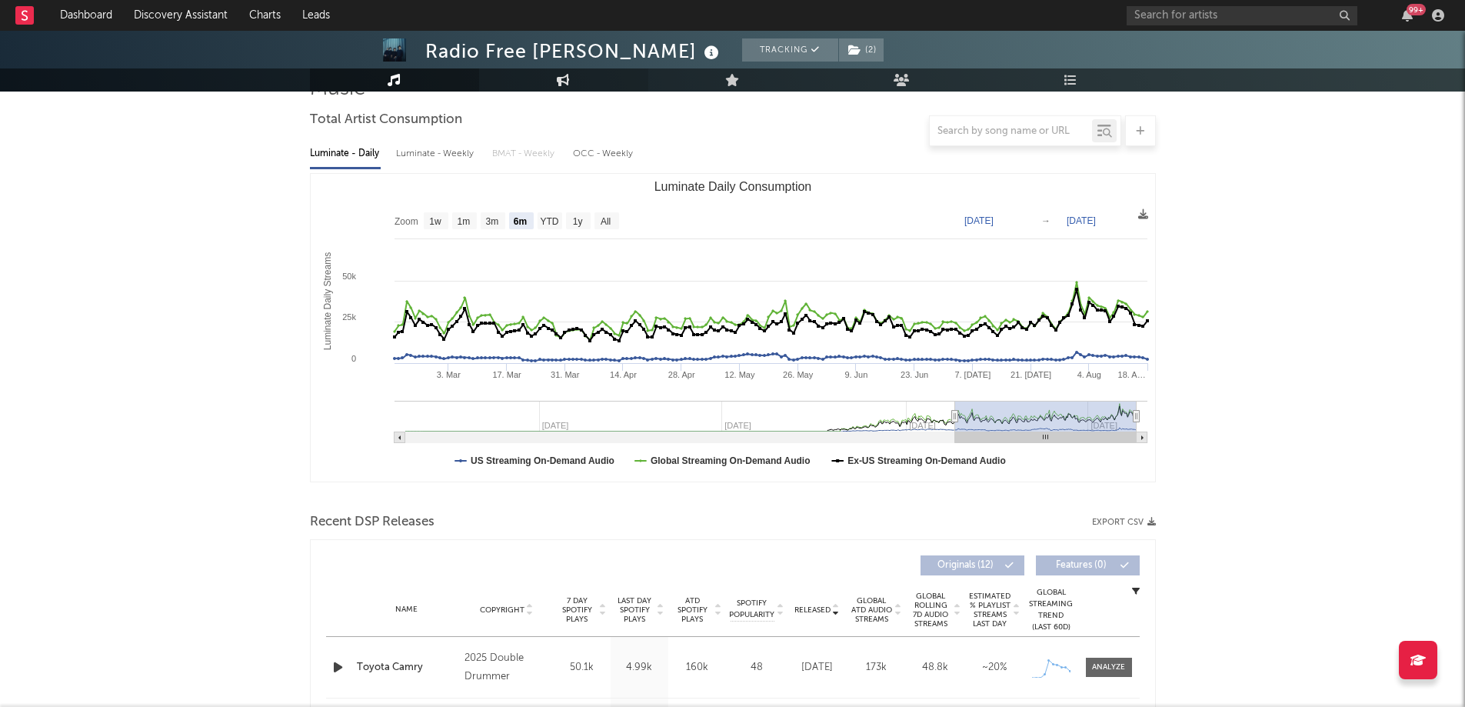
select select "1w"
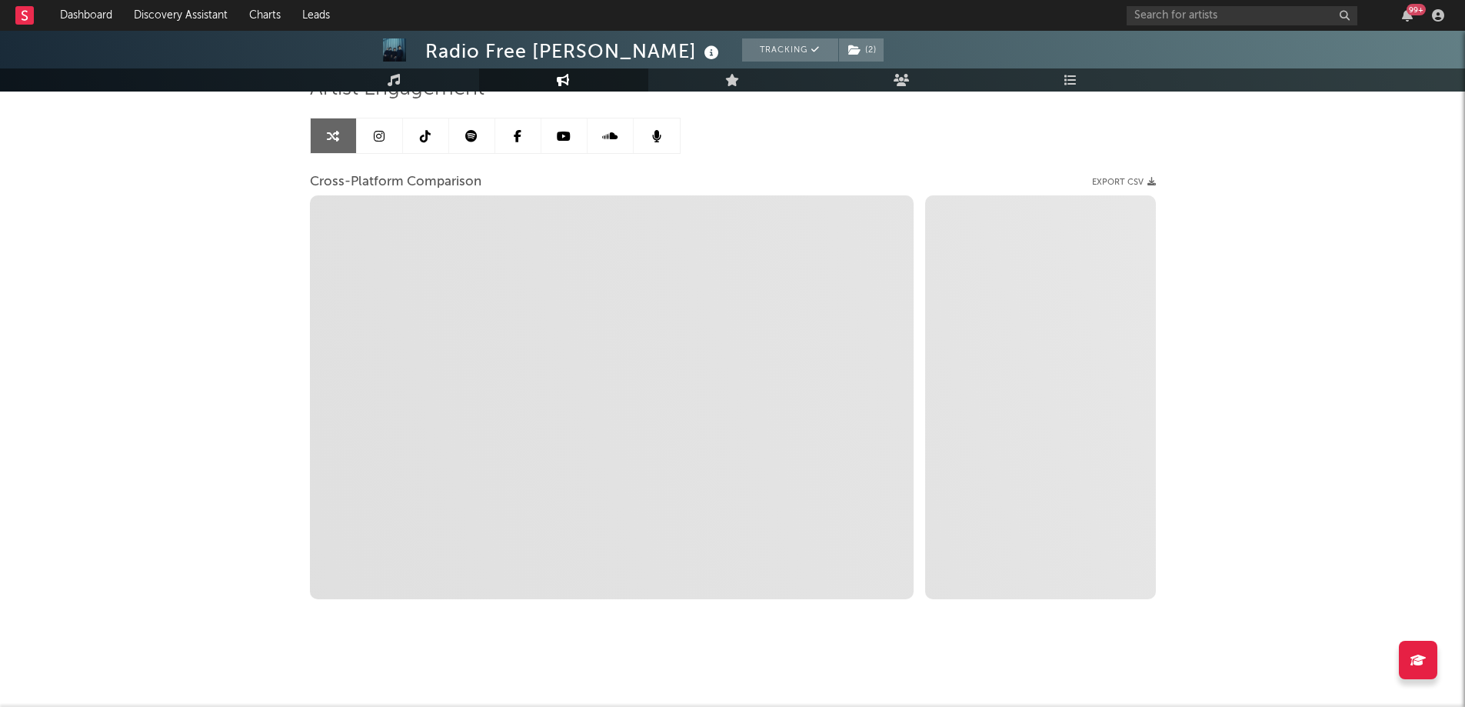
select select "1m"
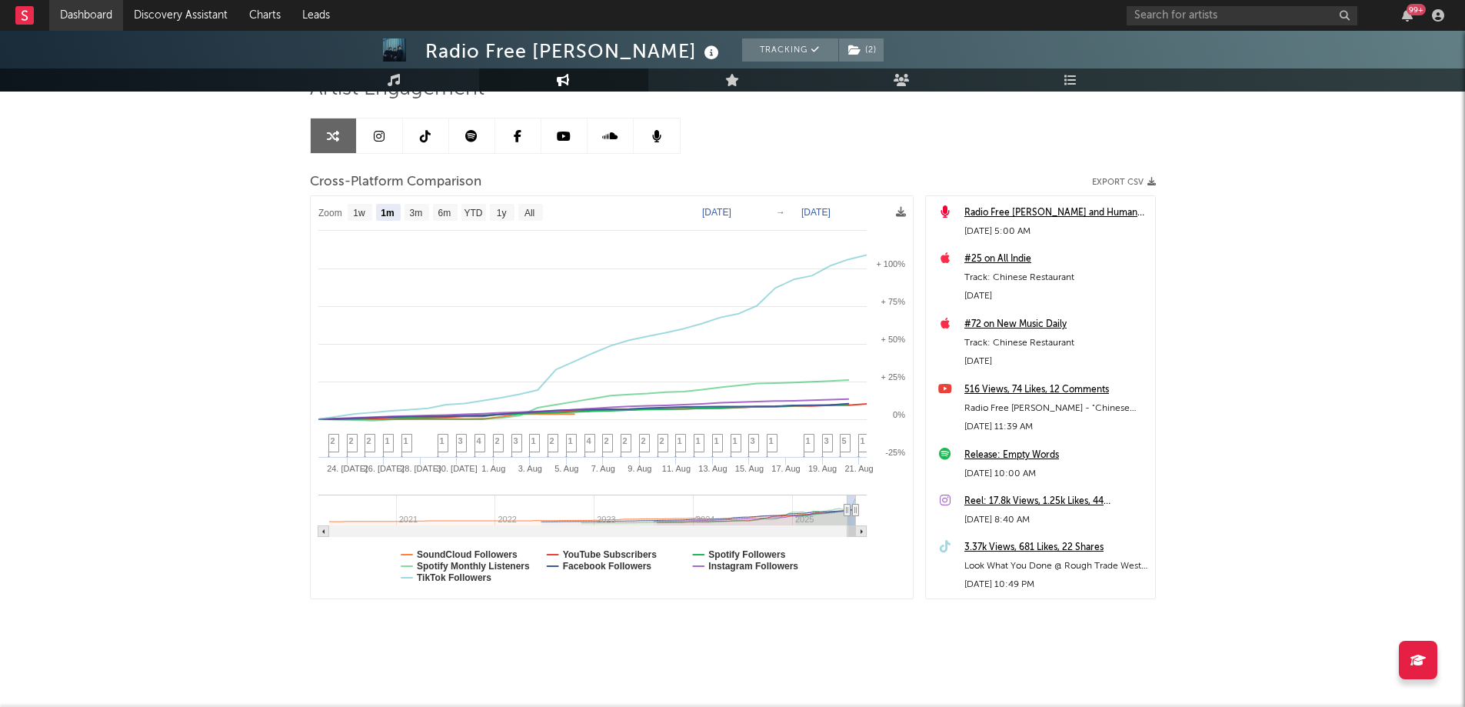
click at [97, 15] on link "Dashboard" at bounding box center [86, 15] width 74 height 31
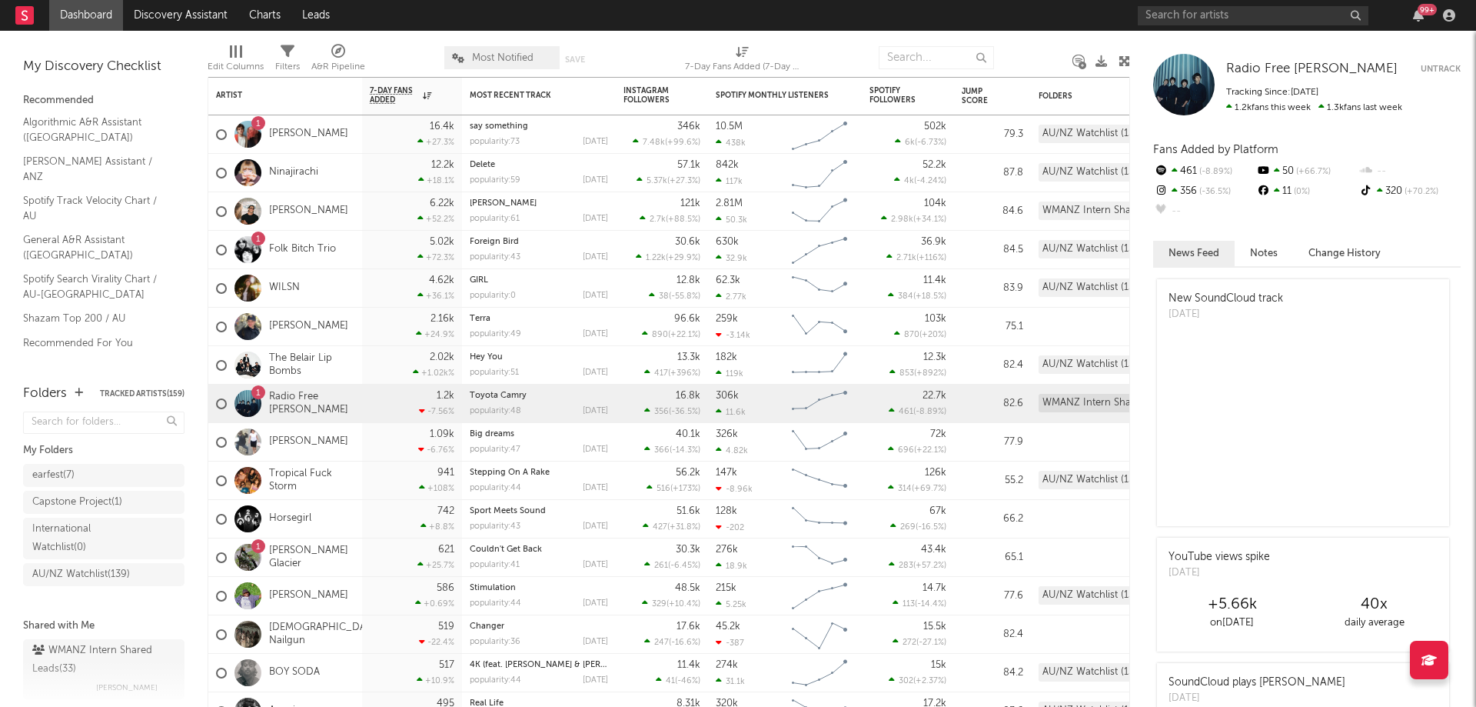
scroll to position [2709, 0]
